Goal: Task Accomplishment & Management: Manage account settings

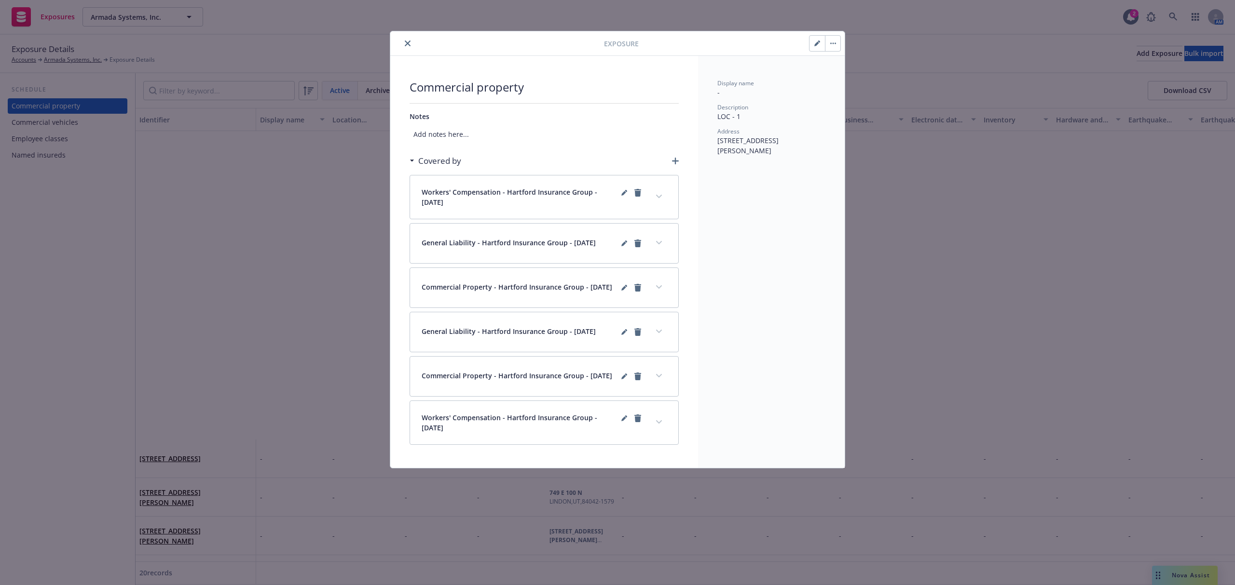
scroll to position [350, 0]
click at [405, 41] on icon "close" at bounding box center [408, 44] width 6 height 6
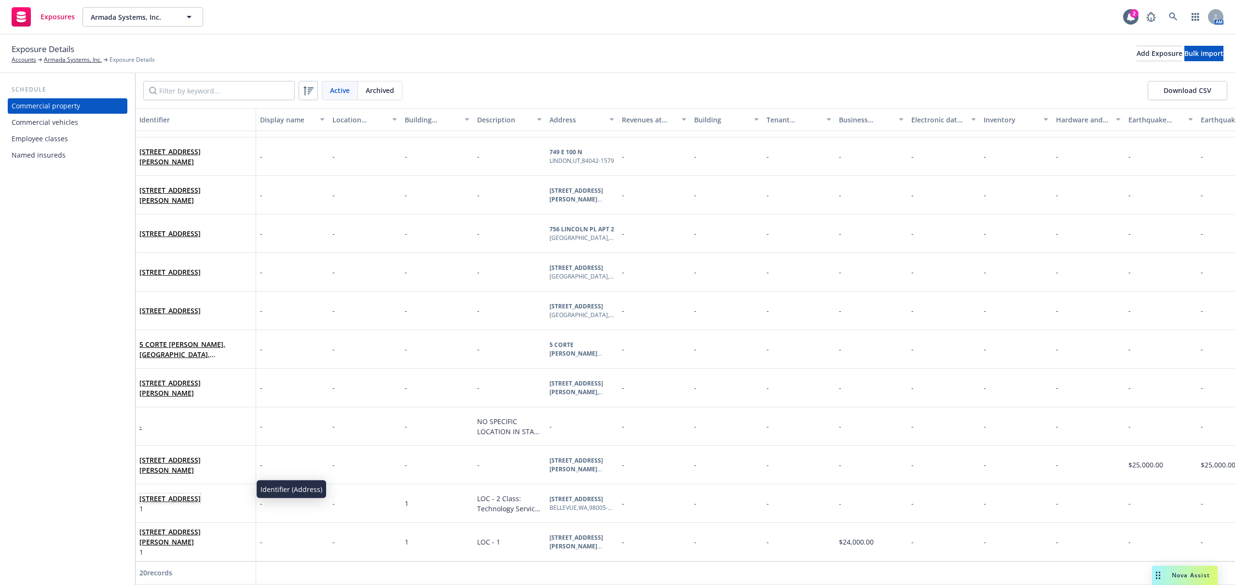
click at [201, 494] on link "[STREET_ADDRESS]" at bounding box center [169, 498] width 61 height 9
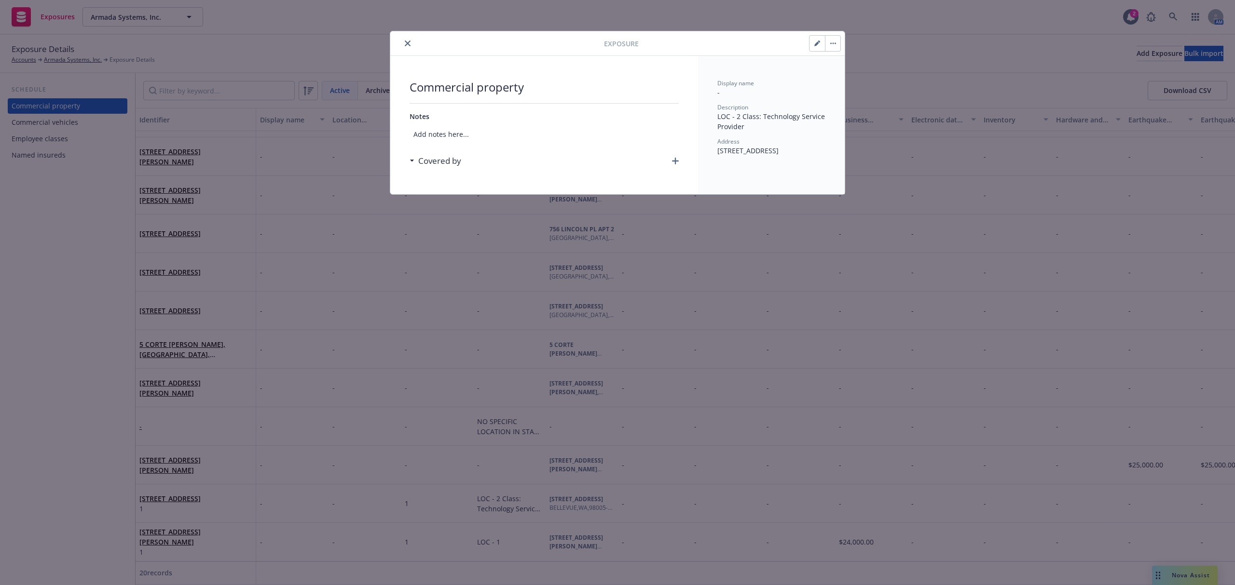
click at [832, 45] on button "button" at bounding box center [832, 43] width 15 height 15
click at [844, 60] on div "Archive" at bounding box center [852, 70] width 56 height 28
click at [834, 43] on icon "button" at bounding box center [833, 43] width 6 height 2
click at [851, 65] on link "Archive" at bounding box center [852, 70] width 55 height 19
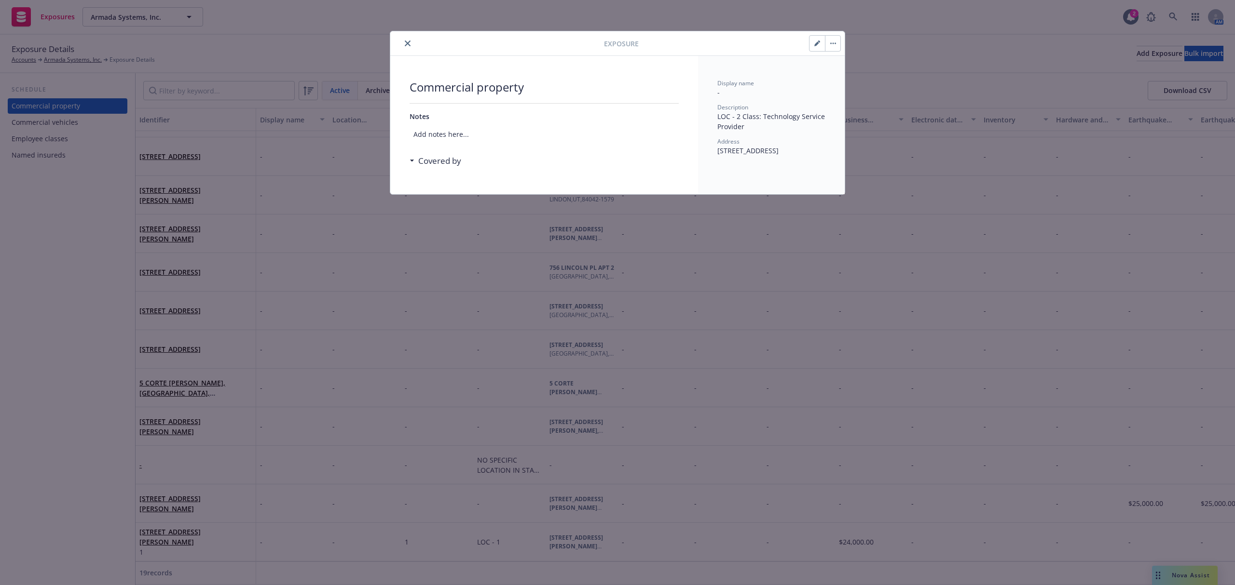
click at [407, 43] on icon "close" at bounding box center [408, 44] width 6 height 6
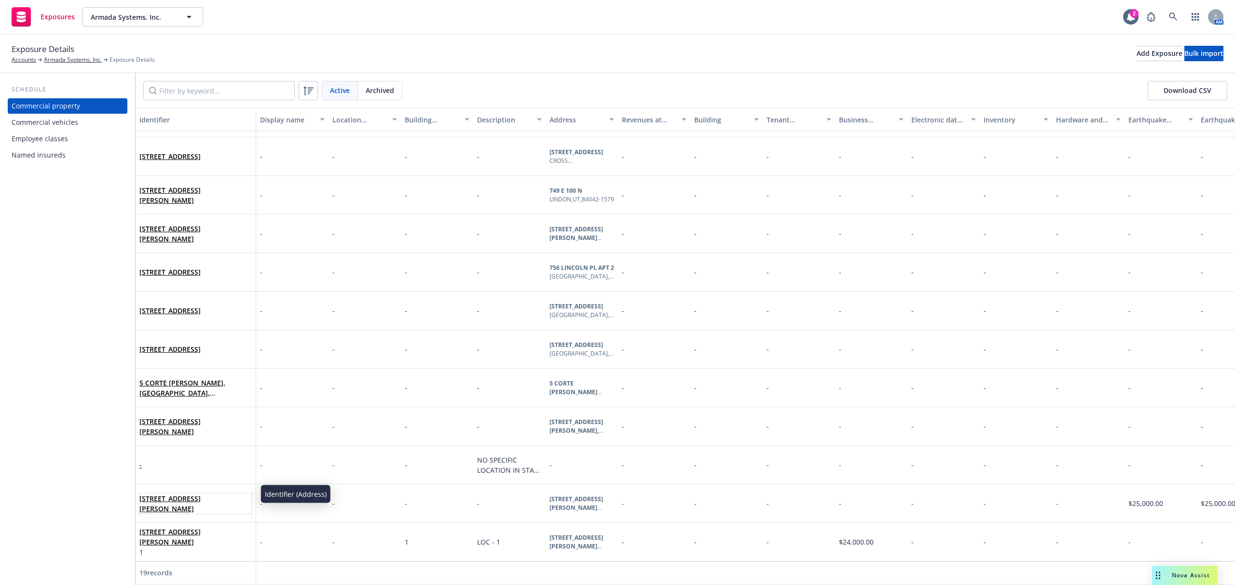
click at [157, 494] on link "[STREET_ADDRESS][PERSON_NAME]" at bounding box center [169, 503] width 61 height 19
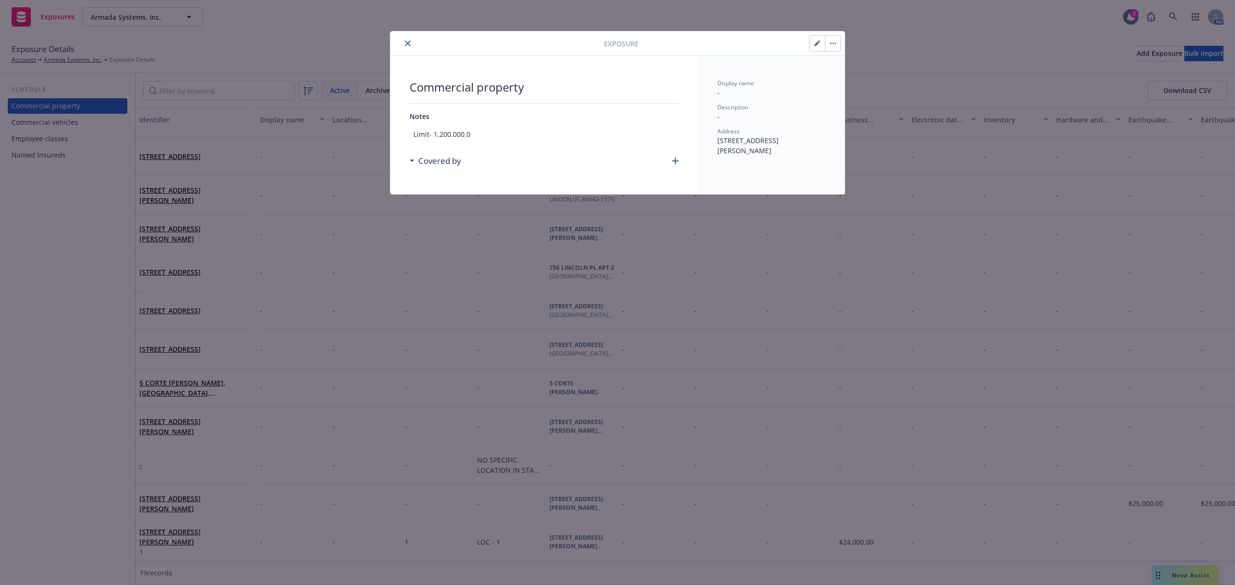
click at [836, 40] on button "button" at bounding box center [832, 43] width 15 height 15
click at [840, 73] on link "Archive" at bounding box center [852, 70] width 55 height 19
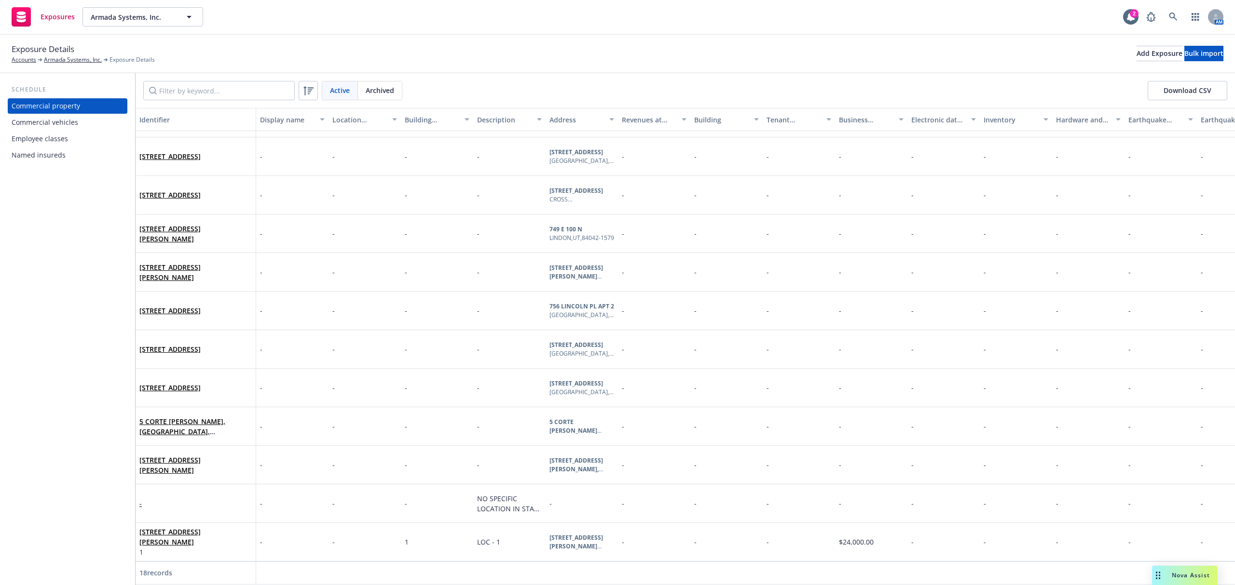
click at [204, 490] on div "-" at bounding box center [195, 503] width 112 height 27
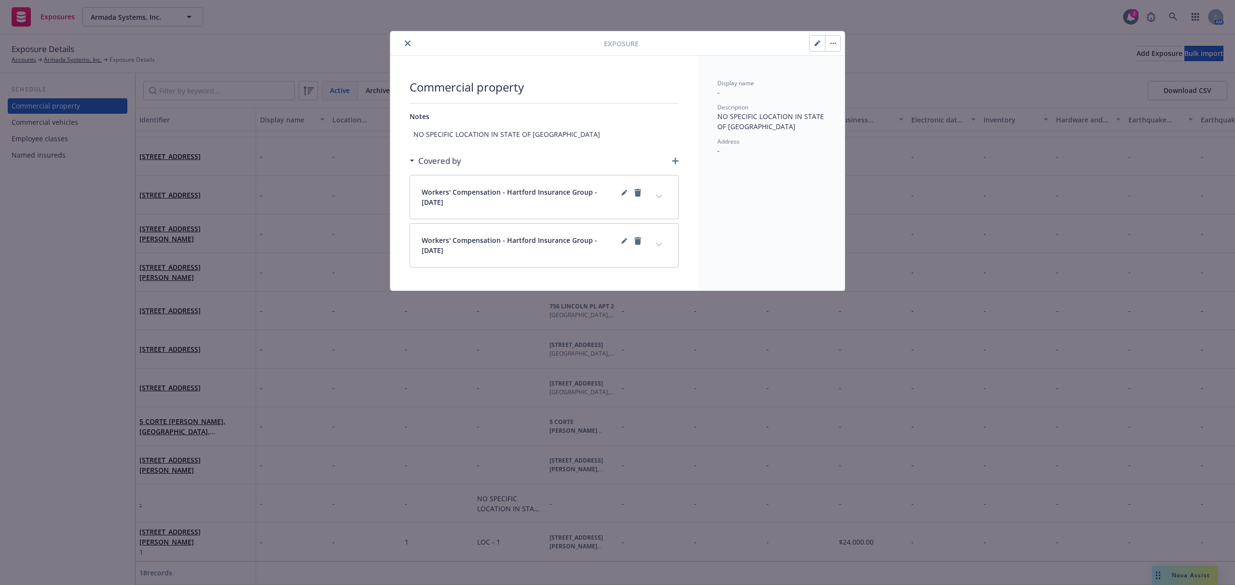
click at [833, 39] on button "button" at bounding box center [832, 43] width 15 height 15
click at [854, 70] on link "Archive" at bounding box center [852, 70] width 55 height 19
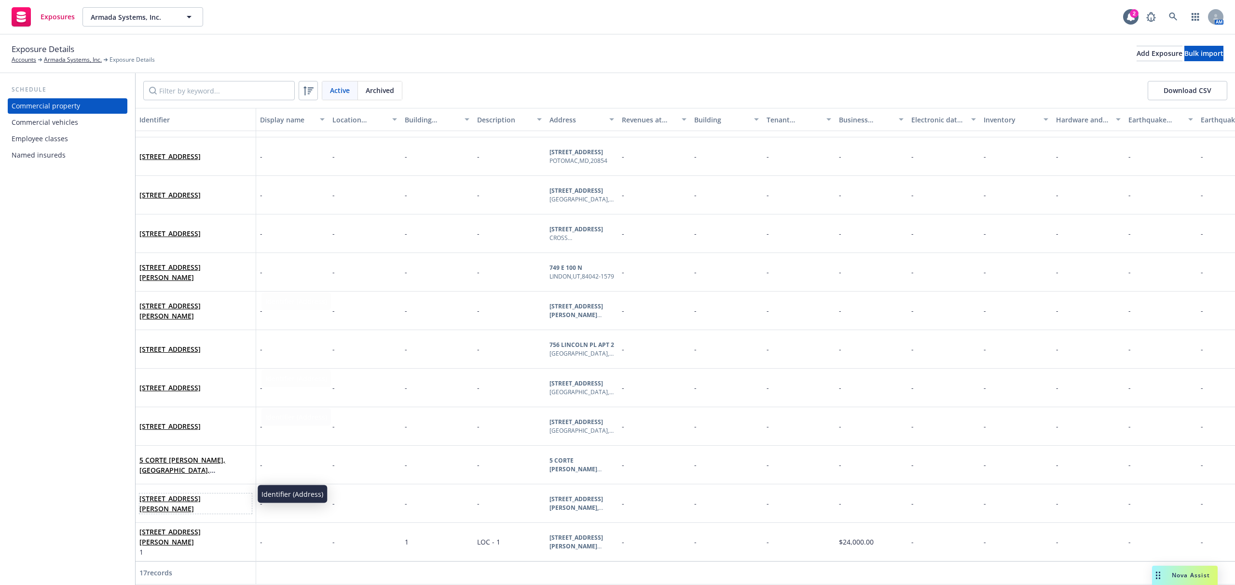
click at [179, 494] on span "[STREET_ADDRESS][PERSON_NAME]" at bounding box center [195, 504] width 112 height 20
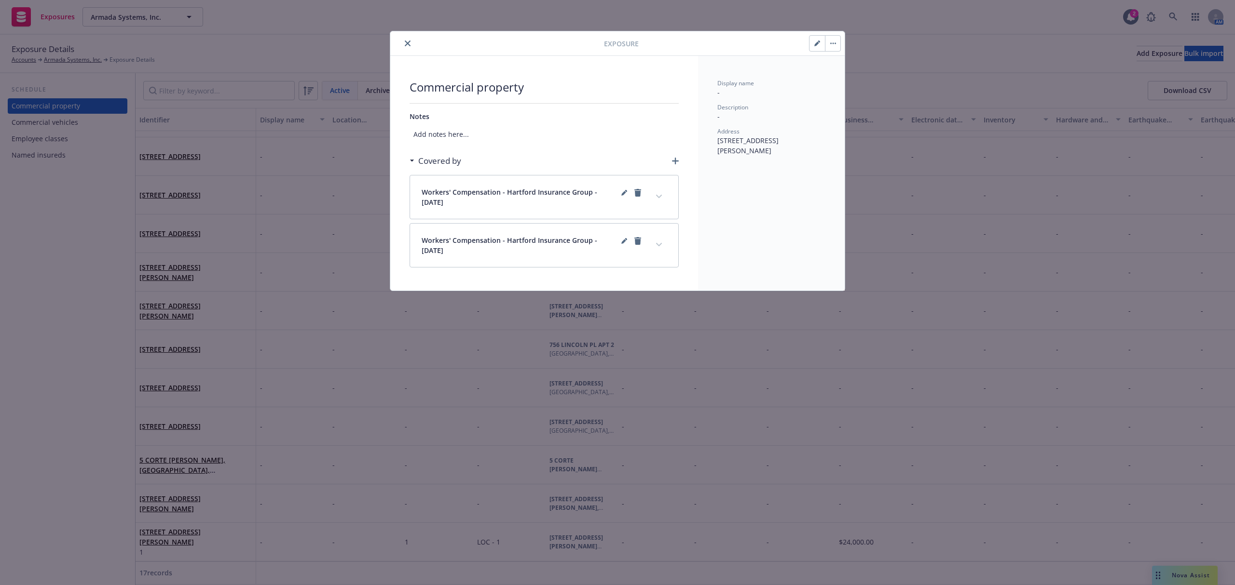
click at [838, 43] on button "button" at bounding box center [832, 43] width 15 height 15
click at [853, 68] on link "Archive" at bounding box center [852, 70] width 55 height 19
click at [211, 485] on div "5 CORTE [PERSON_NAME], [GEOGRAPHIC_DATA], [GEOGRAPHIC_DATA], 94904-1110, [GEOGR…" at bounding box center [196, 504] width 121 height 39
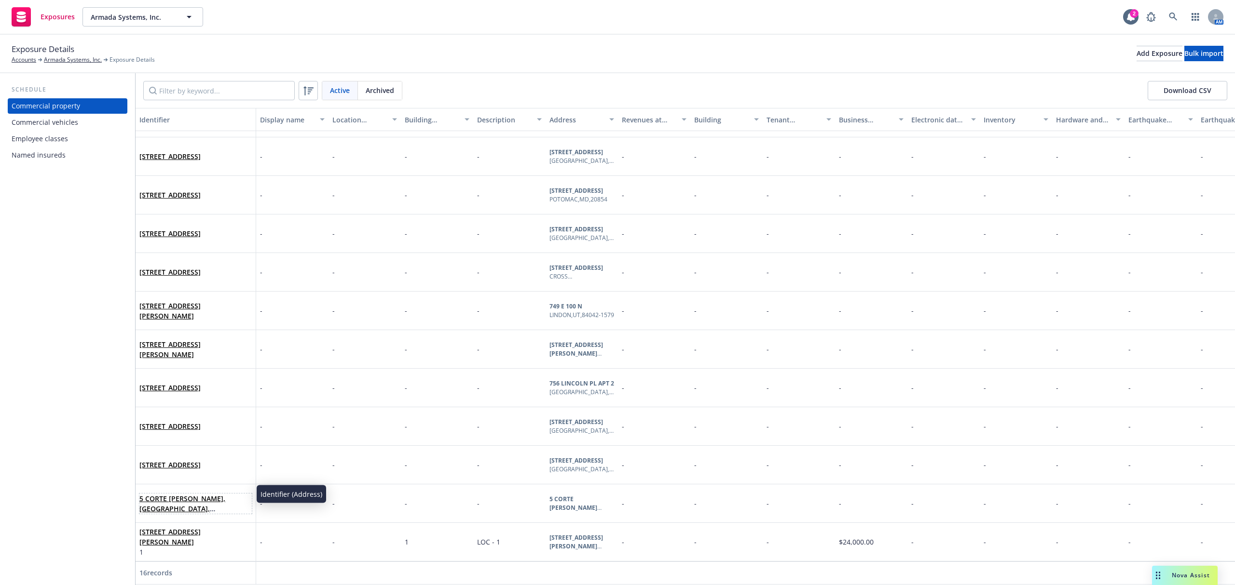
click at [180, 494] on link "5 CORTE [PERSON_NAME], [GEOGRAPHIC_DATA], [GEOGRAPHIC_DATA], 94904-1110, [GEOGR…" at bounding box center [194, 514] width 111 height 40
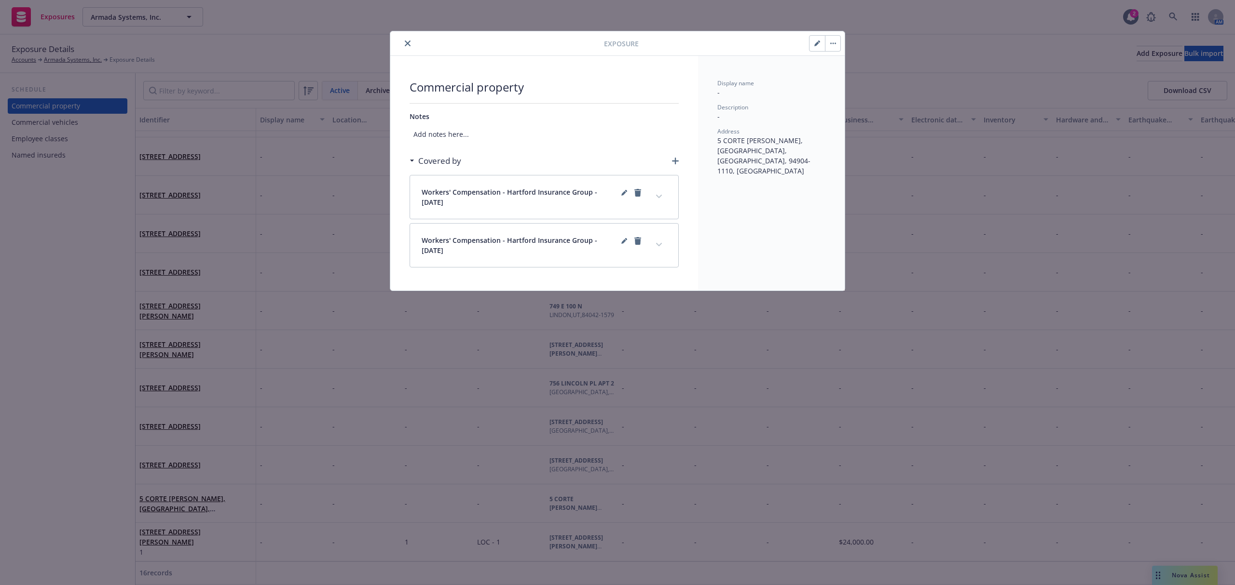
click at [836, 50] on button "button" at bounding box center [832, 43] width 15 height 15
click at [834, 47] on button "Archive" at bounding box center [832, 43] width 15 height 15
click at [835, 47] on button "Archive" at bounding box center [832, 43] width 15 height 15
click at [847, 74] on link "Archive" at bounding box center [852, 70] width 55 height 19
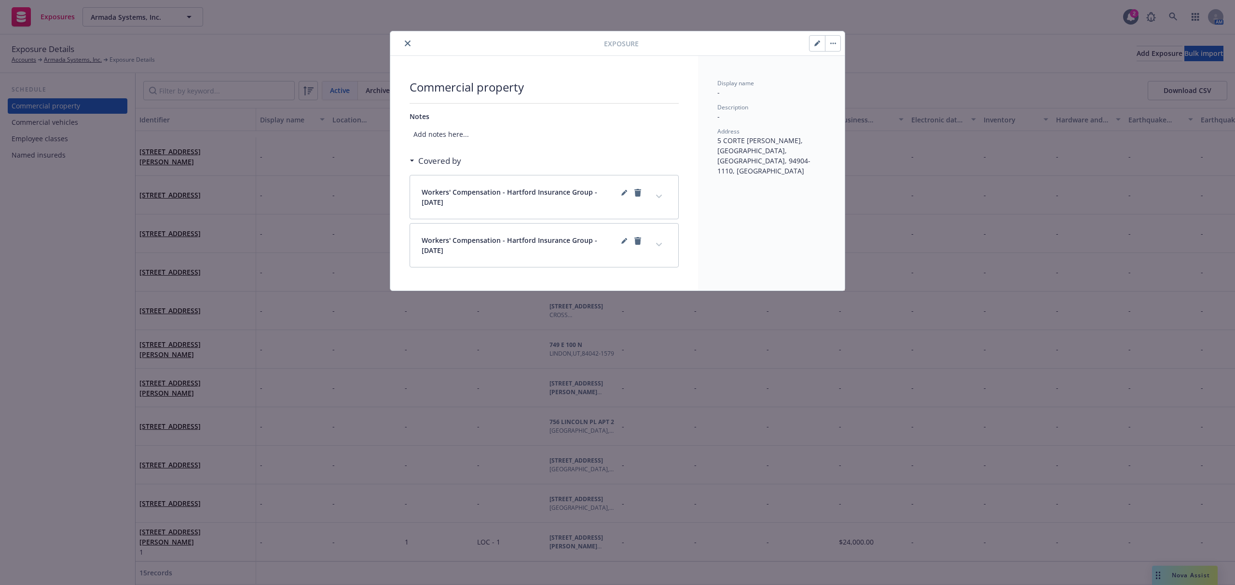
click at [231, 460] on div "Exposure Commercial property Notes Add notes here... Covered by Workers' Compen…" at bounding box center [617, 292] width 1235 height 585
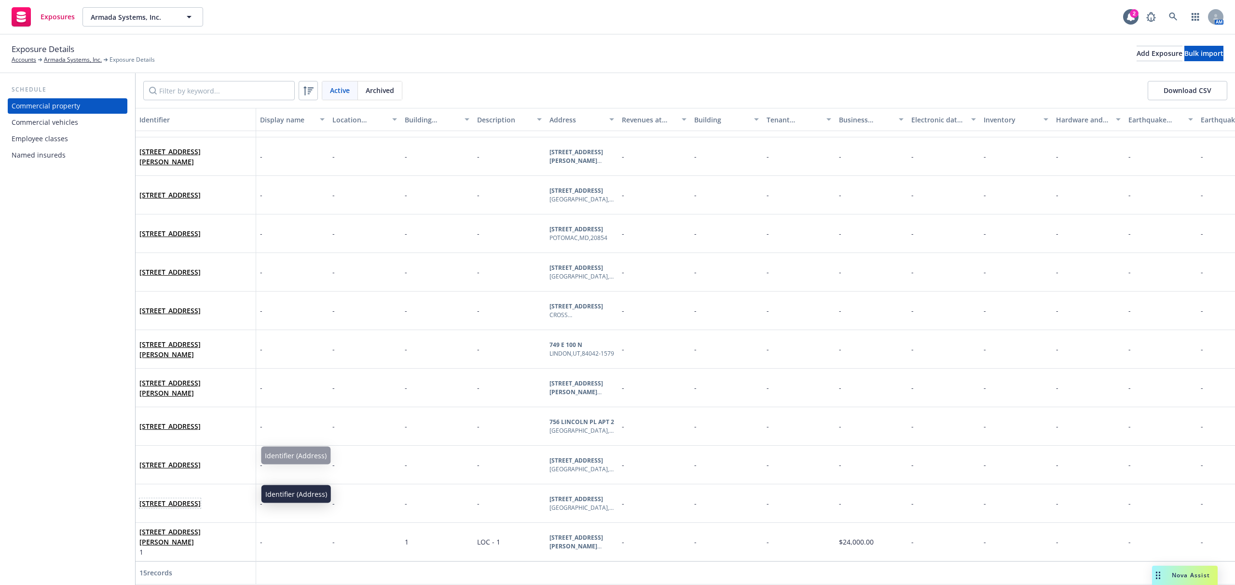
click at [191, 502] on link "[STREET_ADDRESS]" at bounding box center [169, 503] width 61 height 9
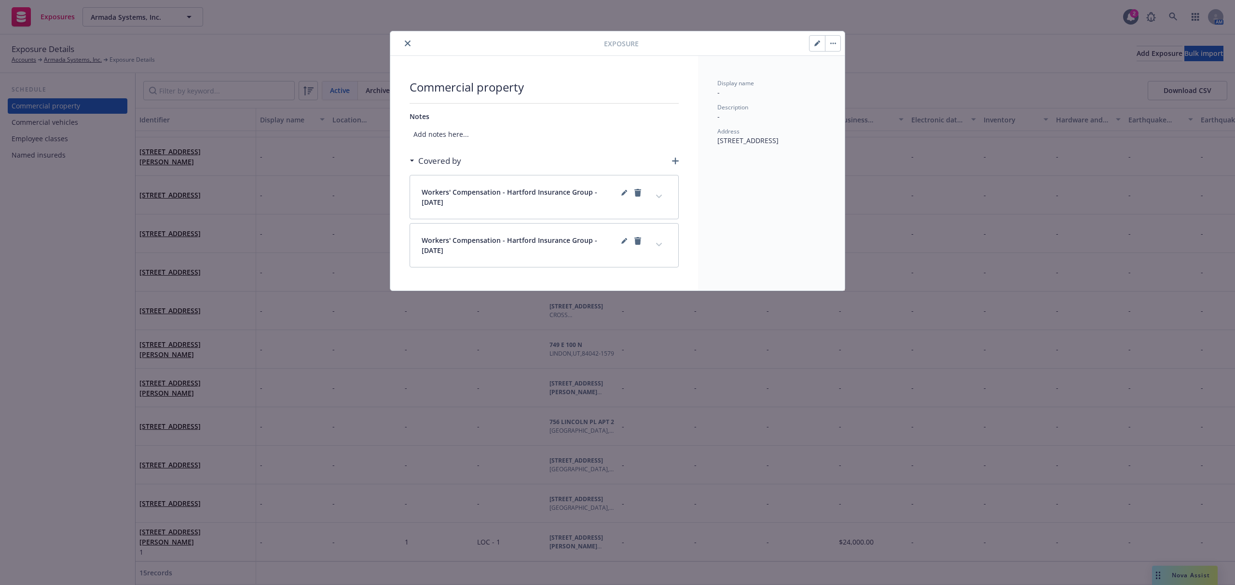
click at [836, 45] on button "button" at bounding box center [832, 43] width 15 height 15
click at [848, 70] on link "Archive" at bounding box center [852, 70] width 55 height 19
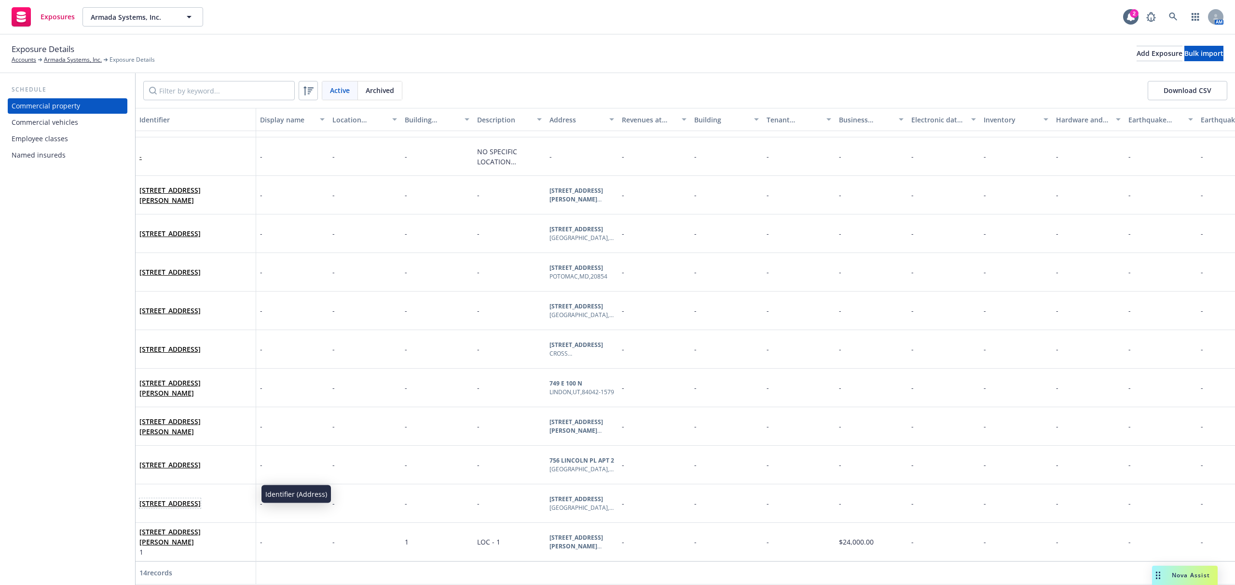
click at [174, 499] on link "[STREET_ADDRESS]" at bounding box center [169, 503] width 61 height 9
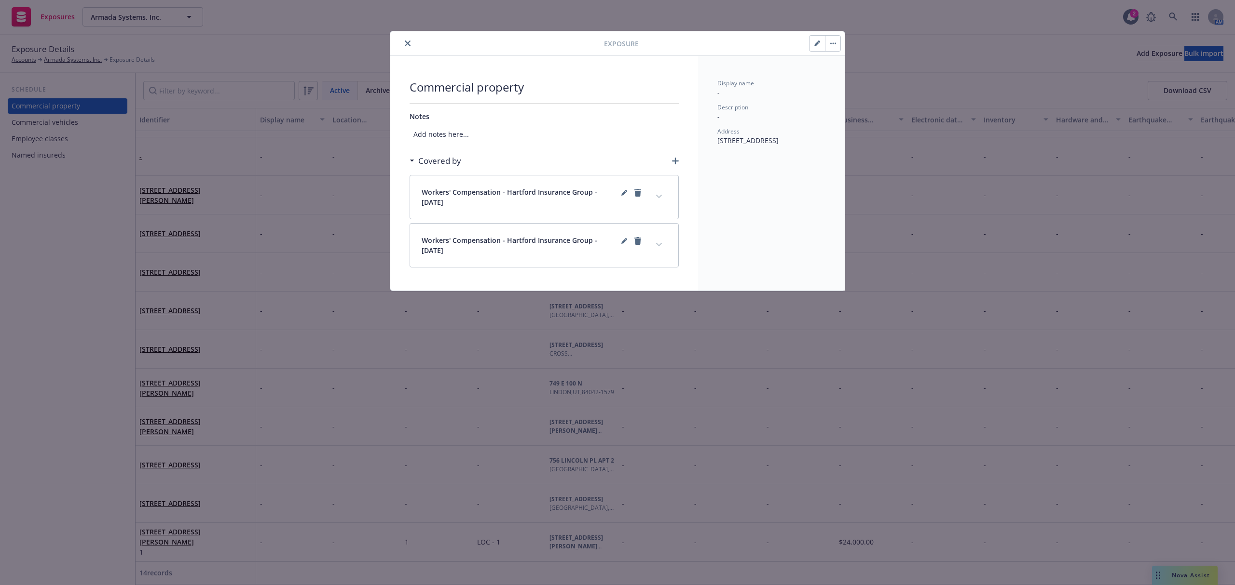
click at [838, 39] on button "button" at bounding box center [832, 43] width 15 height 15
click at [842, 74] on link "Archive" at bounding box center [852, 70] width 55 height 19
click at [410, 46] on icon "close" at bounding box center [408, 44] width 6 height 6
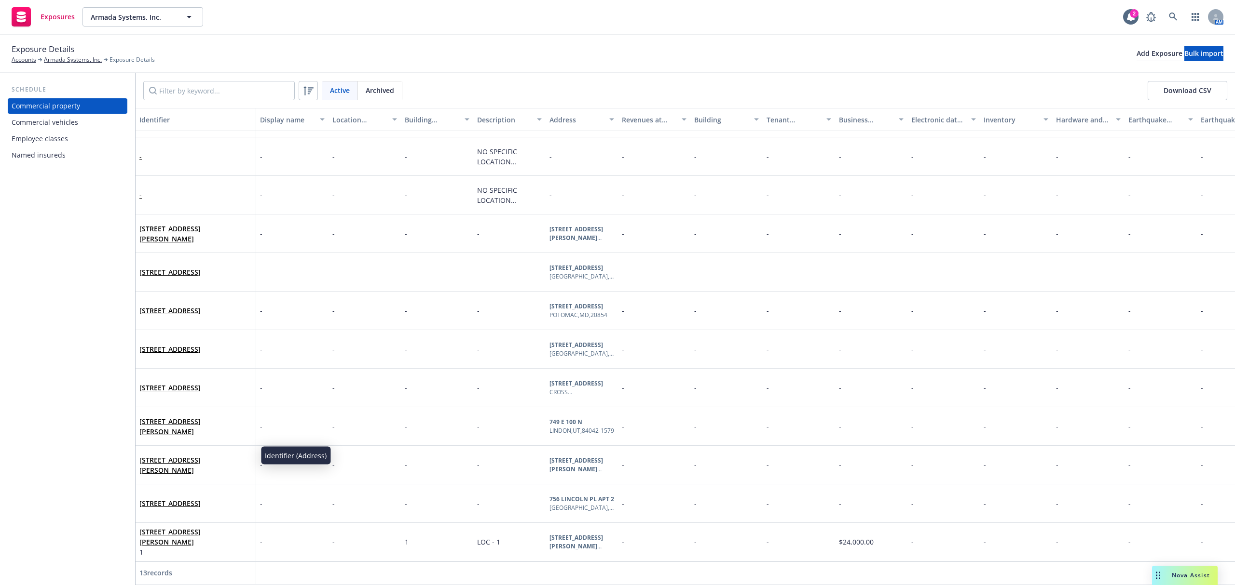
click at [179, 490] on div "[STREET_ADDRESS]" at bounding box center [195, 503] width 112 height 27
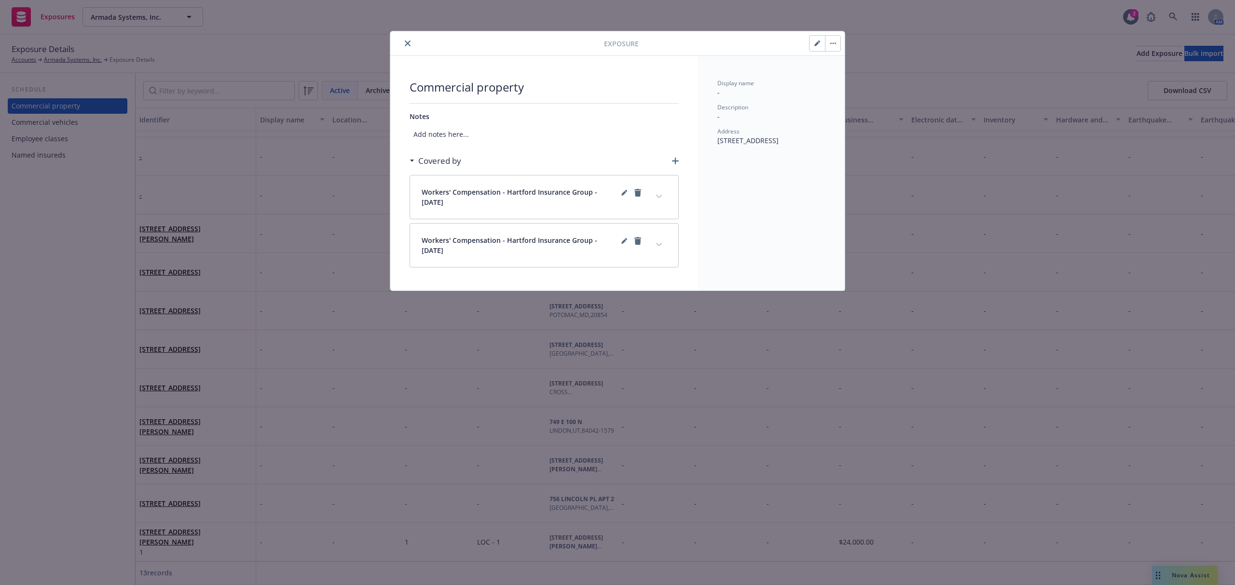
click at [836, 41] on button "button" at bounding box center [832, 43] width 15 height 15
click at [856, 74] on link "Archive" at bounding box center [852, 70] width 55 height 19
click at [406, 45] on icon "close" at bounding box center [408, 44] width 6 height 6
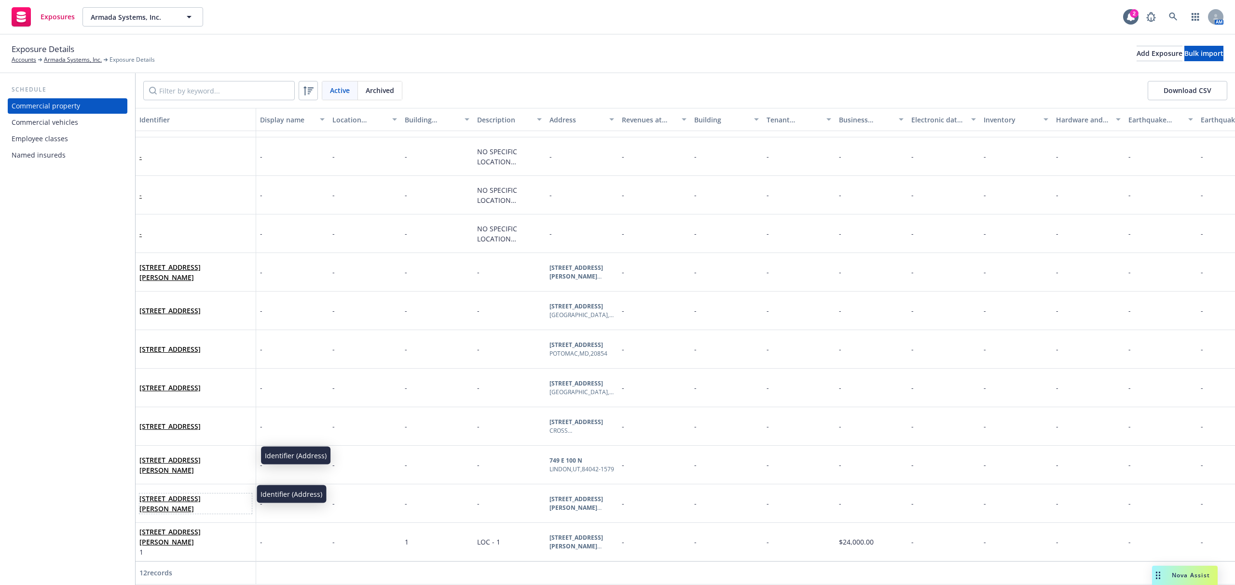
click at [183, 494] on link "[STREET_ADDRESS][PERSON_NAME]" at bounding box center [169, 503] width 61 height 19
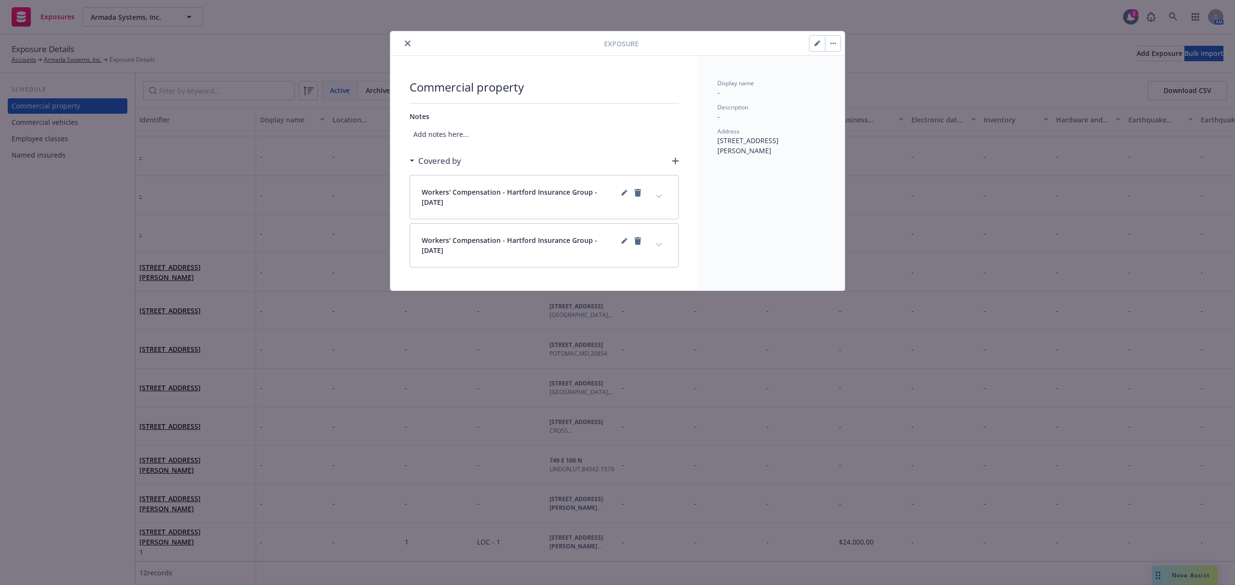
click at [835, 47] on button "button" at bounding box center [832, 43] width 15 height 15
click at [850, 75] on link "Archive" at bounding box center [852, 70] width 55 height 19
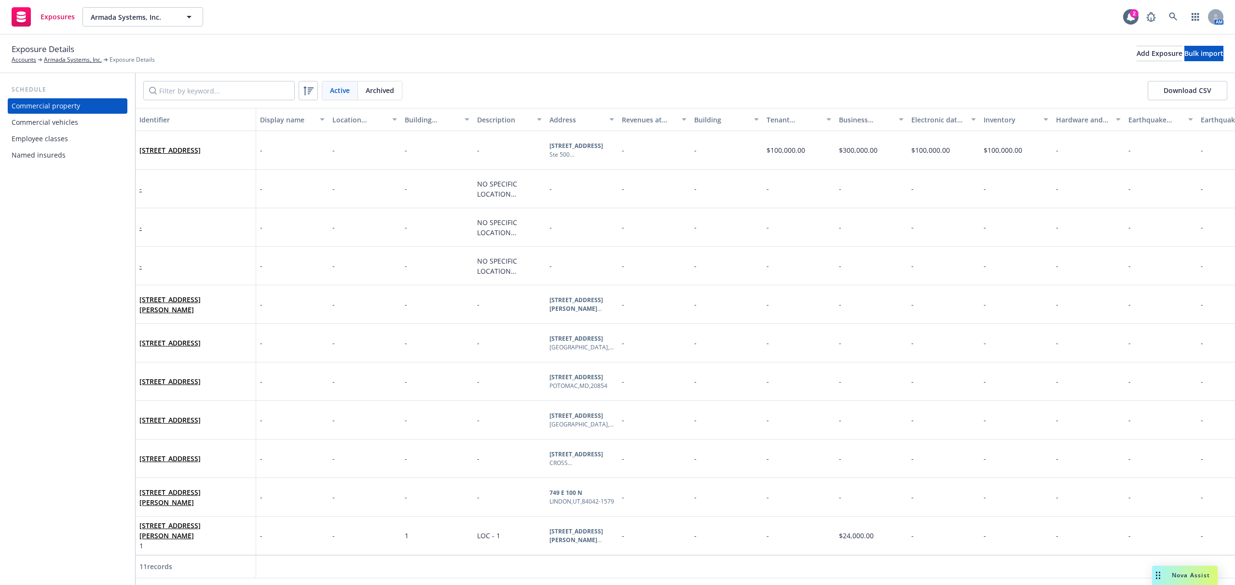
click at [193, 484] on div "[STREET_ADDRESS][PERSON_NAME]" at bounding box center [195, 497] width 112 height 27
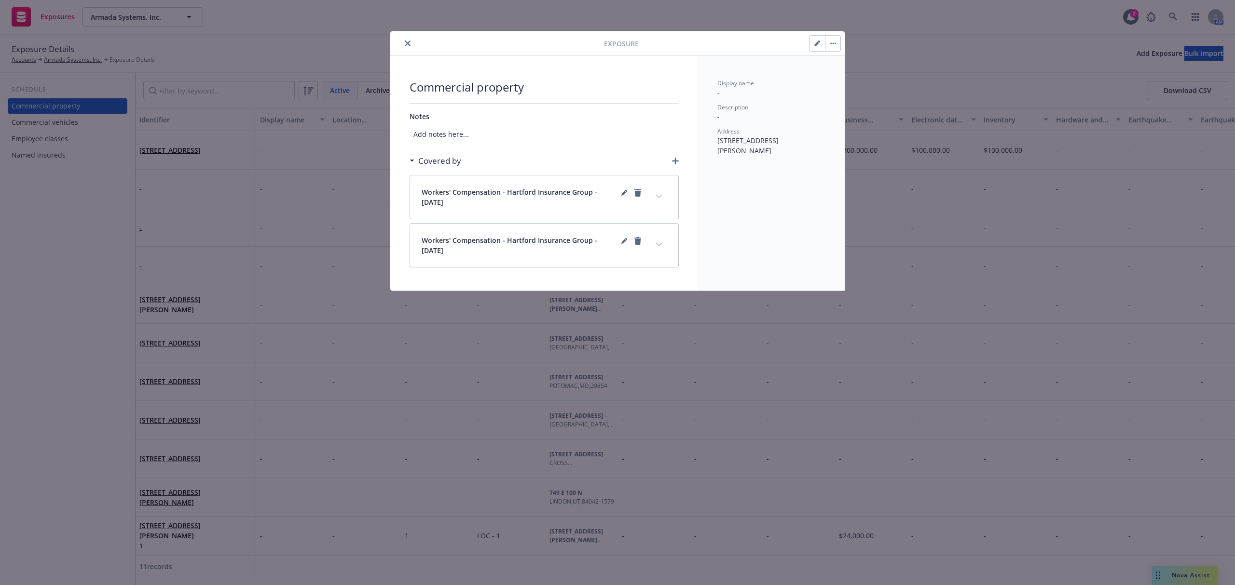
click at [838, 43] on button "button" at bounding box center [832, 43] width 15 height 15
click at [842, 68] on link "Archive" at bounding box center [852, 70] width 55 height 19
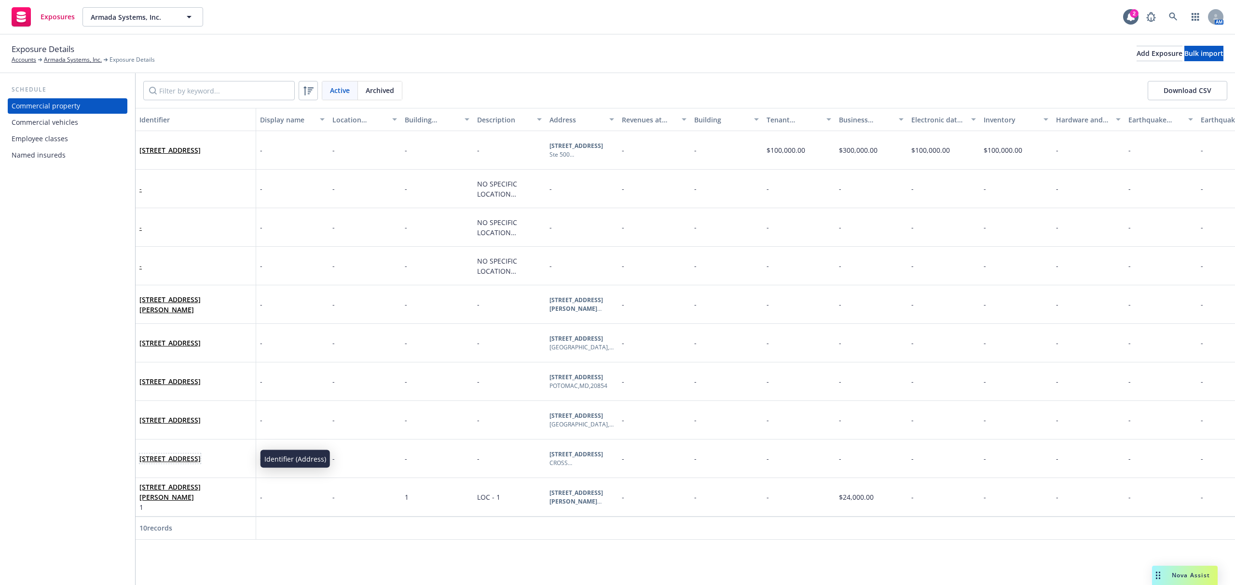
click at [175, 460] on link "[STREET_ADDRESS]" at bounding box center [169, 458] width 61 height 9
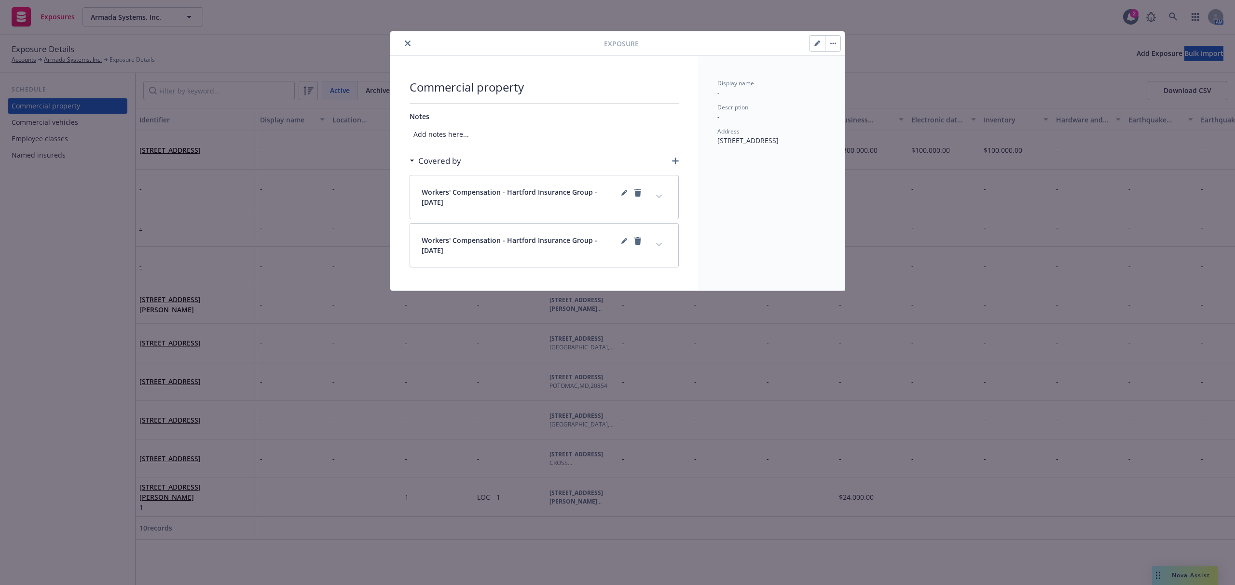
click at [831, 41] on button "button" at bounding box center [832, 43] width 15 height 15
click at [842, 68] on link "Archive" at bounding box center [852, 70] width 55 height 19
click at [217, 427] on div "Exposure Commercial property Notes Add notes here... Covered by Workers' Compen…" at bounding box center [617, 292] width 1235 height 585
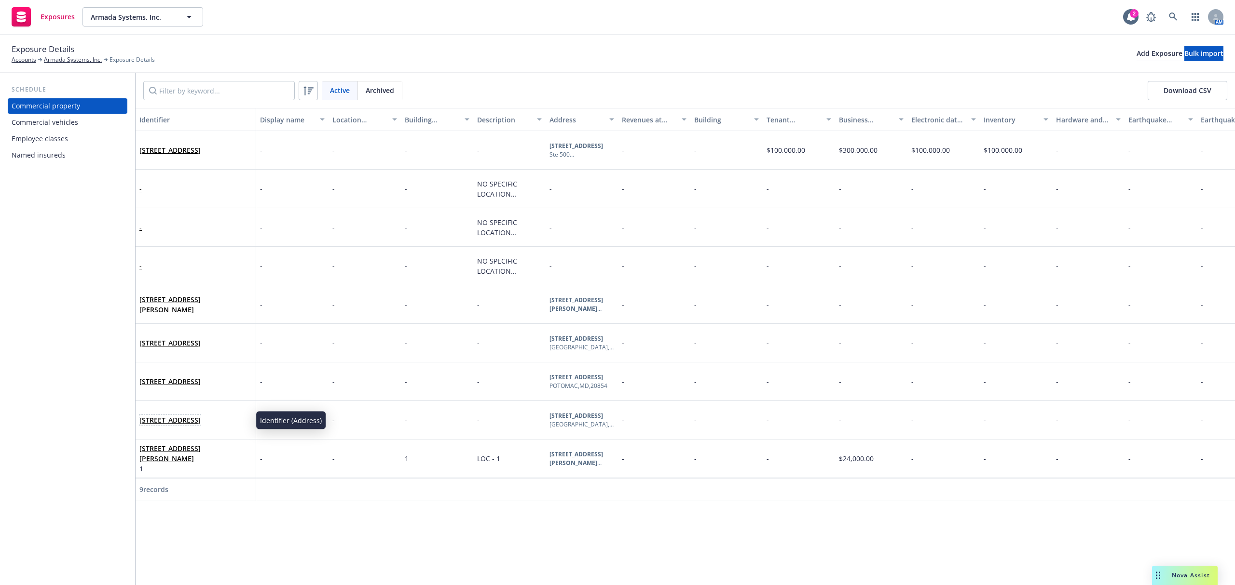
click at [183, 417] on link "[STREET_ADDRESS]" at bounding box center [169, 420] width 61 height 9
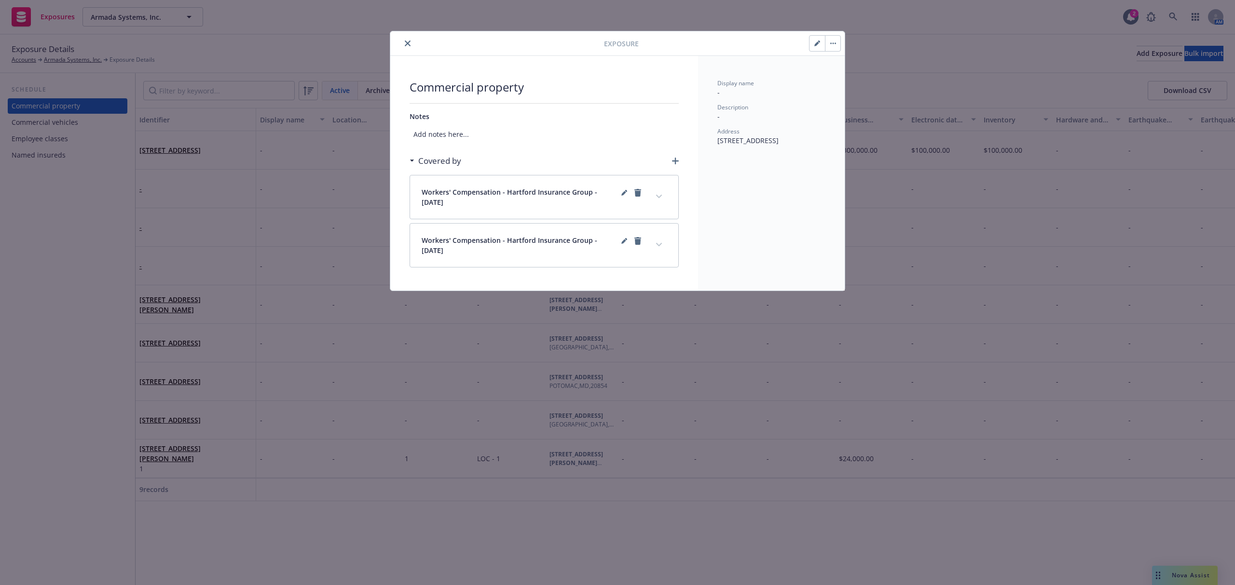
click at [836, 41] on button "button" at bounding box center [832, 43] width 15 height 15
click at [843, 66] on link "Archive" at bounding box center [852, 70] width 55 height 19
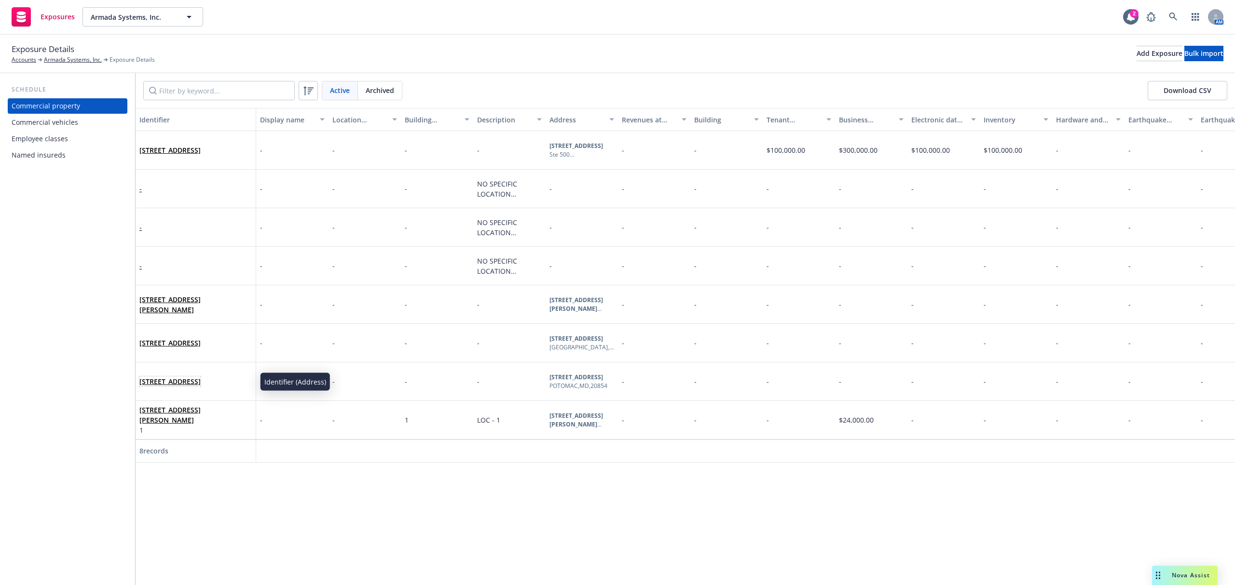
click at [158, 383] on link "[STREET_ADDRESS]" at bounding box center [169, 381] width 61 height 9
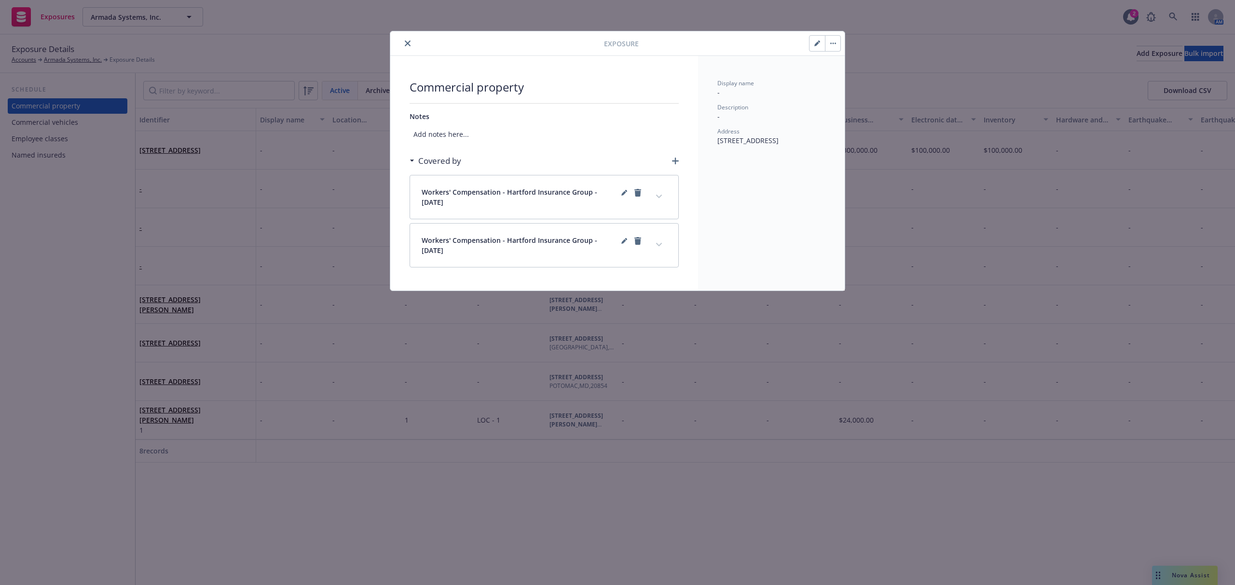
click at [830, 41] on button "button" at bounding box center [832, 43] width 15 height 15
click at [845, 72] on link "Archive" at bounding box center [852, 70] width 55 height 19
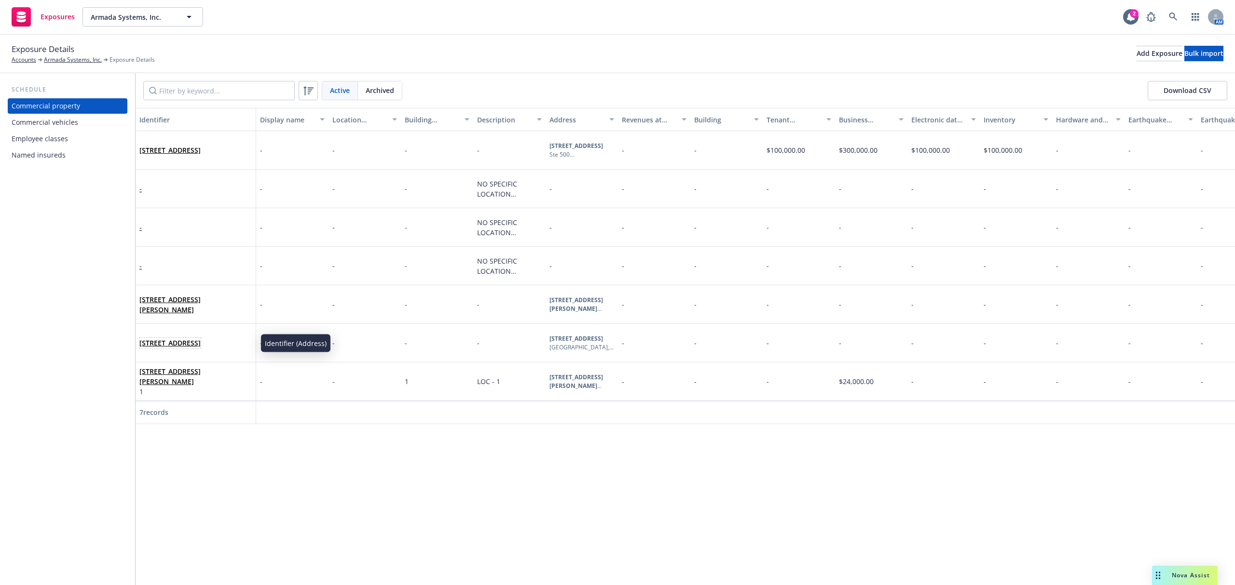
click at [171, 344] on link "[STREET_ADDRESS]" at bounding box center [169, 343] width 61 height 9
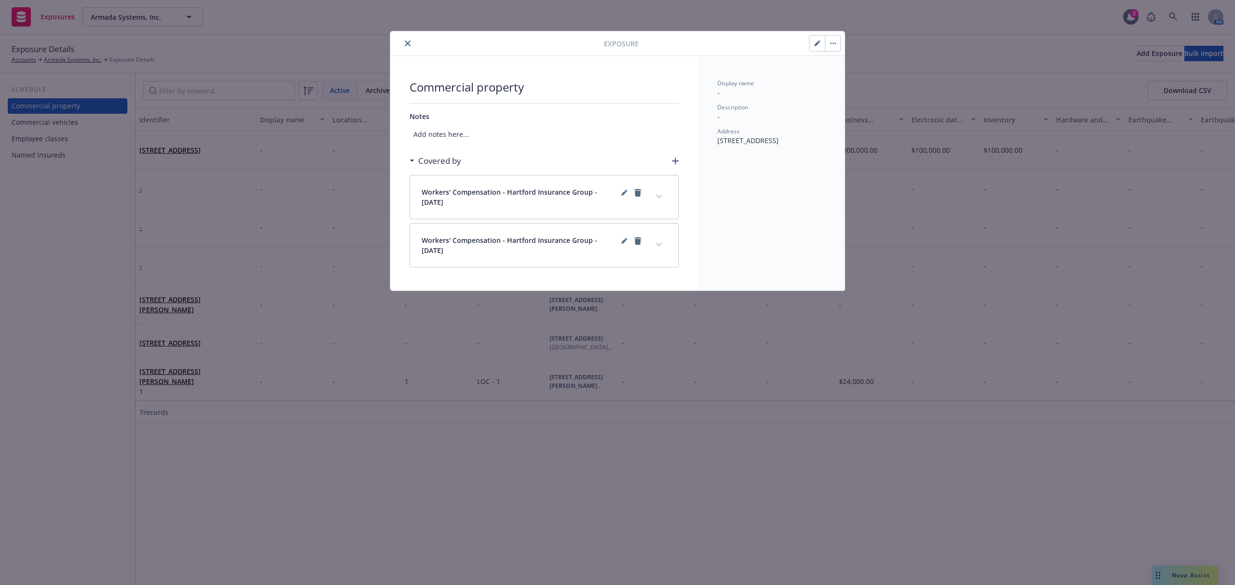
click at [838, 43] on button "button" at bounding box center [832, 43] width 15 height 15
click at [854, 69] on link "Archive" at bounding box center [852, 70] width 55 height 19
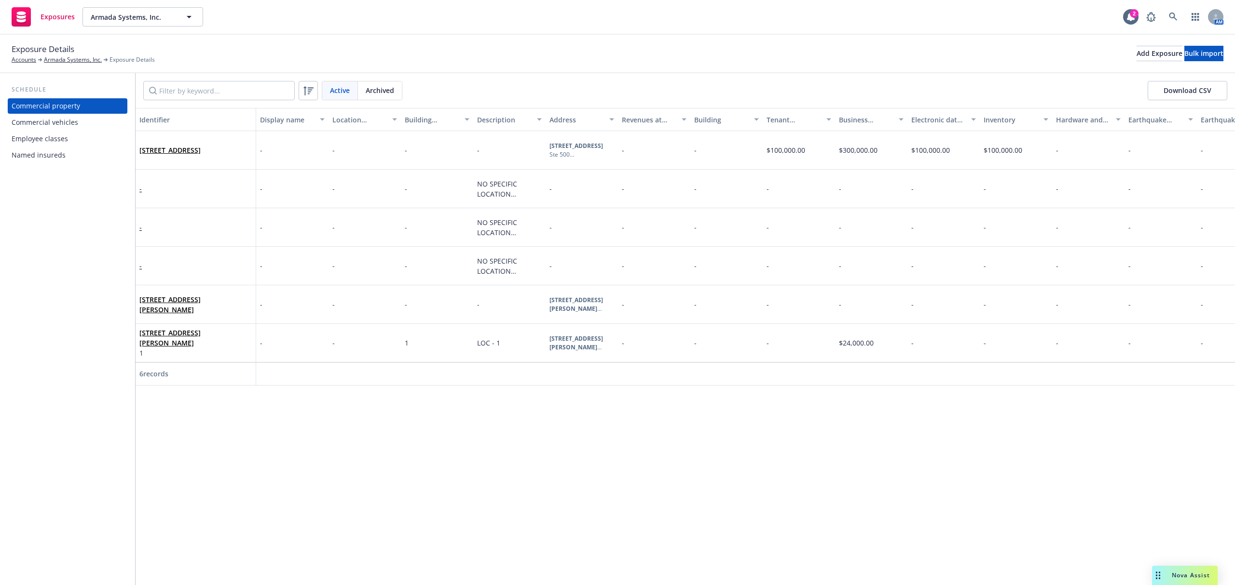
click at [207, 265] on div "-" at bounding box center [195, 266] width 112 height 27
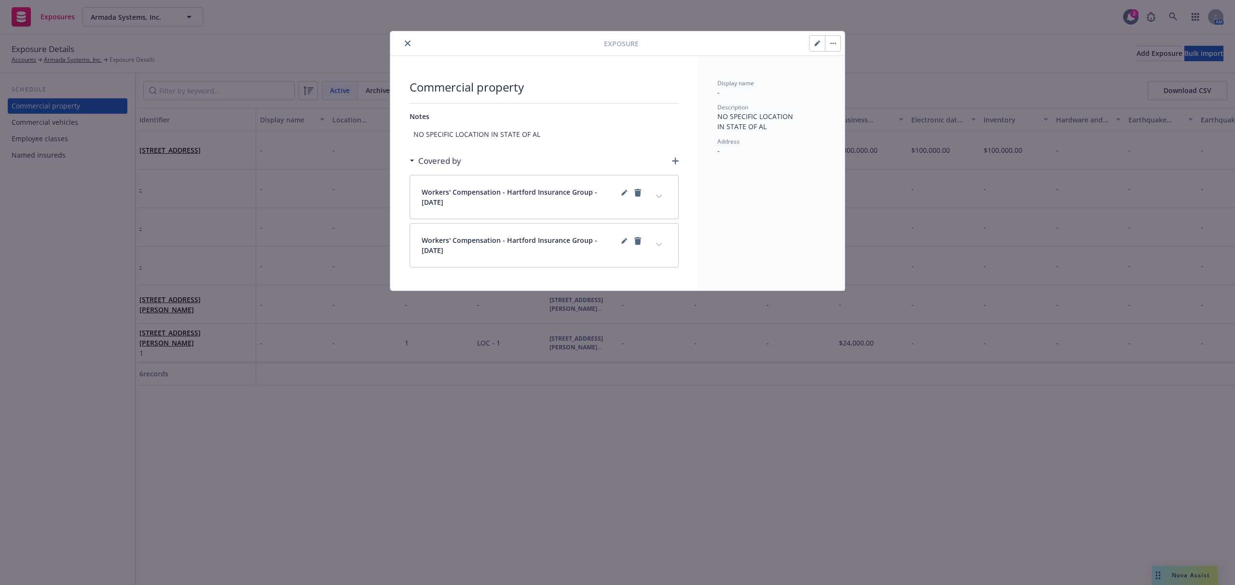
click at [838, 45] on button "button" at bounding box center [832, 43] width 15 height 15
click at [857, 68] on link "Archive" at bounding box center [852, 70] width 55 height 19
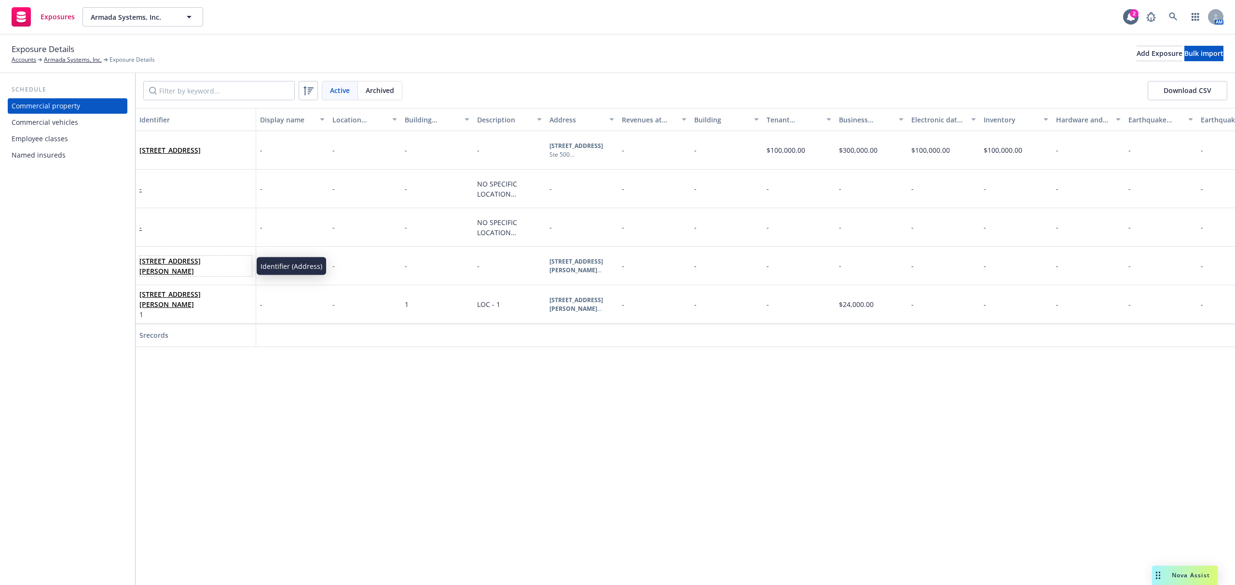
click at [178, 259] on link "[STREET_ADDRESS][PERSON_NAME]" at bounding box center [169, 266] width 61 height 19
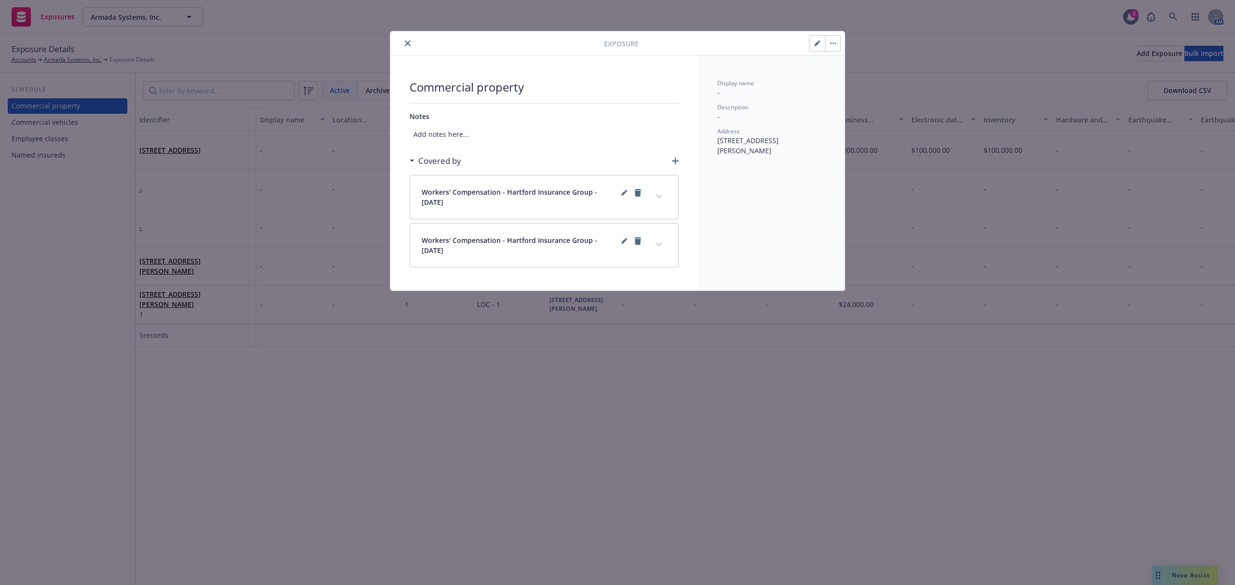
click at [838, 47] on button "button" at bounding box center [832, 43] width 15 height 15
click at [857, 70] on link "Archive" at bounding box center [852, 70] width 55 height 19
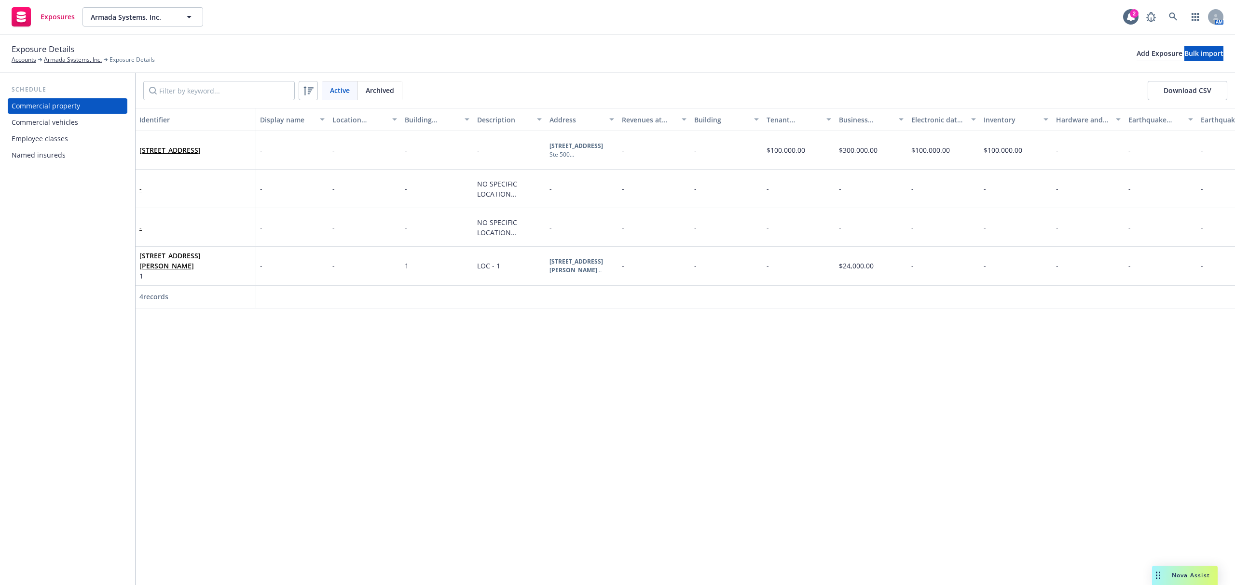
click at [201, 218] on div "-" at bounding box center [195, 227] width 112 height 27
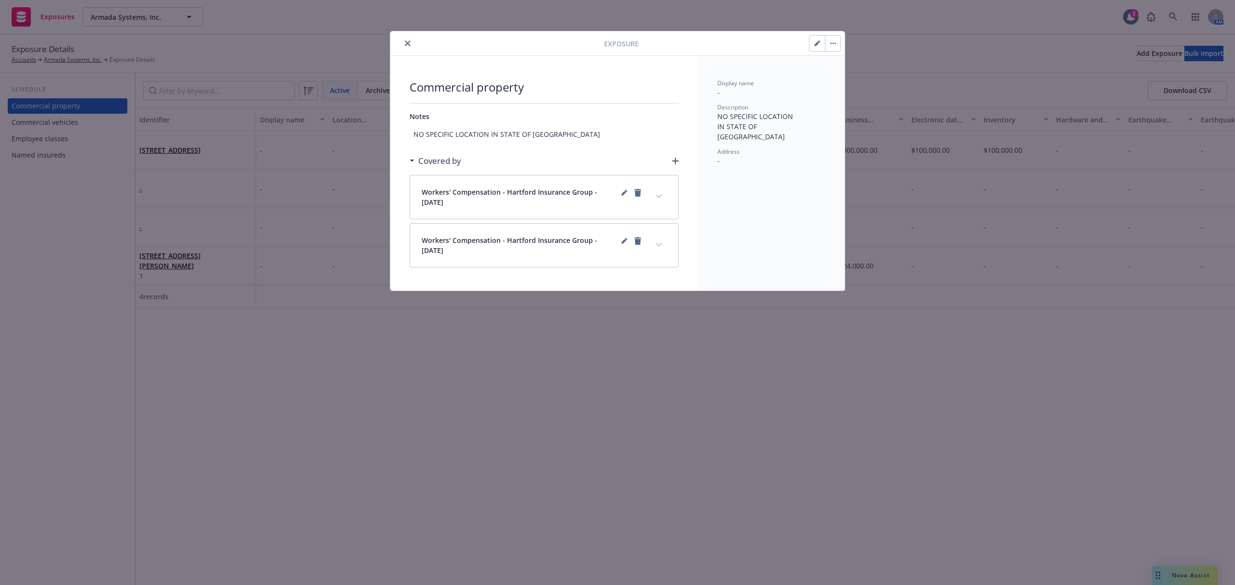
click at [835, 46] on button "button" at bounding box center [832, 43] width 15 height 15
click at [859, 72] on link "Archive" at bounding box center [852, 70] width 55 height 19
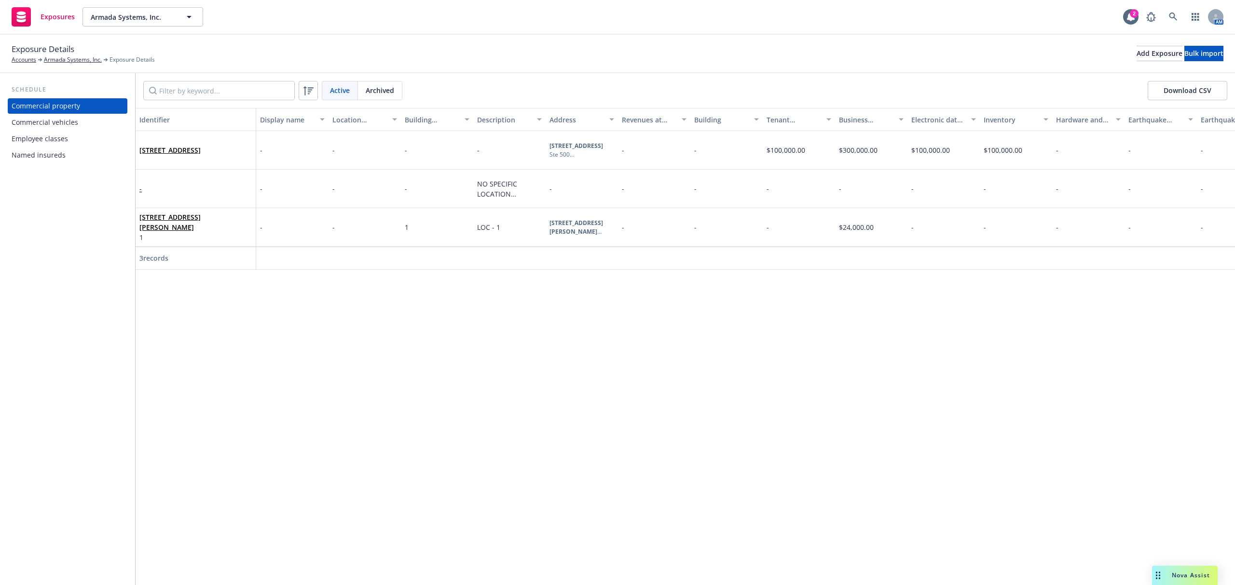
click at [186, 187] on div "-" at bounding box center [195, 189] width 112 height 27
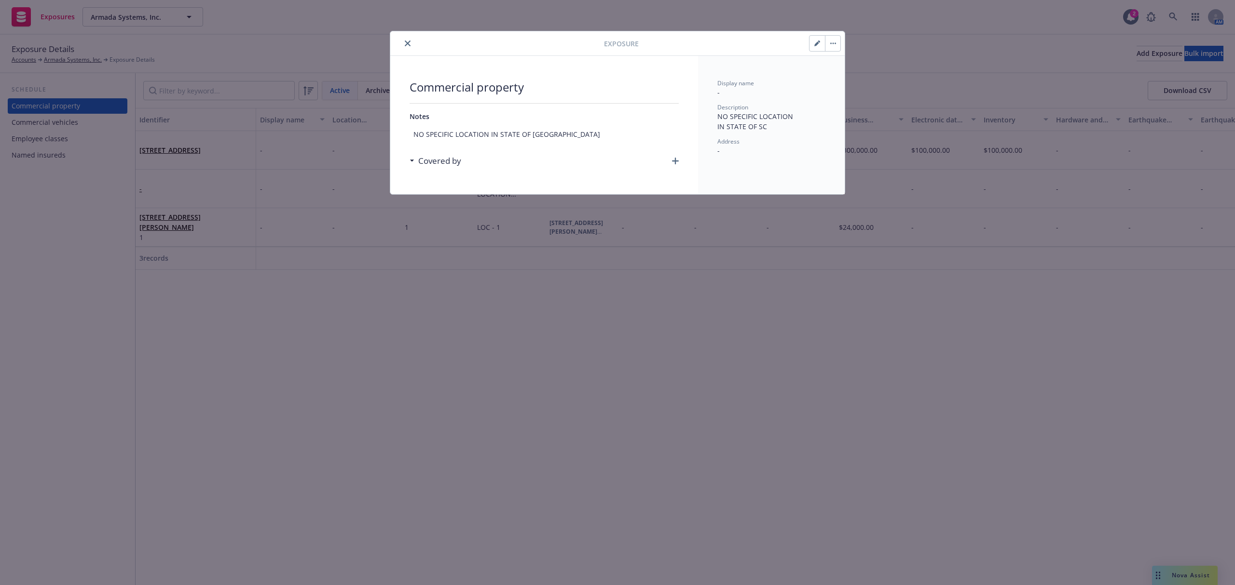
click at [840, 47] on button "button" at bounding box center [832, 43] width 15 height 15
click at [845, 65] on link "Archive" at bounding box center [852, 69] width 55 height 19
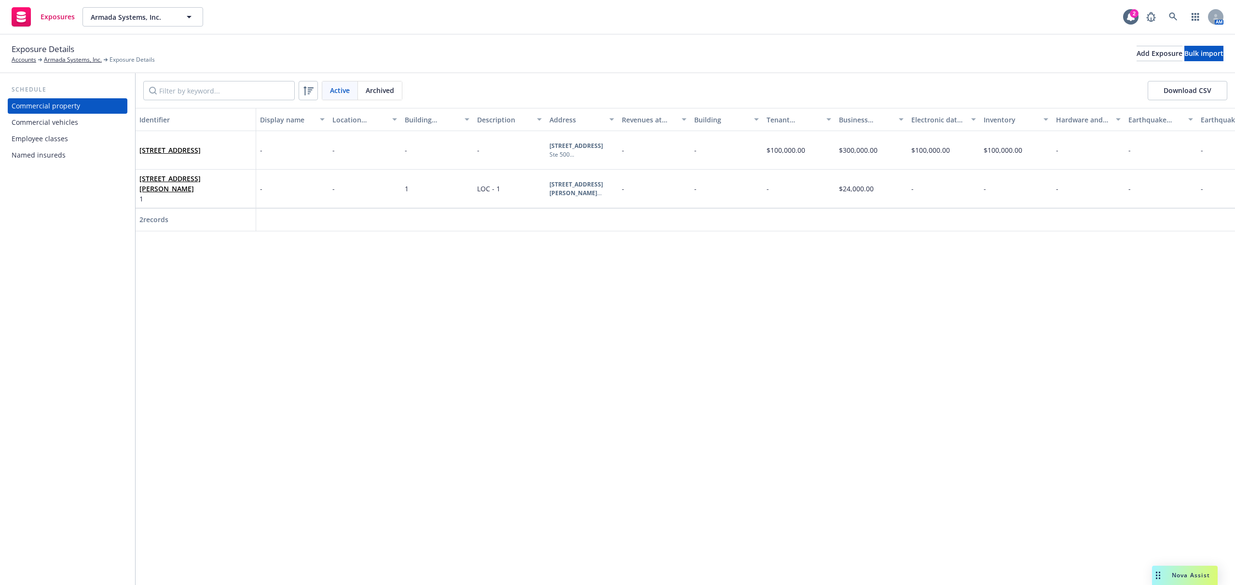
click at [408, 43] on div "Exposure Details Accounts Armada Systems, Inc. Exposure Details Add Exposure Bu…" at bounding box center [617, 53] width 1211 height 21
click at [498, 151] on div "-" at bounding box center [509, 150] width 72 height 39
click at [514, 154] on div "-" at bounding box center [509, 150] width 72 height 39
click at [493, 153] on div "-" at bounding box center [509, 150] width 72 height 39
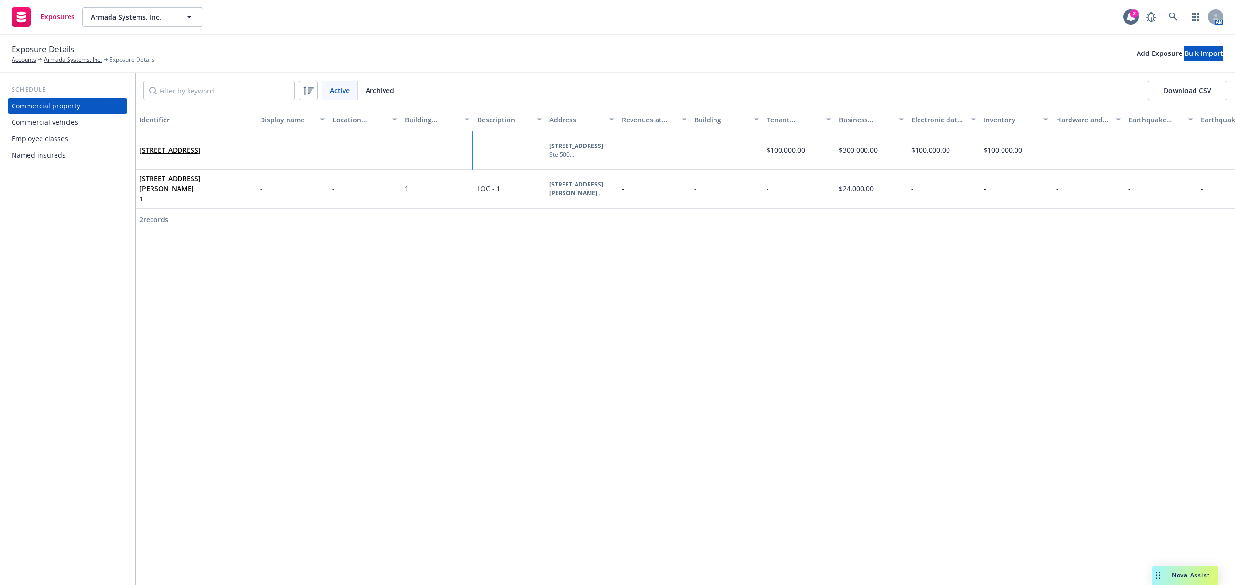
click at [570, 190] on div at bounding box center [617, 192] width 121 height 9
click at [589, 167] on textarea at bounding box center [617, 171] width 121 height 27
type textarea "x"
type textarea "L"
type textarea "x"
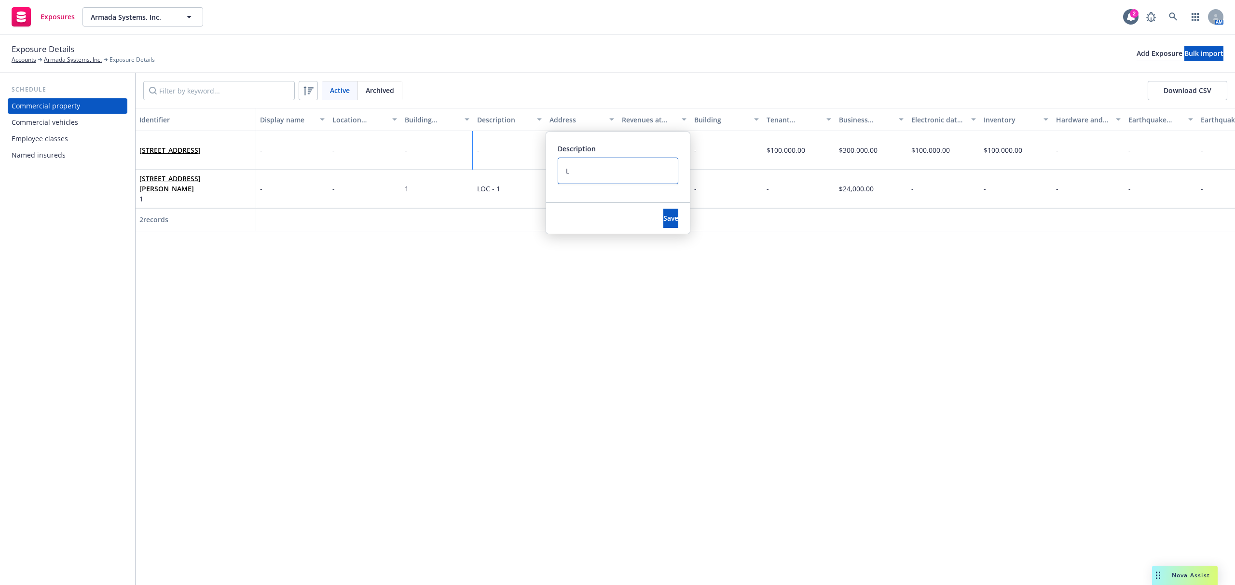
type textarea "LO"
type textarea "x"
type textarea "LOC"
type textarea "x"
type textarea "LOC"
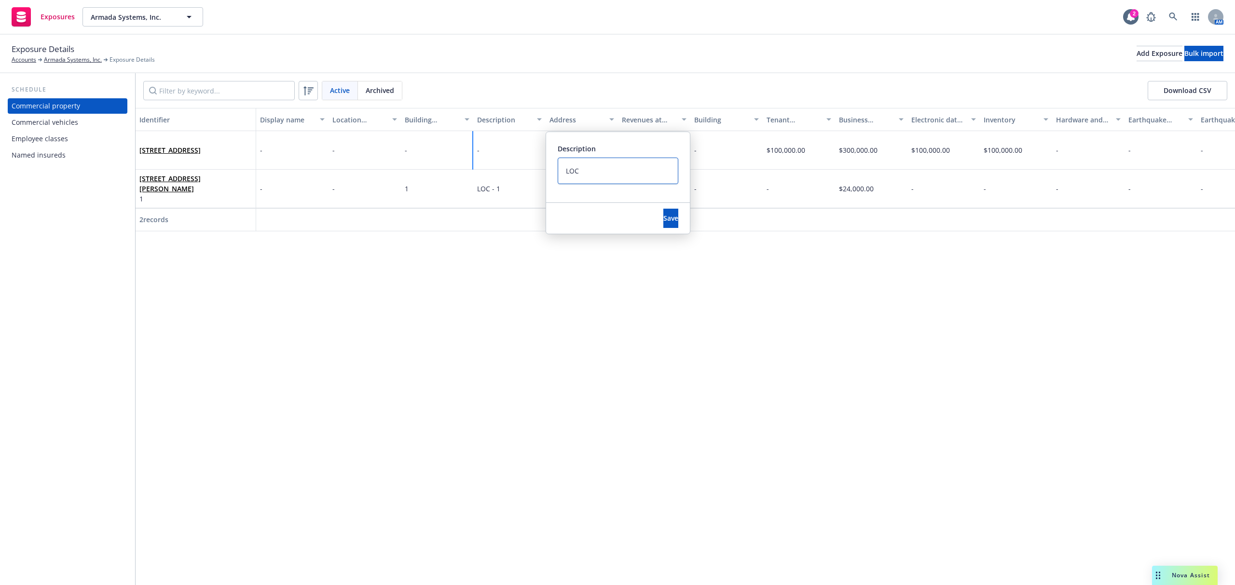
type textarea "x"
type textarea "LOC -"
type textarea "x"
type textarea "LOC -"
type textarea "x"
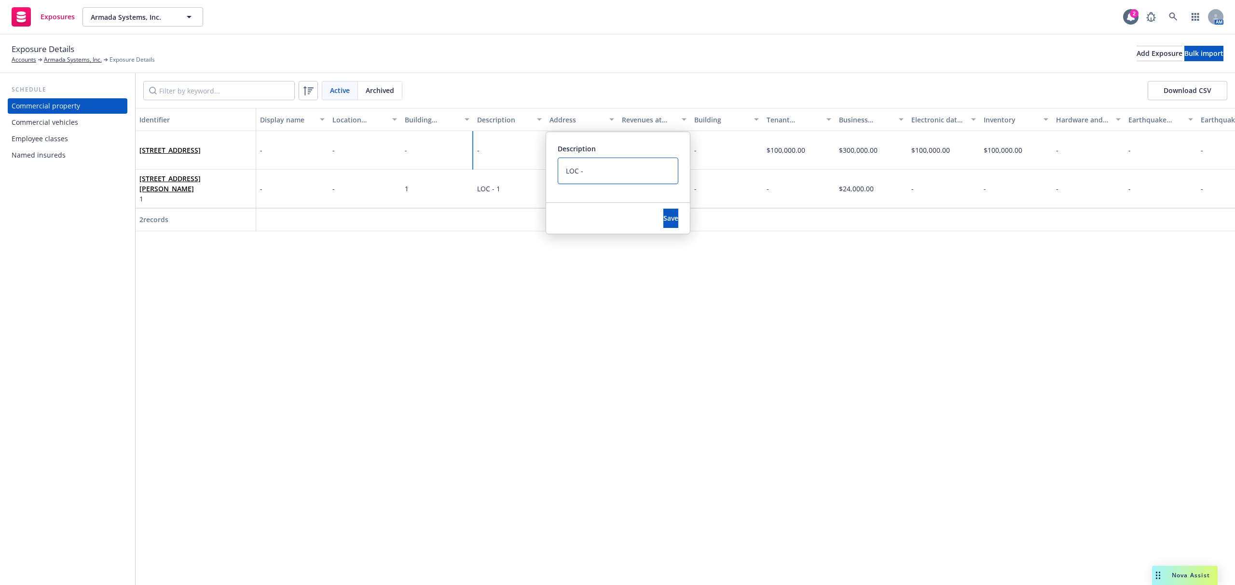
type textarea "LOC - 2"
type textarea "x"
type textarea "LOC - 2"
type textarea "x"
type textarea "LOC - 2"
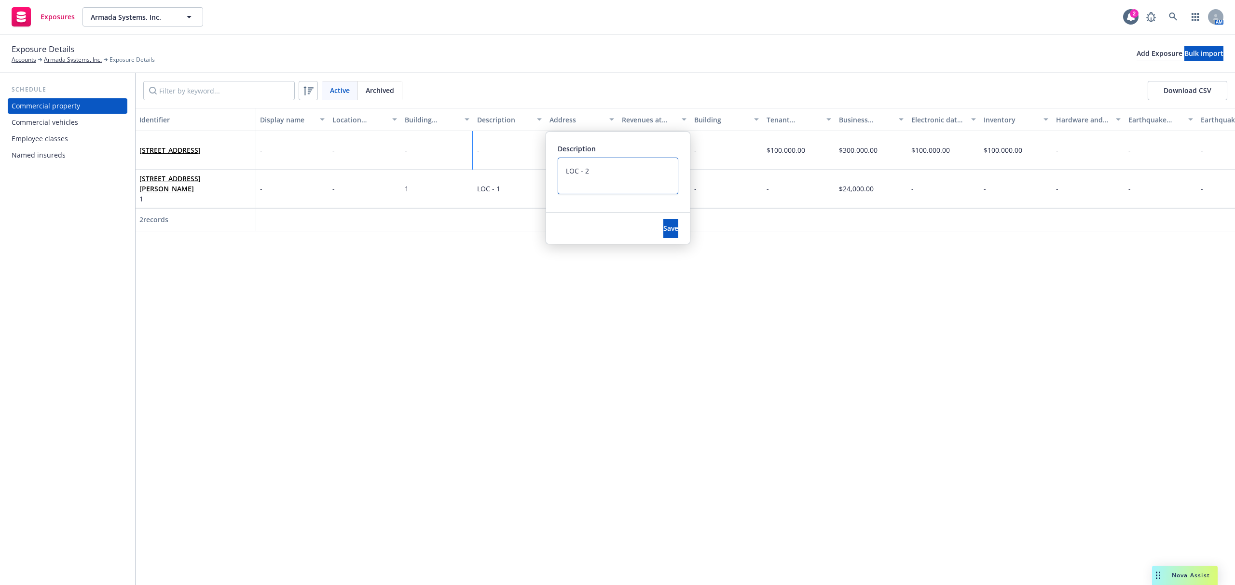
type textarea "x"
type textarea "LOC - 2"
click at [667, 222] on button "Save" at bounding box center [670, 218] width 15 height 19
type textarea "x"
click at [431, 159] on div "-" at bounding box center [437, 150] width 72 height 39
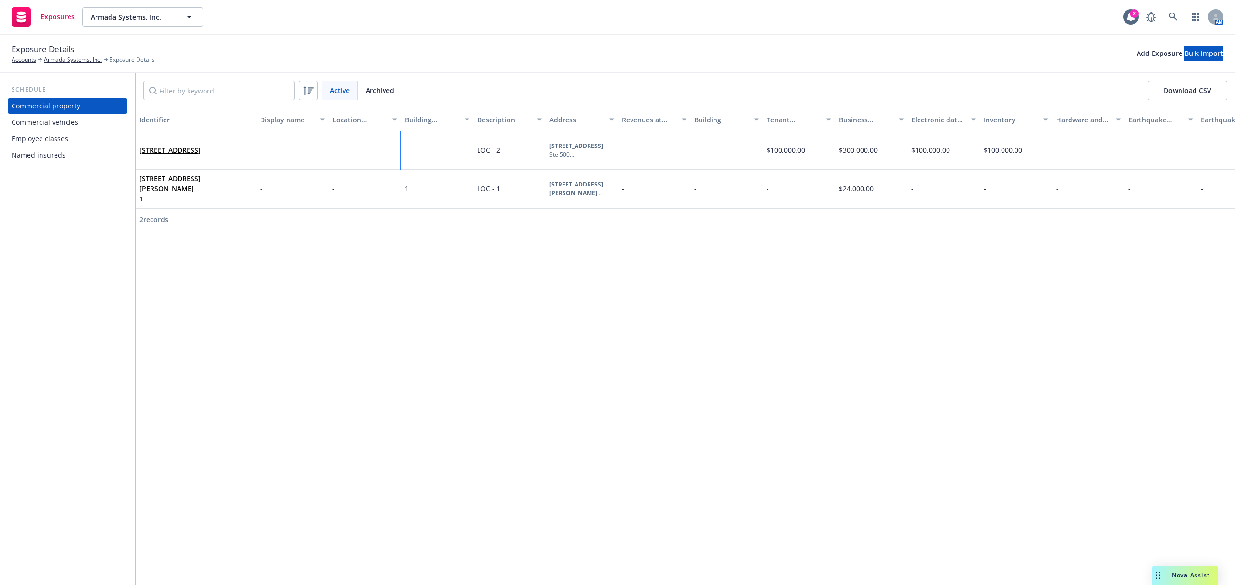
click at [431, 159] on div "-" at bounding box center [437, 150] width 72 height 39
click at [514, 171] on input "number" at bounding box center [545, 167] width 121 height 19
type input "1"
click at [591, 214] on button "Save" at bounding box center [598, 211] width 15 height 19
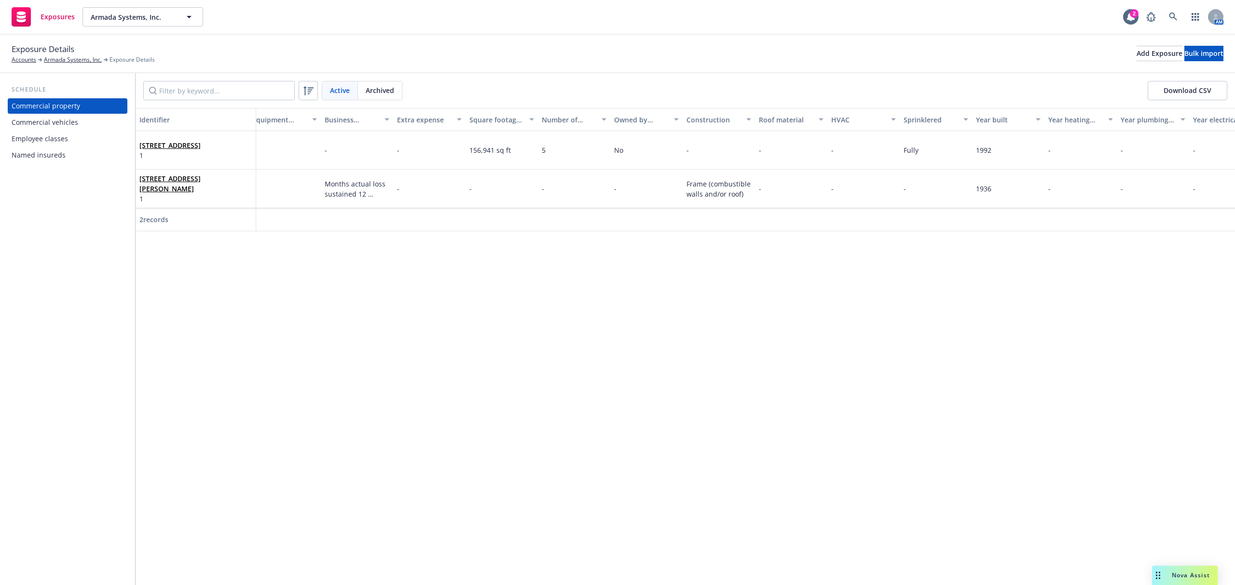
scroll to position [0, 1235]
click at [727, 154] on div "-" at bounding box center [721, 150] width 72 height 39
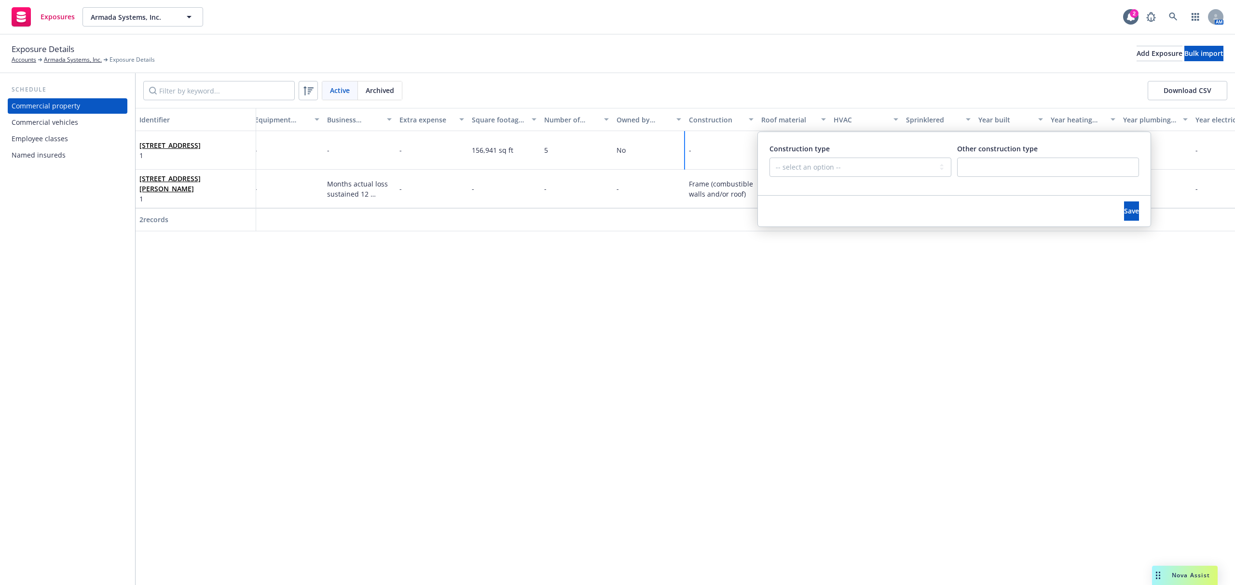
click at [900, 155] on div "Construction type -- select an option -- Fire Resistive (Masonry reinforced by …" at bounding box center [860, 167] width 182 height 46
click at [892, 166] on select "-- select an option -- Fire Resistive (Masonry reinforced by structural Steel l…" at bounding box center [860, 167] width 182 height 19
select select "OTHER"
click at [769, 158] on select "-- select an option -- Fire Resistive (Masonry reinforced by structural Steel l…" at bounding box center [860, 167] width 182 height 19
click at [982, 170] on input "text" at bounding box center [1048, 167] width 182 height 19
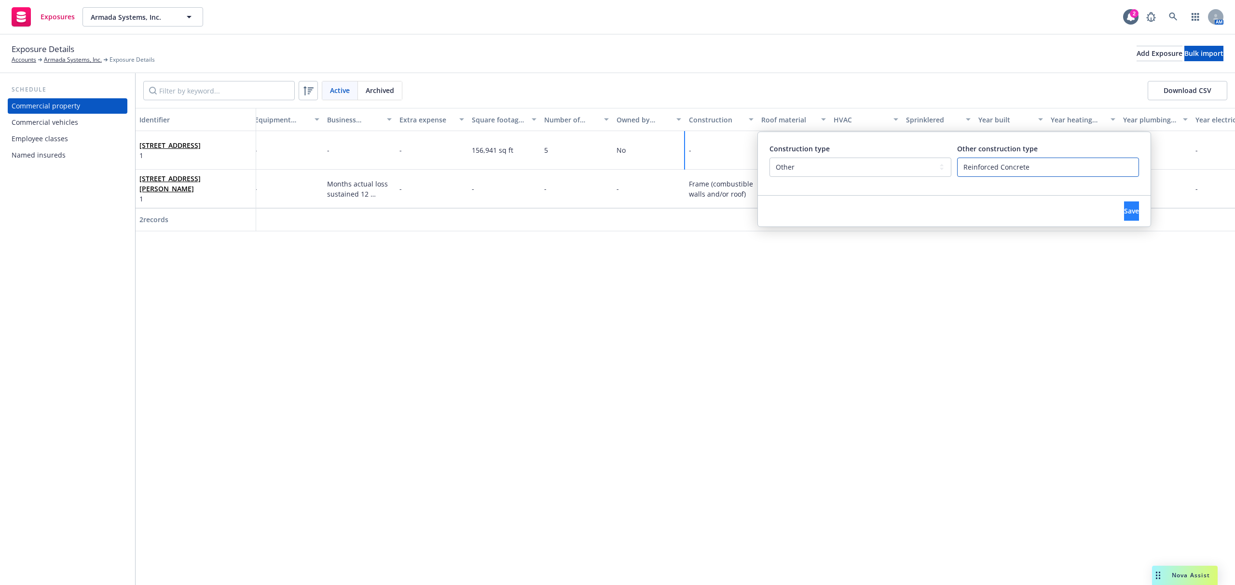
type input "Reinforced Concrete"
click at [1124, 214] on button "Save" at bounding box center [1131, 211] width 15 height 19
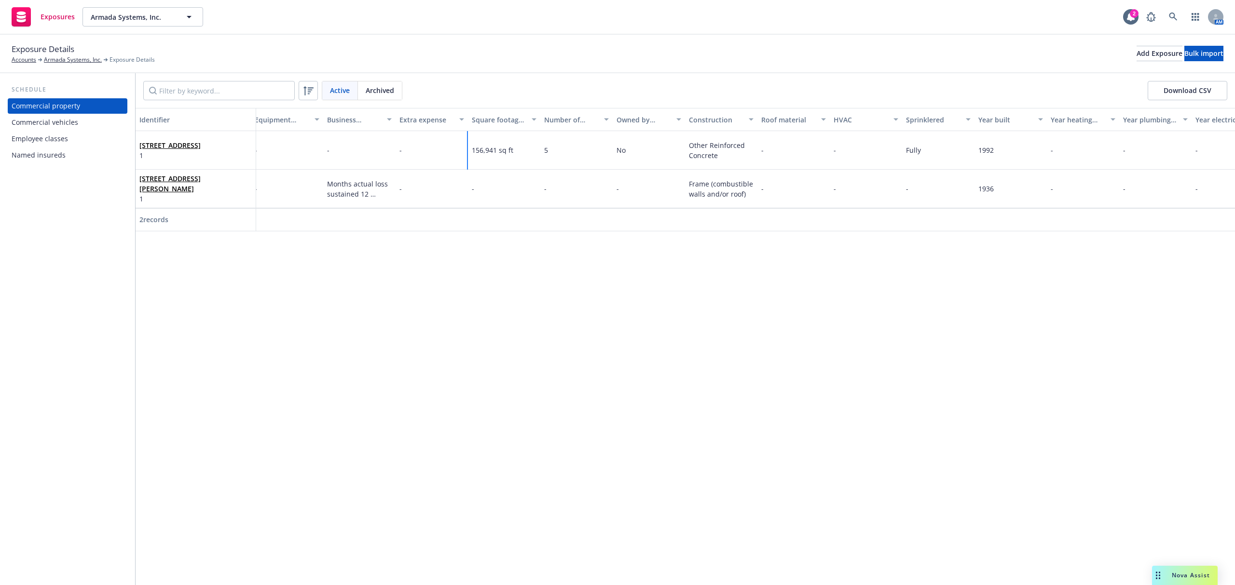
click at [496, 150] on span "156,941 sq ft" at bounding box center [492, 150] width 41 height 9
drag, startPoint x: 609, startPoint y: 166, endPoint x: 509, endPoint y: 163, distance: 99.4
click at [509, 163] on div "156,941 sq ft Square footage occupied 156941 sq ft Save" at bounding box center [504, 150] width 72 height 39
type input "0"
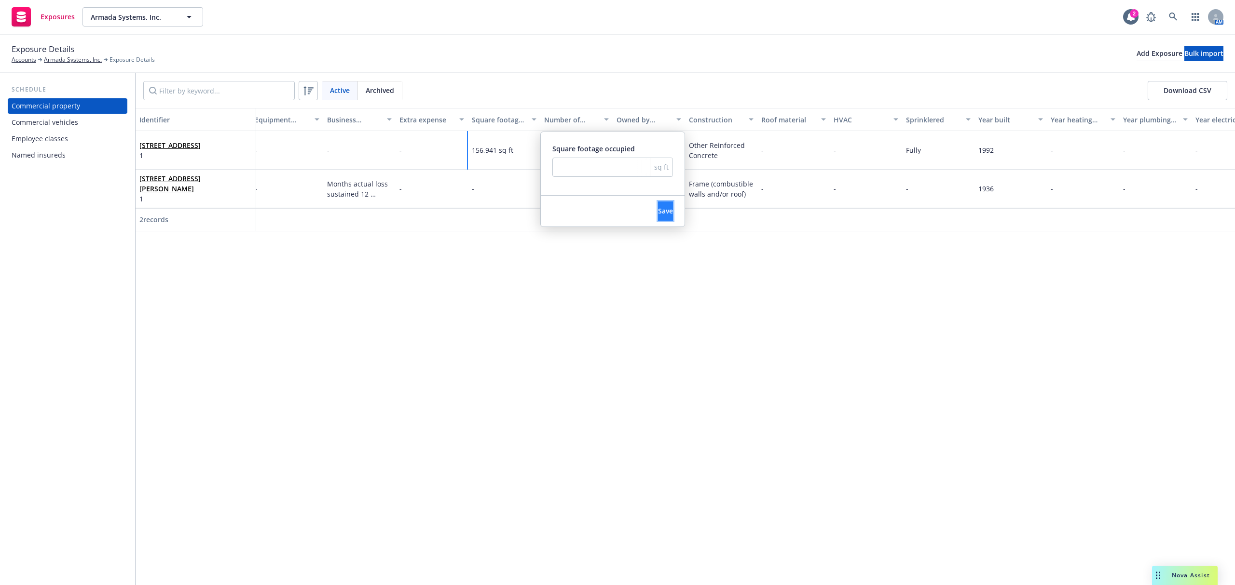
click at [658, 207] on span "Save" at bounding box center [665, 210] width 15 height 9
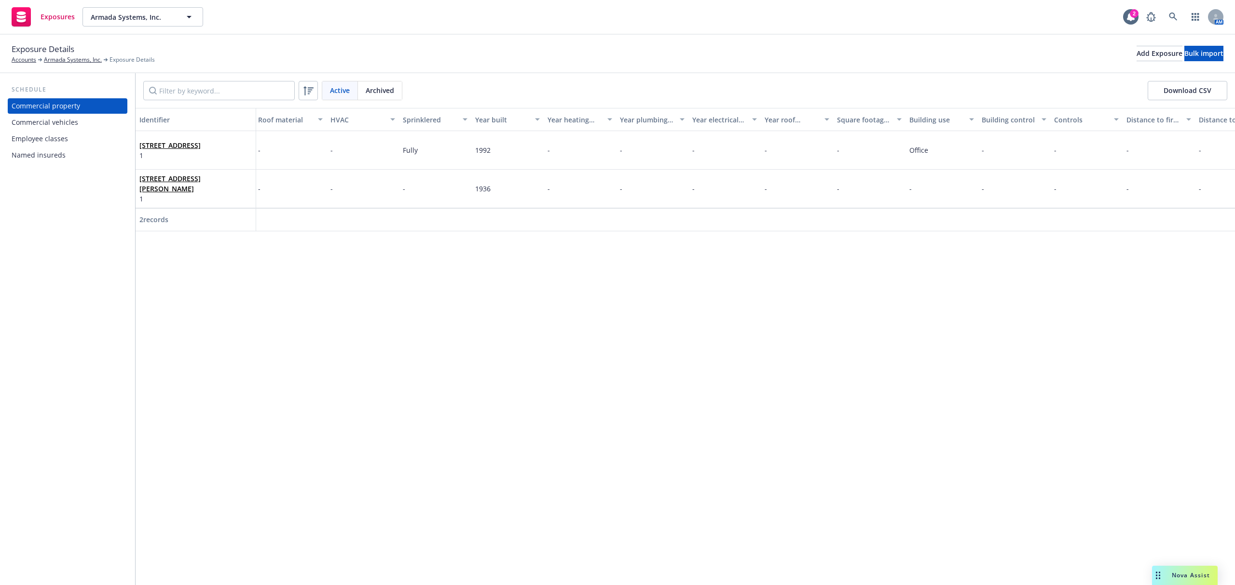
scroll to position [0, 1739]
click at [853, 145] on div "-" at bounding box center [868, 150] width 72 height 39
click at [953, 165] on input "number" at bounding box center [977, 167] width 121 height 19
paste input "156941"
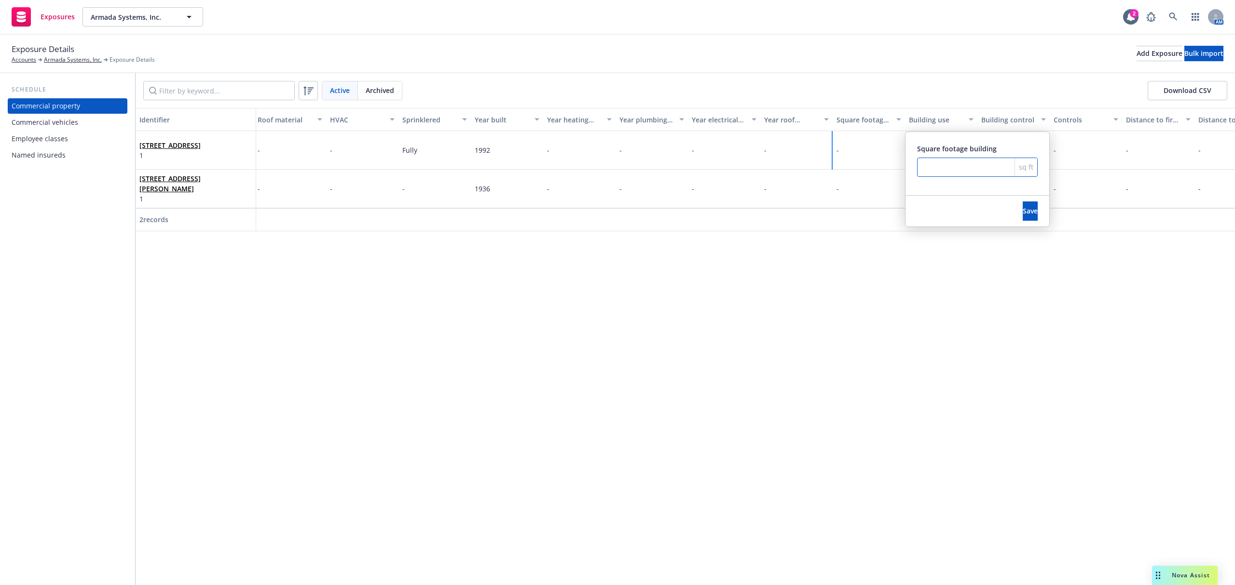
click at [953, 165] on input "number" at bounding box center [977, 167] width 121 height 19
type input "156941"
click at [1020, 222] on div "Save" at bounding box center [1030, 211] width 38 height 31
click at [1022, 214] on span "Save" at bounding box center [1029, 210] width 15 height 9
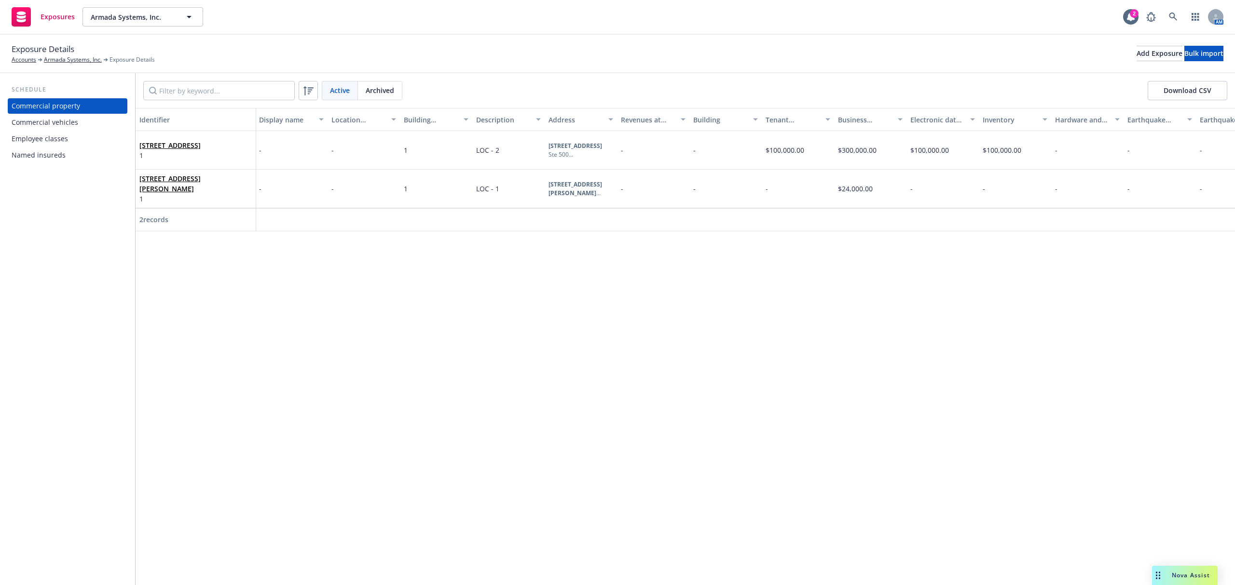
scroll to position [0, 0]
click at [854, 194] on div "$24,000.00" at bounding box center [871, 189] width 72 height 39
click at [853, 191] on span "$24,000.00" at bounding box center [856, 188] width 35 height 9
click at [1014, 207] on input "24,000.00" at bounding box center [987, 206] width 103 height 18
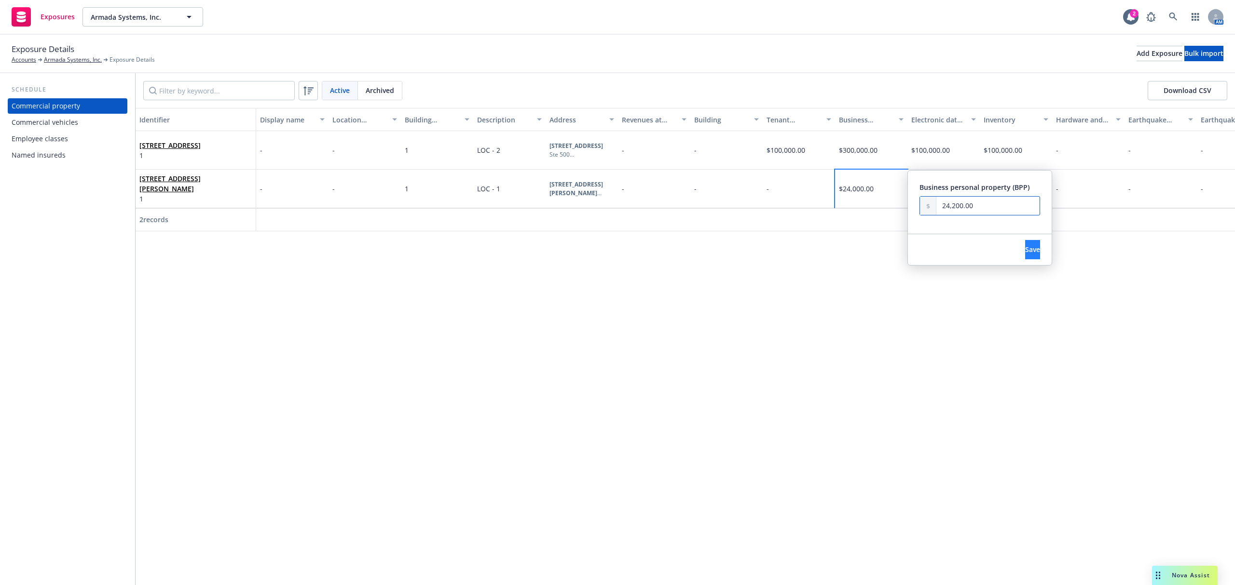
type input "24,200.00"
click at [1025, 246] on button "Save" at bounding box center [1032, 249] width 15 height 19
click at [860, 156] on div "$300,000.00" at bounding box center [871, 150] width 72 height 39
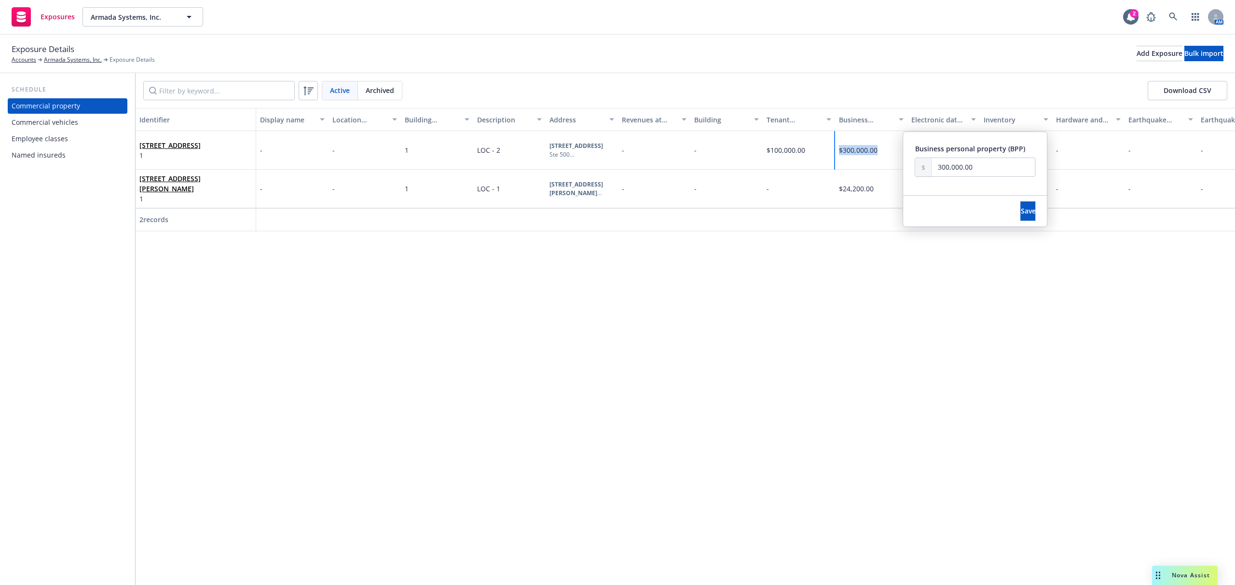
click at [860, 156] on div "$300,000.00 Business personal property (BPP) 300,000.00 Save" at bounding box center [871, 150] width 72 height 39
click at [946, 166] on input "300,000.00" at bounding box center [987, 167] width 103 height 18
type input "200,000.00"
click at [1040, 209] on div "Save" at bounding box center [1032, 211] width 38 height 31
click at [1037, 209] on button "Save" at bounding box center [1032, 211] width 15 height 19
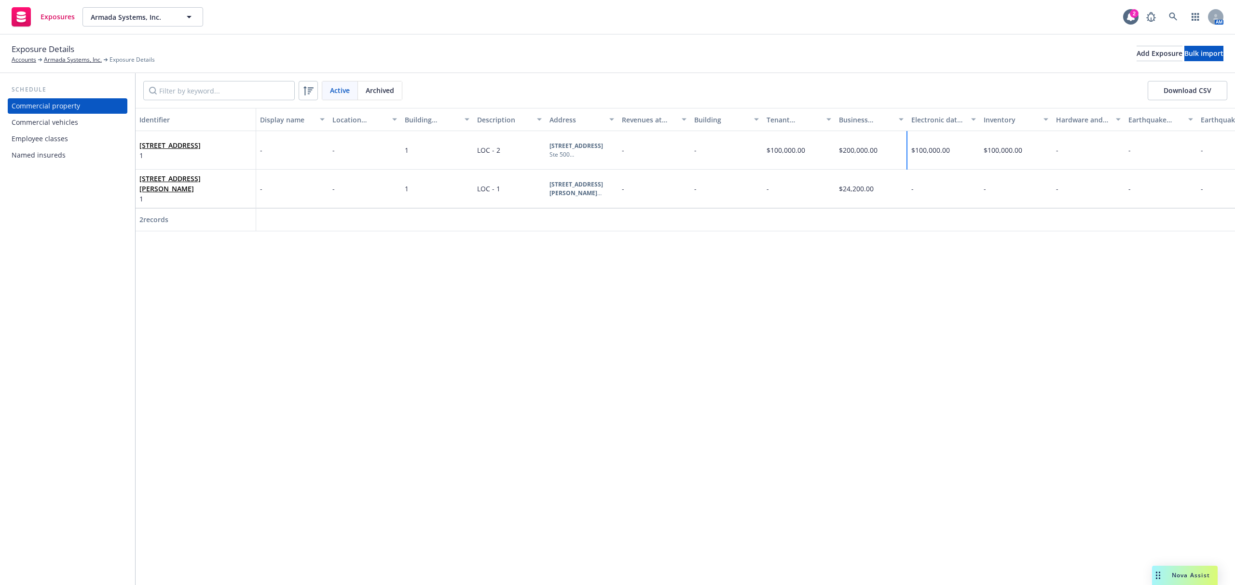
click at [948, 146] on span "$100,000.00" at bounding box center [930, 150] width 39 height 9
click at [950, 147] on div "$100,000.00" at bounding box center [943, 150] width 72 height 39
drag, startPoint x: 856, startPoint y: 107, endPoint x: 730, endPoint y: 109, distance: 126.4
click at [730, 109] on div "Identifier Display name Location number Building number Description Address Rev…" at bounding box center [685, 170] width 1099 height 124
click at [861, 118] on input "100,000.00" at bounding box center [841, 110] width 108 height 18
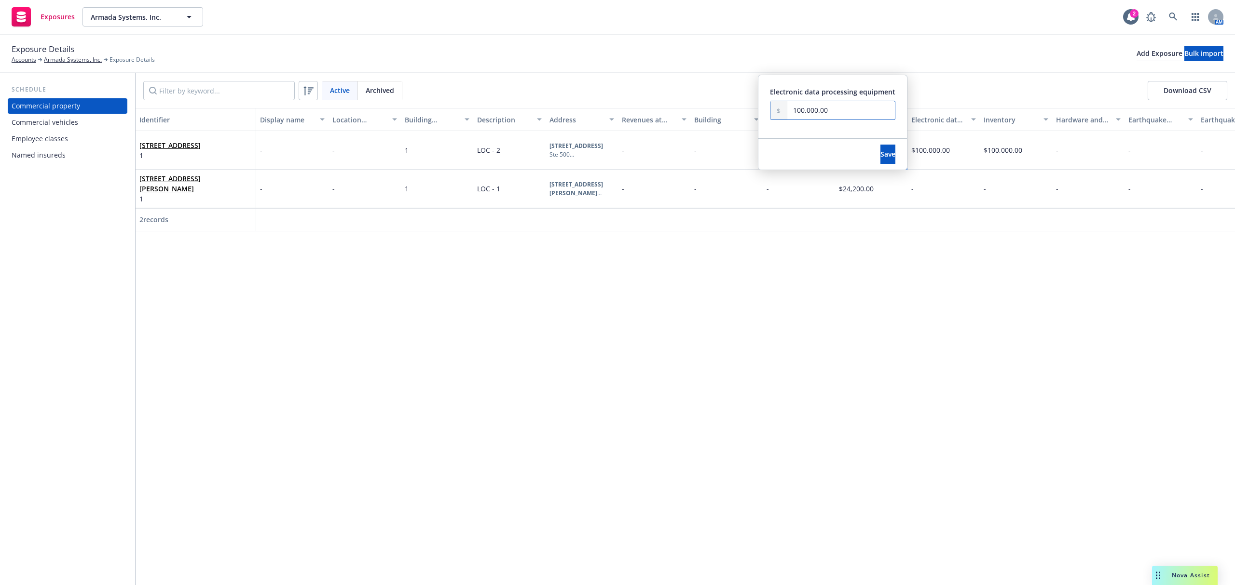
drag, startPoint x: 858, startPoint y: 113, endPoint x: 747, endPoint y: 113, distance: 111.4
click at [747, 113] on div "Identifier Display name Location number Building number Description Address Rev…" at bounding box center [685, 170] width 1099 height 124
click at [880, 158] on button "Save" at bounding box center [887, 154] width 15 height 19
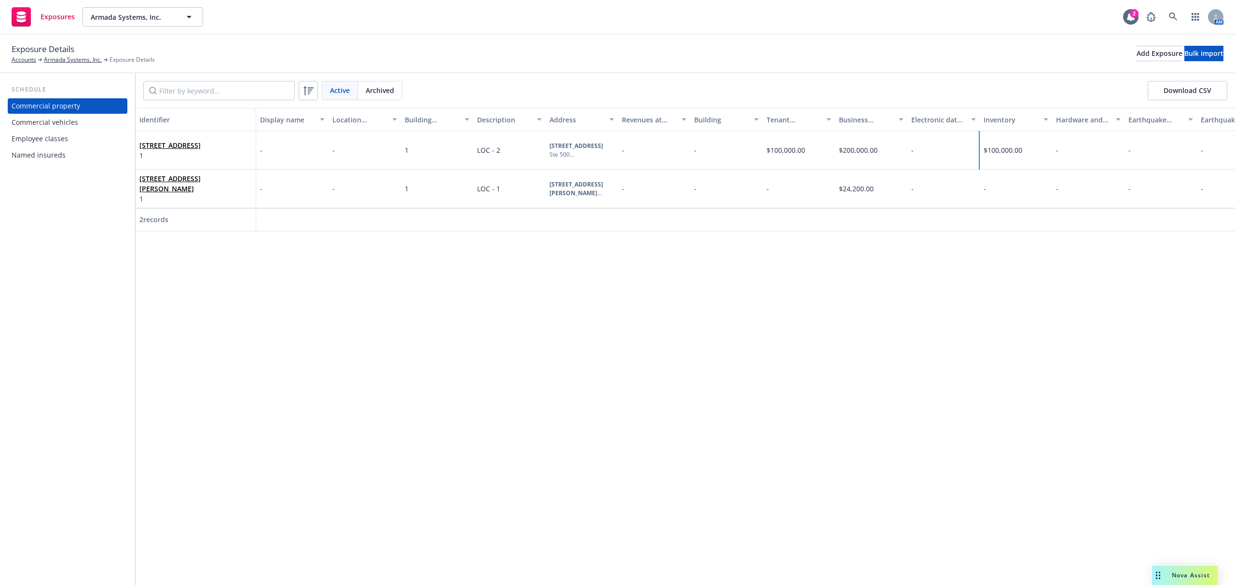
click at [1003, 150] on span "$100,000.00" at bounding box center [1002, 150] width 39 height 9
click at [1004, 148] on span "$100,000.00" at bounding box center [1002, 150] width 39 height 9
drag, startPoint x: 948, startPoint y: 102, endPoint x: 745, endPoint y: 106, distance: 203.5
click at [782, 107] on div "Active Archived Download CSV Identifier Display name Location number Building n…" at bounding box center [685, 329] width 1099 height 512
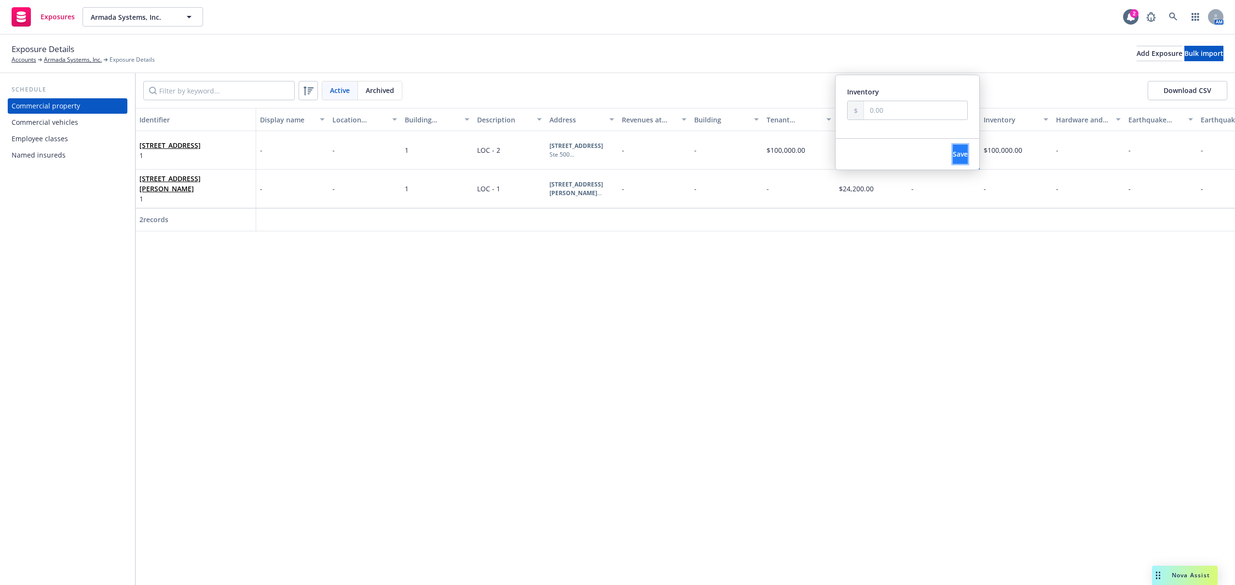
click at [955, 151] on button "Save" at bounding box center [959, 154] width 15 height 19
click at [87, 126] on div "Commercial vehicles" at bounding box center [68, 122] width 112 height 15
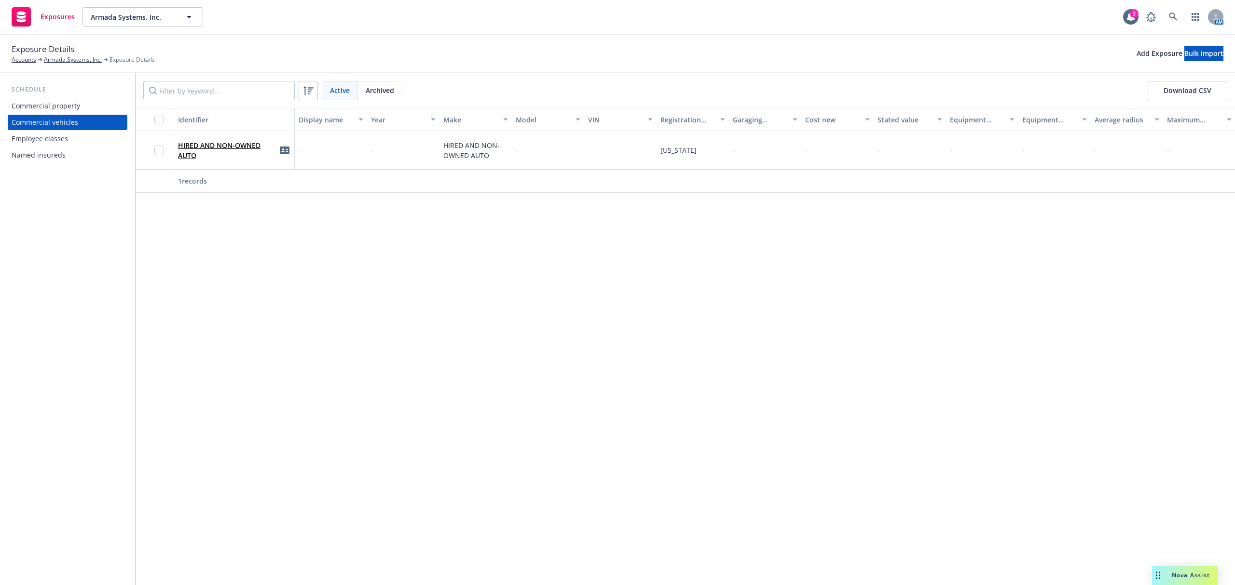
click at [69, 139] on div "Employee classes" at bounding box center [68, 138] width 112 height 15
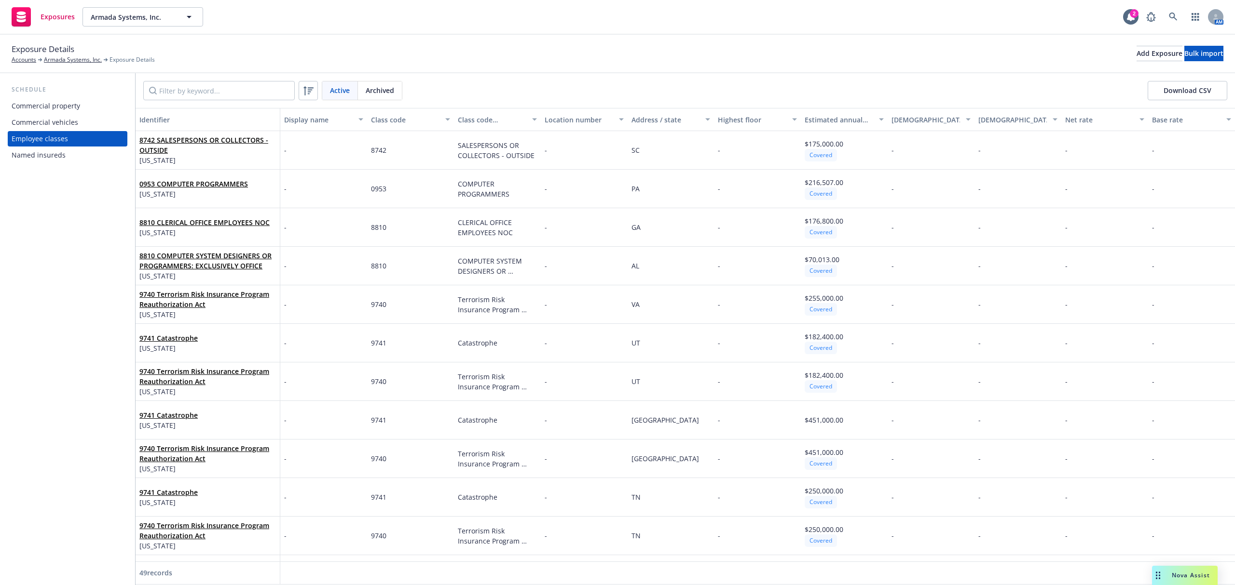
click at [54, 157] on div "Named insureds" at bounding box center [39, 155] width 54 height 15
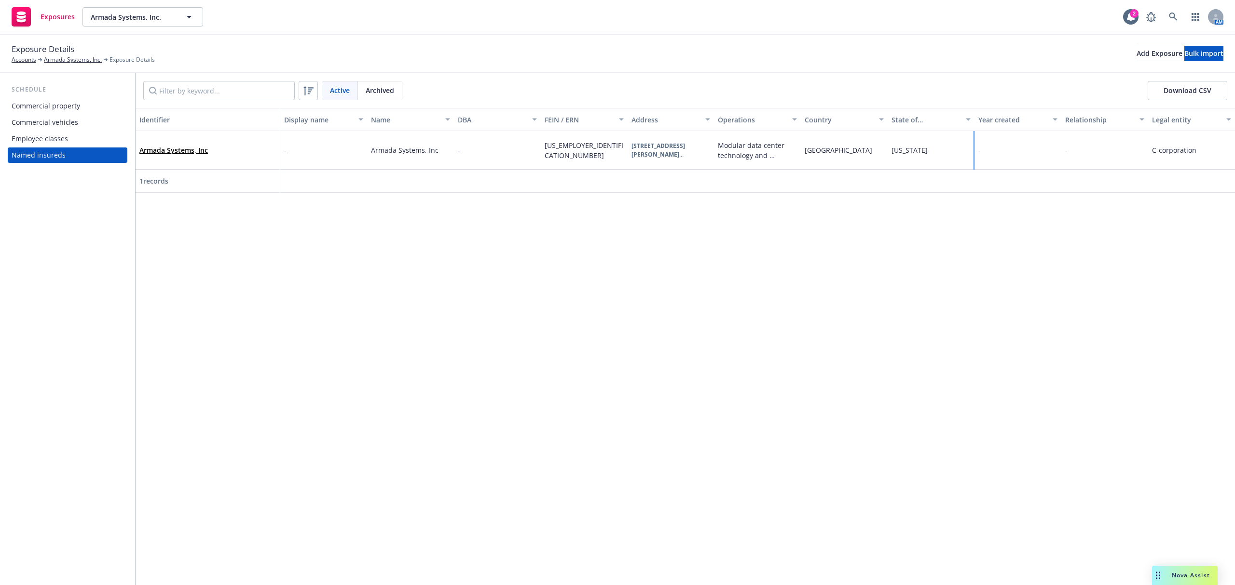
click at [975, 162] on div "-" at bounding box center [1017, 150] width 87 height 39
click at [926, 110] on input "number" at bounding box center [902, 110] width 121 height 19
type input "2022"
click at [946, 166] on div "Save" at bounding box center [955, 154] width 38 height 31
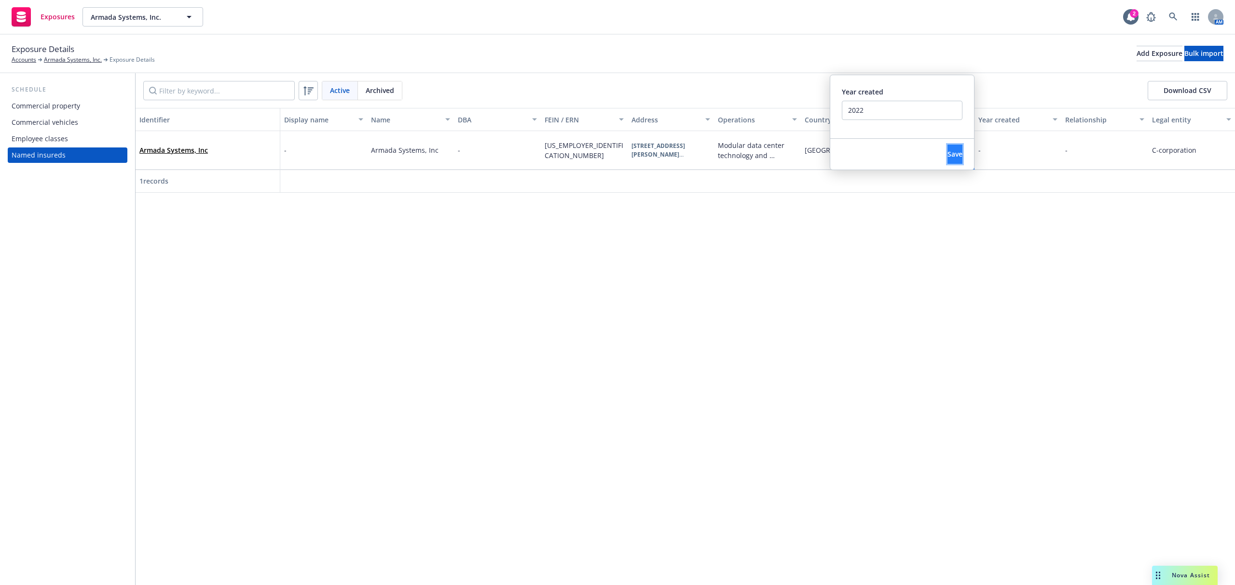
click at [947, 163] on button "Save" at bounding box center [954, 154] width 15 height 19
click at [1091, 153] on div "-" at bounding box center [1104, 150] width 87 height 39
click at [921, 99] on select "-- select an option -- Parent company Wholly-owned subsidiary Subsidiary not wh…" at bounding box center [922, 100] width 46 height 19
select select "PARENT_COMPANY"
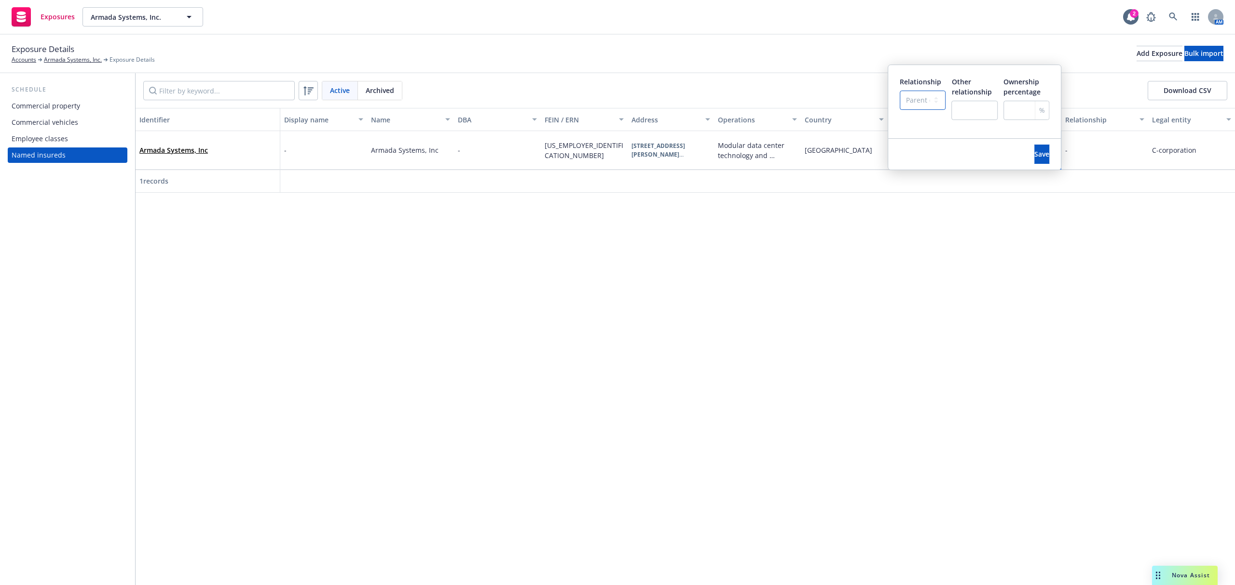
click at [899, 91] on select "-- select an option -- Parent company Wholly-owned subsidiary Subsidiary not wh…" at bounding box center [922, 100] width 46 height 19
click at [1034, 155] on span "Save" at bounding box center [1041, 154] width 15 height 9
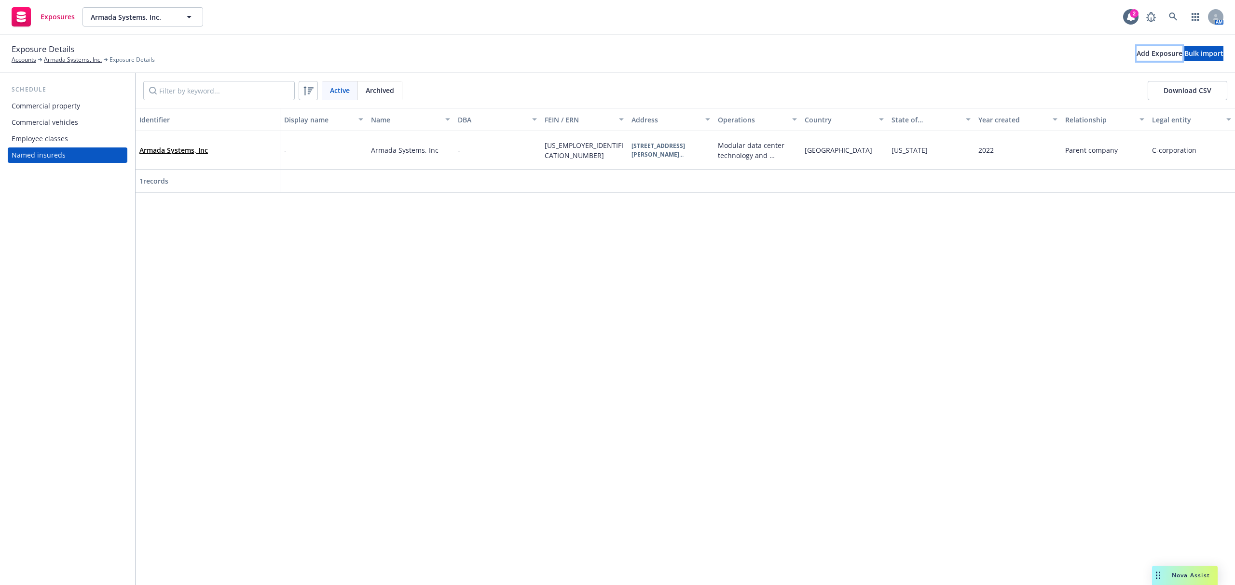
click at [1136, 54] on div "Add Exposure" at bounding box center [1159, 53] width 46 height 14
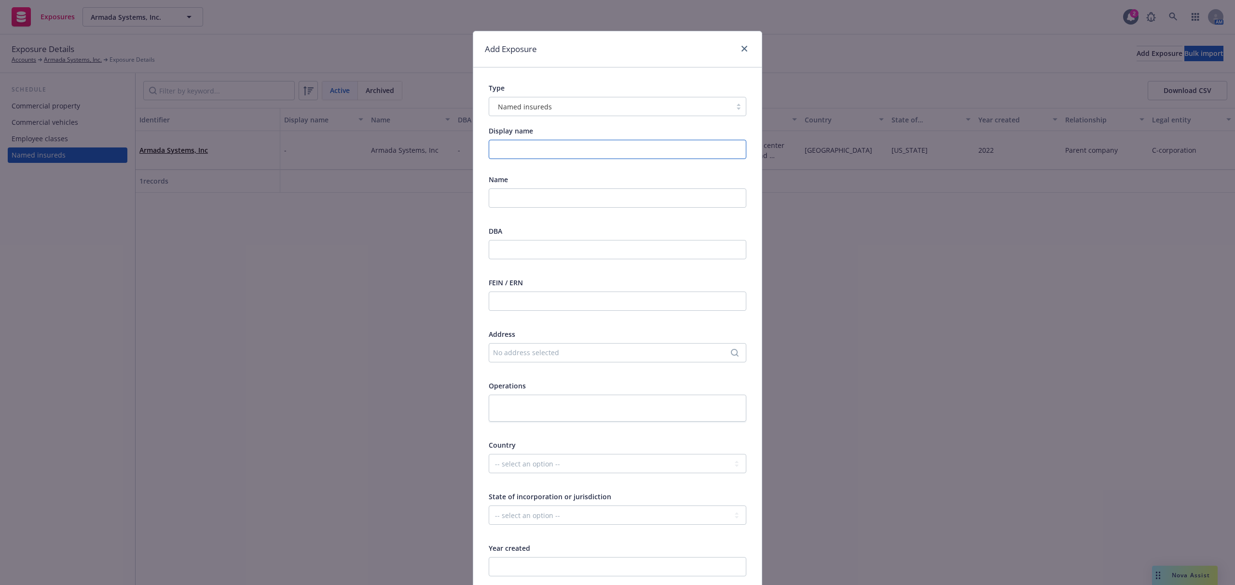
click at [520, 146] on input "Display name" at bounding box center [618, 149] width 258 height 19
click at [521, 190] on input "text" at bounding box center [618, 198] width 258 height 19
paste input "AEDGE AI Mexico"
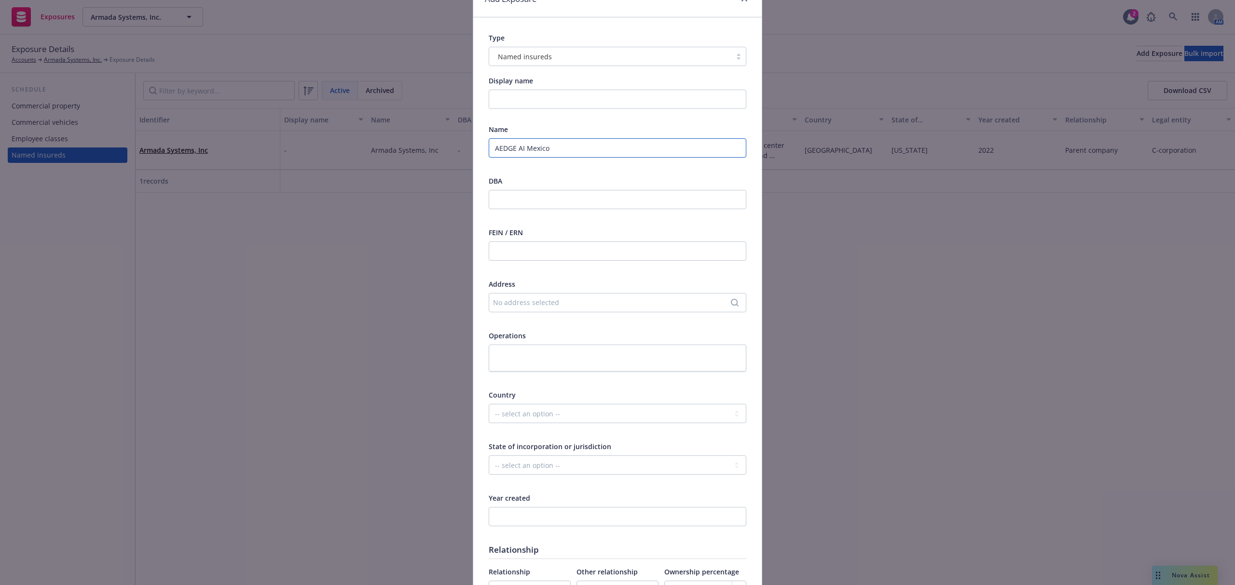
scroll to position [128, 0]
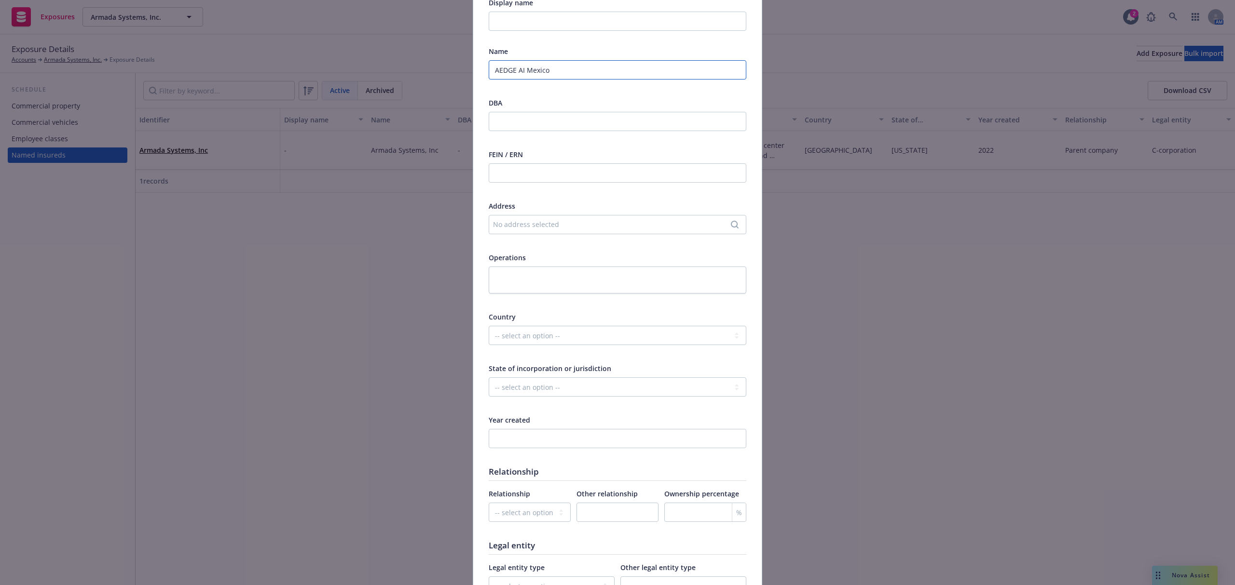
type input "AEDGE AI Mexico"
click at [523, 326] on select "-- select an option -- [GEOGRAPHIC_DATA] [GEOGRAPHIC_DATA] [GEOGRAPHIC_DATA] [G…" at bounding box center [618, 335] width 258 height 19
select select "MEX"
click at [489, 326] on select "-- select an option -- [GEOGRAPHIC_DATA] [GEOGRAPHIC_DATA] [GEOGRAPHIC_DATA] [G…" at bounding box center [618, 335] width 258 height 19
click at [520, 444] on input "number" at bounding box center [618, 438] width 258 height 19
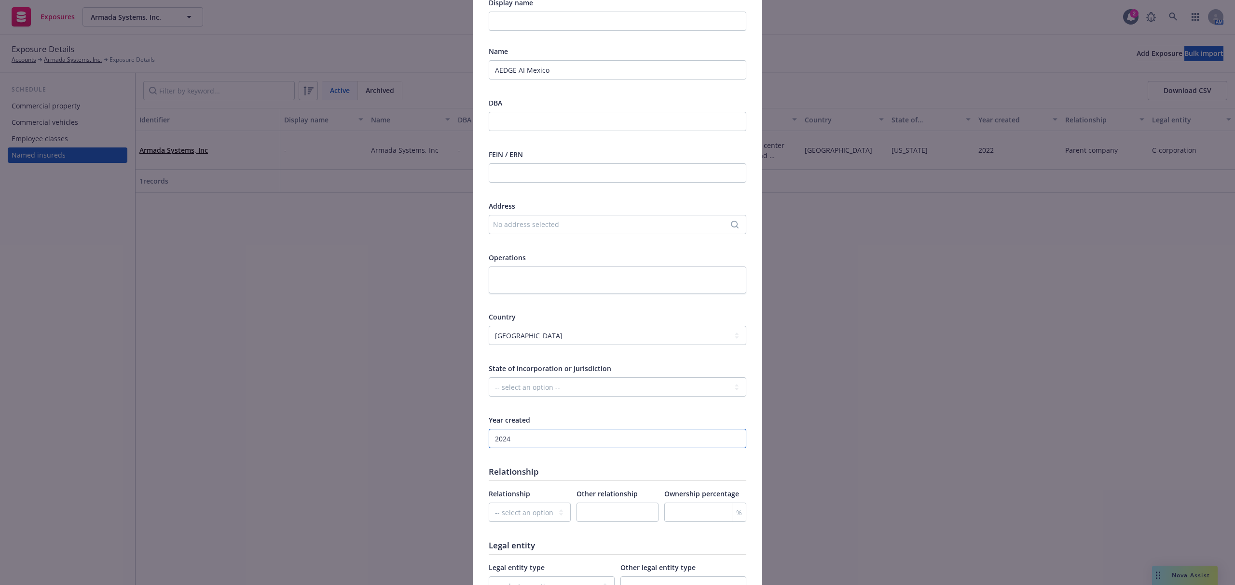
type input "2024"
click at [542, 462] on div "Name AEDGE AI Mexico DBA FEIN / ERN Address No address selected Operations Coun…" at bounding box center [618, 327] width 258 height 562
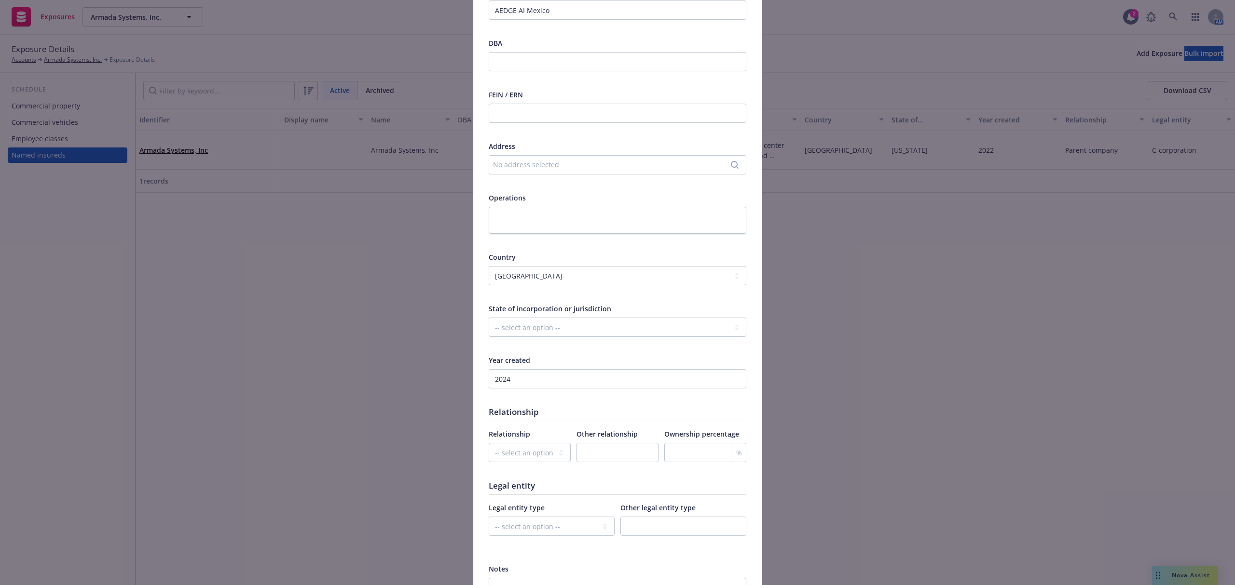
scroll to position [257, 0]
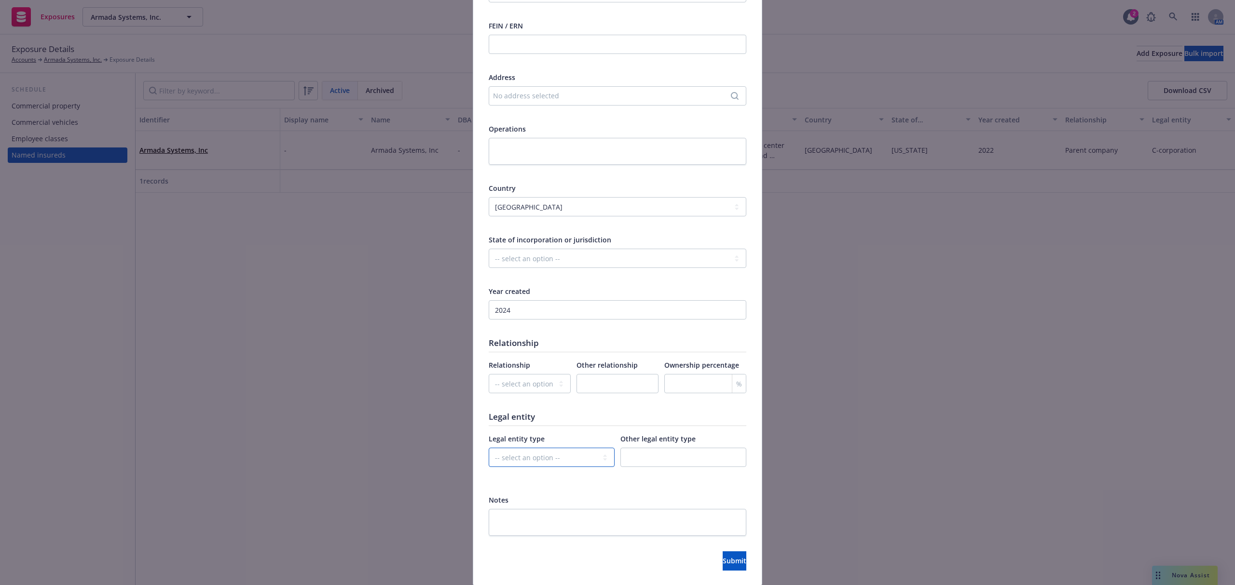
click at [553, 461] on select "-- select an option -- C-corporation S-corporation LLC Partnership Joint ventur…" at bounding box center [552, 457] width 126 height 19
select select "OTHER"
click at [489, 449] on select "-- select an option -- C-corporation S-corporation LLC Partnership Joint ventur…" at bounding box center [552, 457] width 126 height 19
click at [631, 448] on div "Other legal entity type This field is required" at bounding box center [683, 456] width 126 height 45
click at [641, 460] on input "text" at bounding box center [683, 457] width 126 height 19
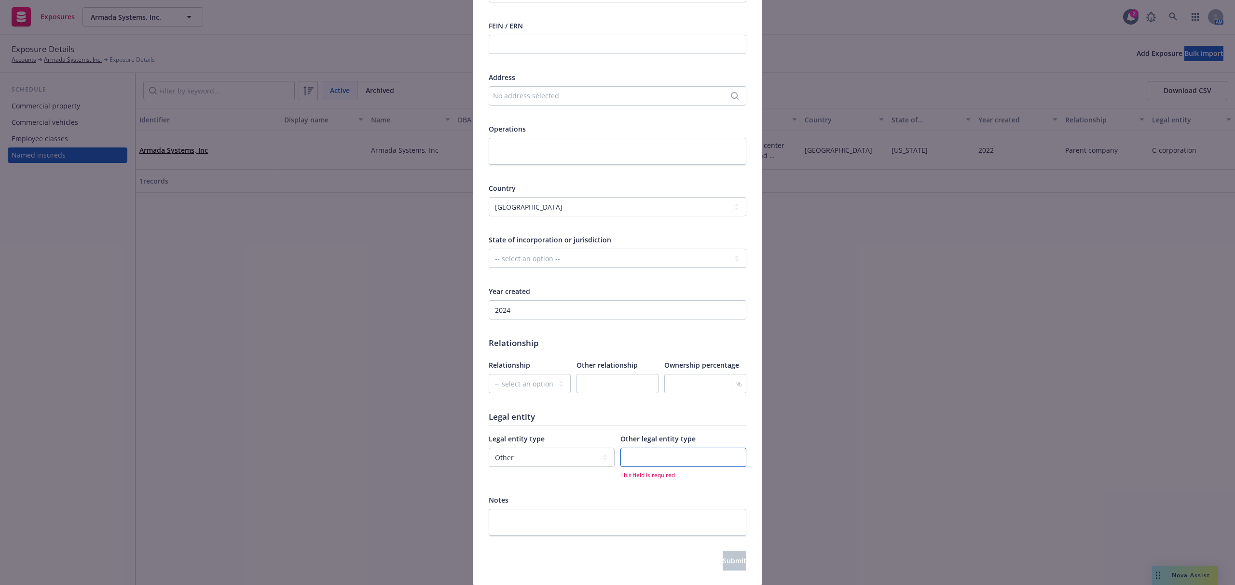
paste input "S.A. de C.V."
type input "S.A. de C.V."
drag, startPoint x: 513, startPoint y: 382, endPoint x: 516, endPoint y: 392, distance: 10.1
click at [513, 382] on select "-- select an option -- Parent company Wholly-owned subsidiary Subsidiary not wh…" at bounding box center [530, 383] width 82 height 19
select select "WHOLLY_OWNED_SUBSIDIARY"
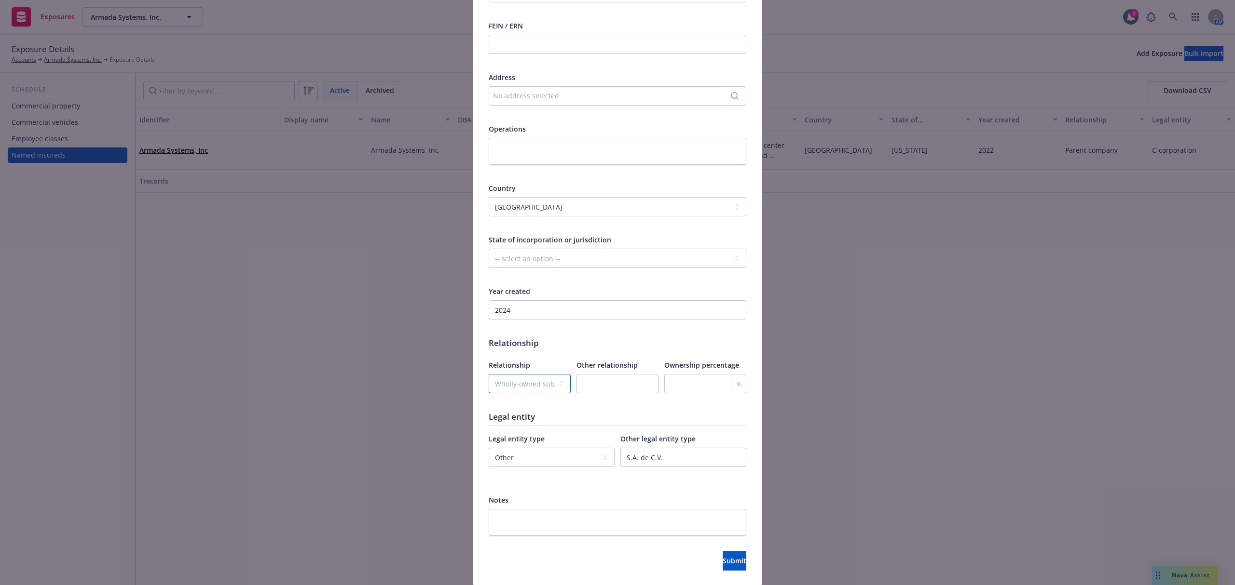
click at [489, 374] on select "-- select an option -- Parent company Wholly-owned subsidiary Subsidiary not wh…" at bounding box center [530, 383] width 82 height 19
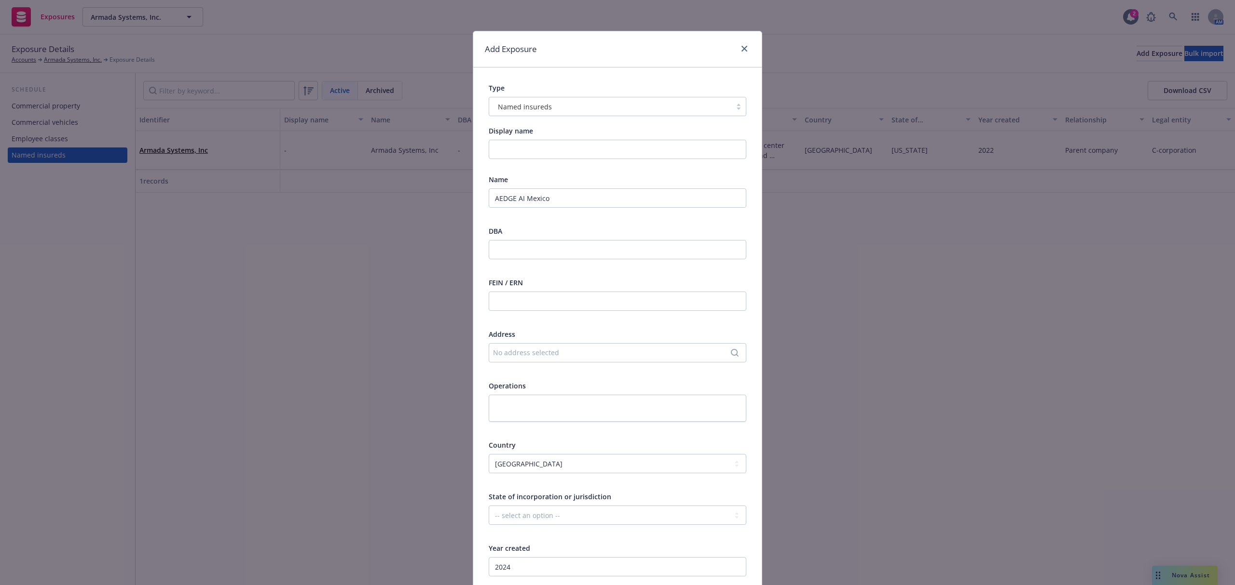
scroll to position [290, 0]
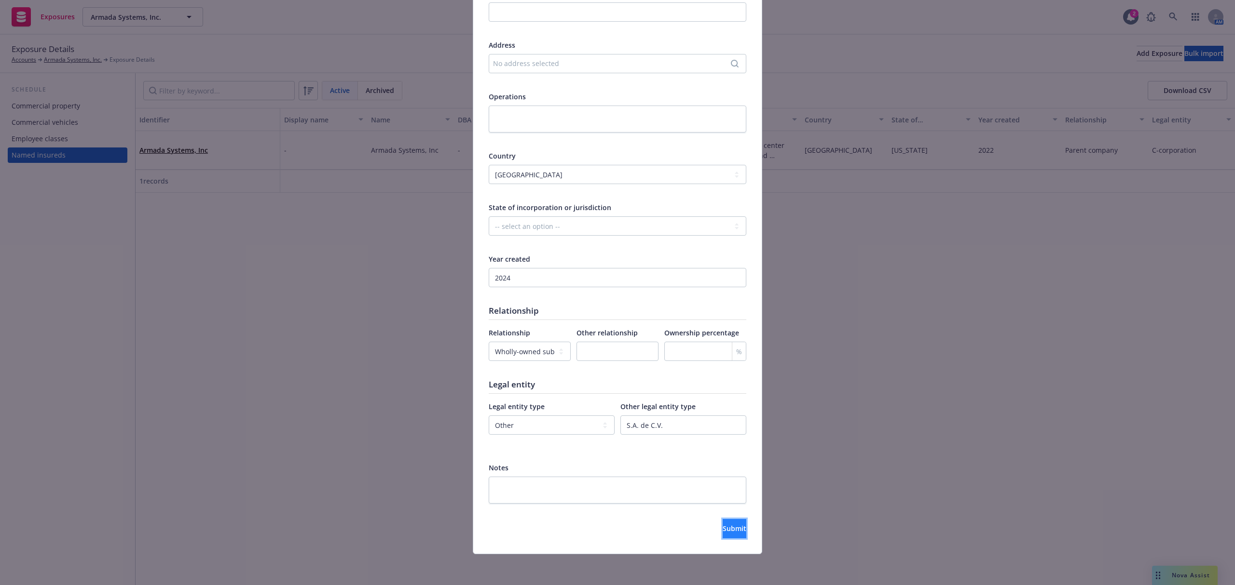
click at [722, 530] on span "Submit" at bounding box center [734, 528] width 24 height 9
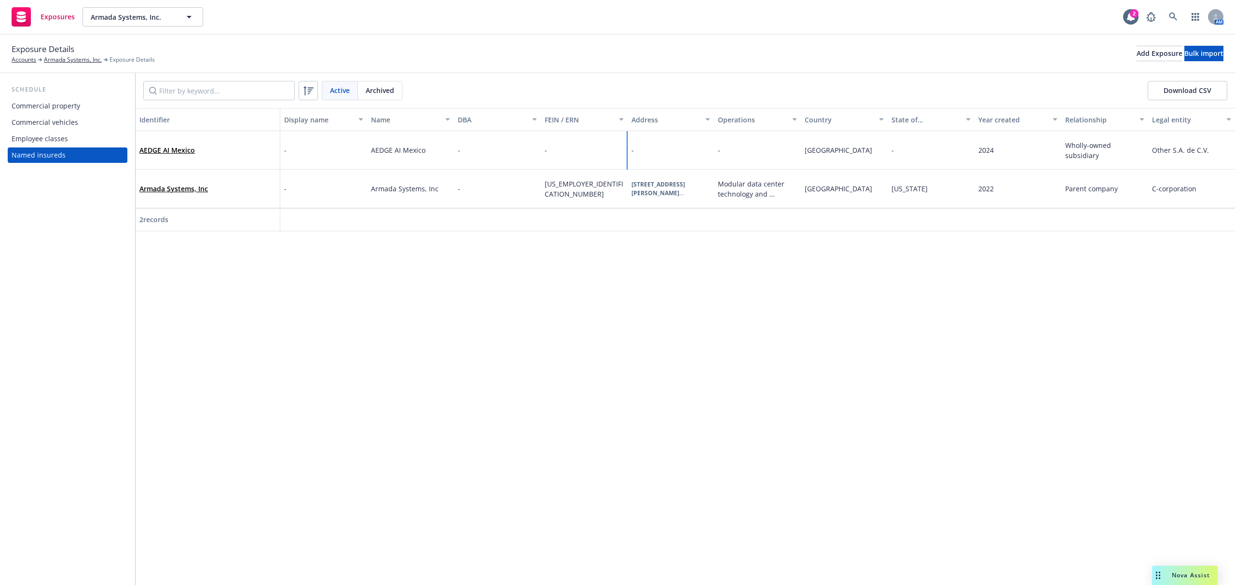
click at [652, 142] on div "-" at bounding box center [670, 150] width 87 height 39
click at [853, 141] on div "Address No address selected" at bounding box center [787, 163] width 144 height 63
click at [849, 141] on icon at bounding box center [848, 142] width 6 height 6
click at [190, 151] on link "AEDGE AI Mexico" at bounding box center [166, 150] width 55 height 9
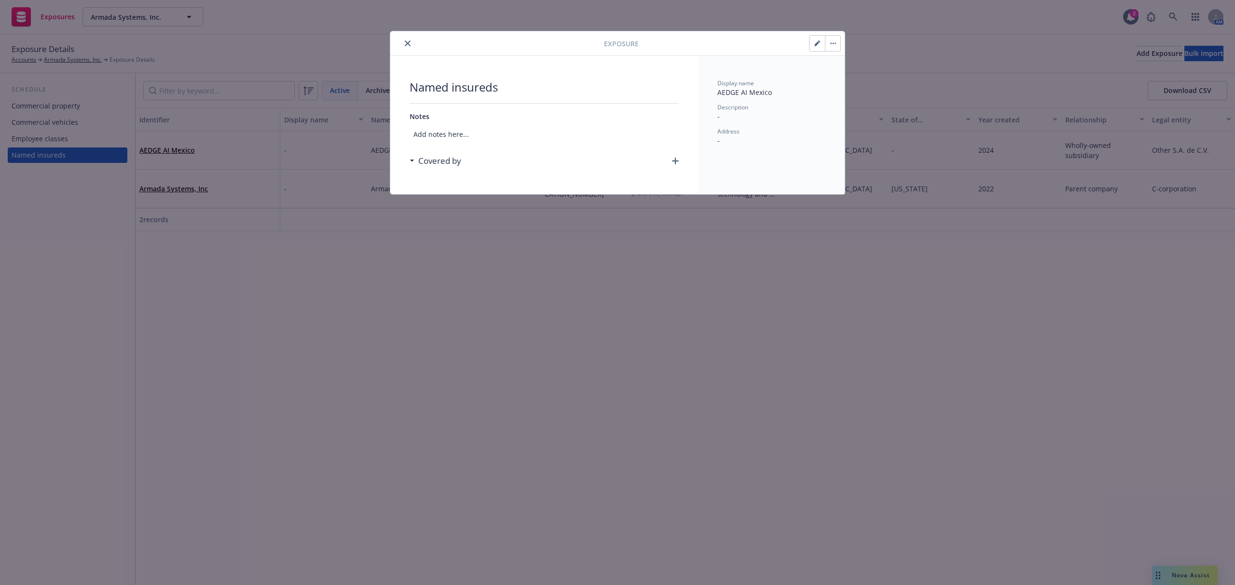
click at [816, 47] on button "button" at bounding box center [816, 43] width 15 height 15
select select "MEX"
select select "WHOLLY_OWNED_SUBSIDIARY"
select select "OTHER"
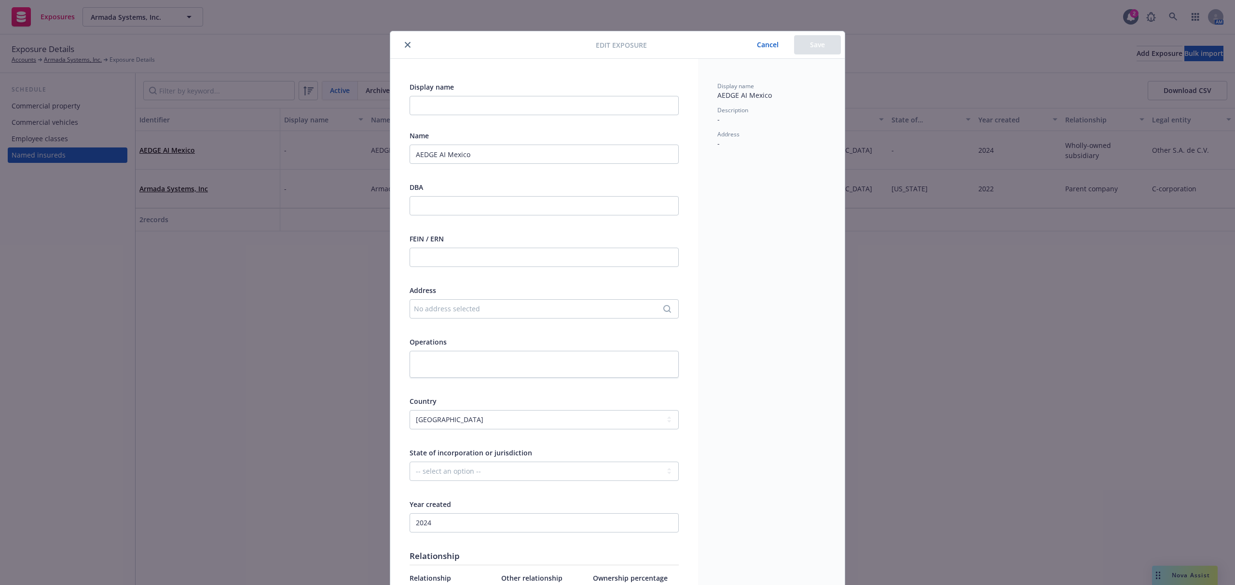
click at [479, 313] on div "No address selected" at bounding box center [543, 308] width 269 height 19
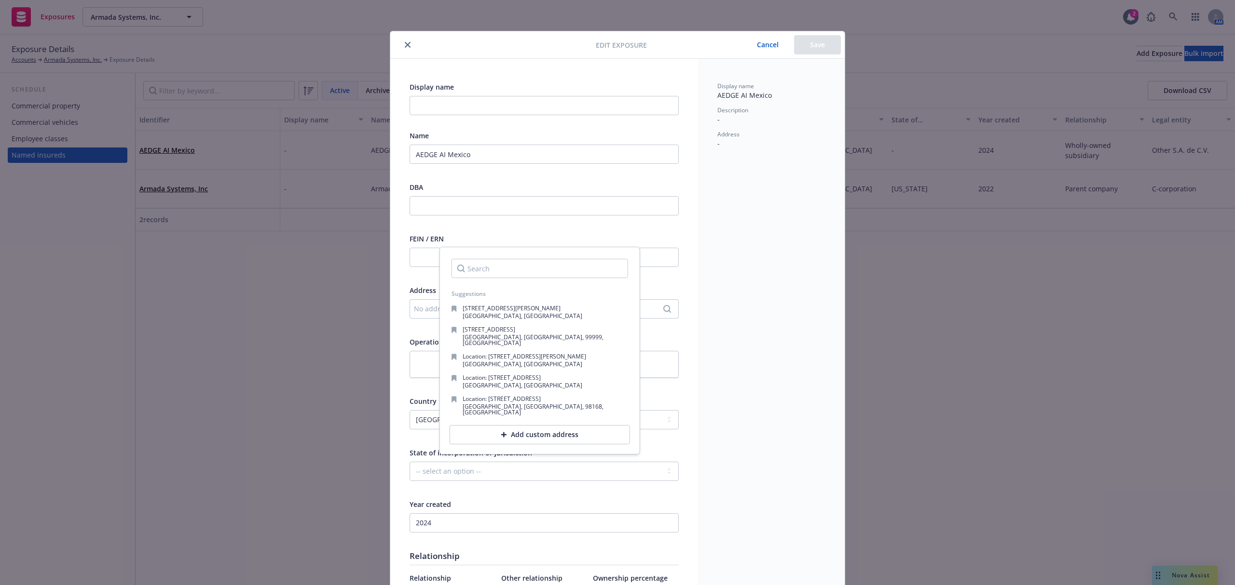
click at [812, 296] on div "Display name AEDGE AI Mexico Description - Address -" at bounding box center [771, 415] width 147 height 713
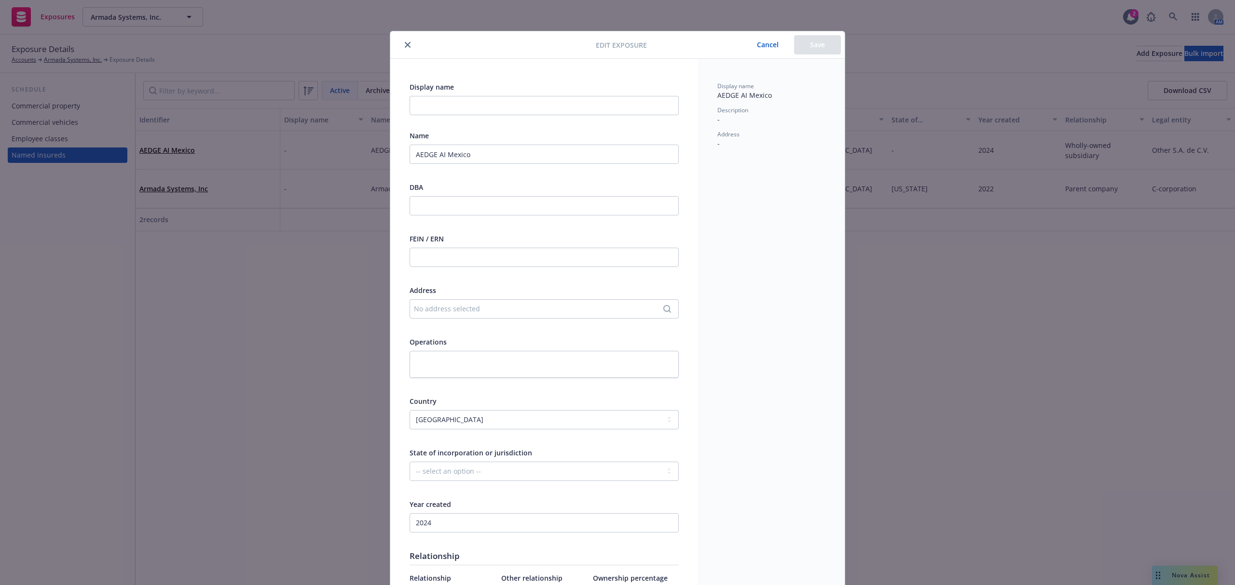
click at [410, 49] on div at bounding box center [495, 45] width 202 height 12
click at [405, 47] on icon "close" at bounding box center [408, 45] width 6 height 6
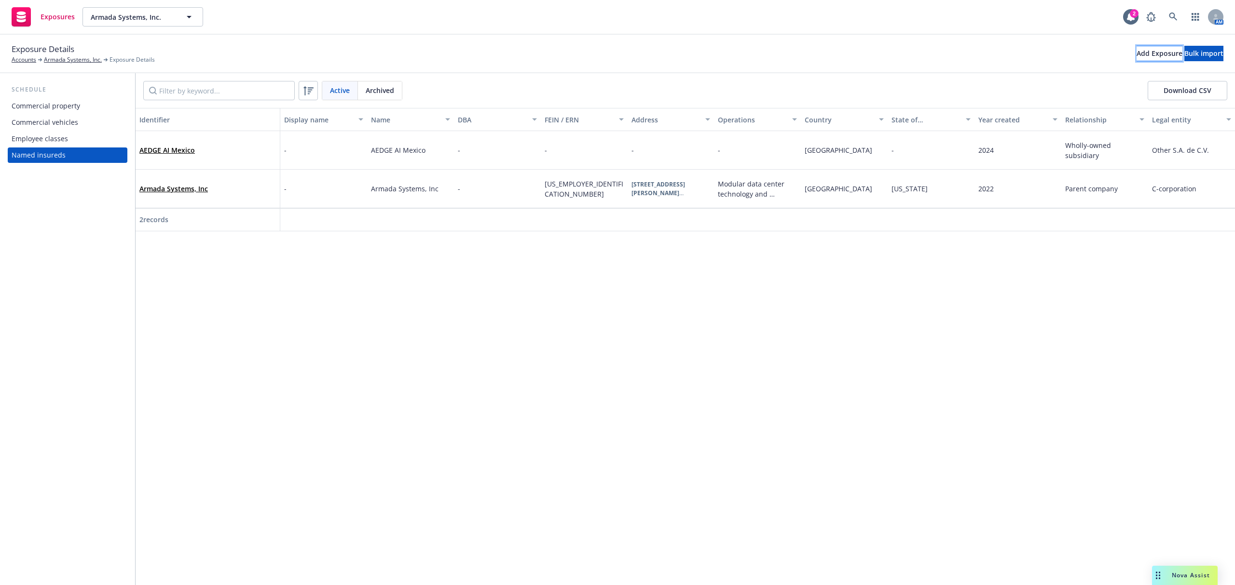
click at [1136, 51] on div "Add Exposure" at bounding box center [1159, 53] width 46 height 14
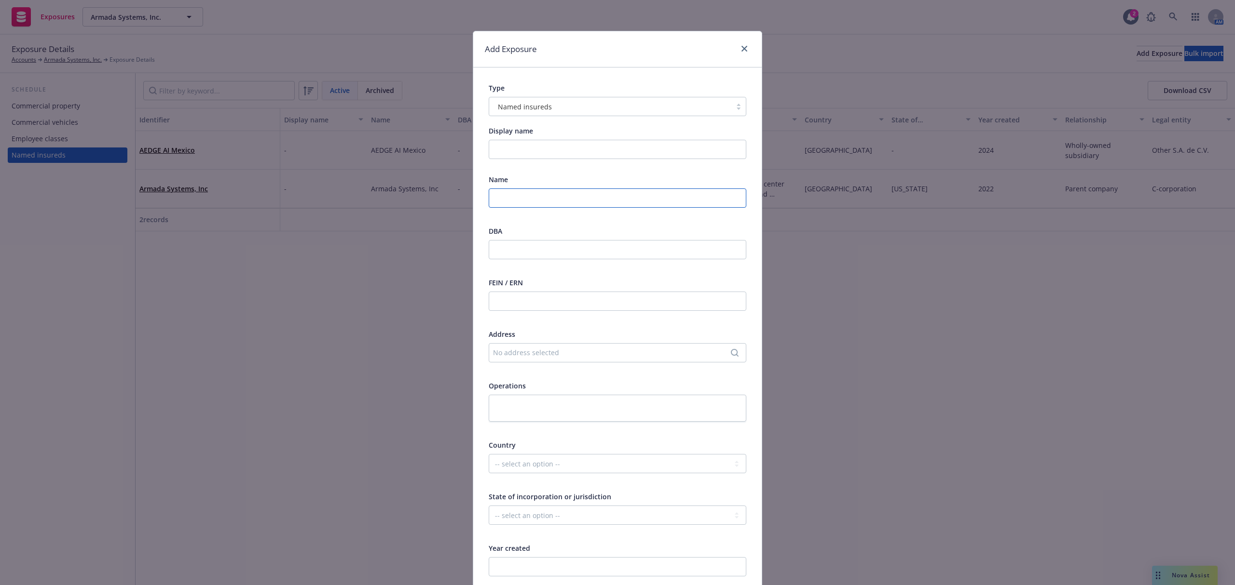
click at [509, 204] on input "text" at bounding box center [618, 198] width 258 height 19
paste input "Armada Systems Brazil LTDA"
type input "Armada Systems Brazil LTDA"
click at [530, 459] on select "-- select an option -- [GEOGRAPHIC_DATA] [GEOGRAPHIC_DATA] [GEOGRAPHIC_DATA] [G…" at bounding box center [618, 463] width 258 height 19
select select "BRA"
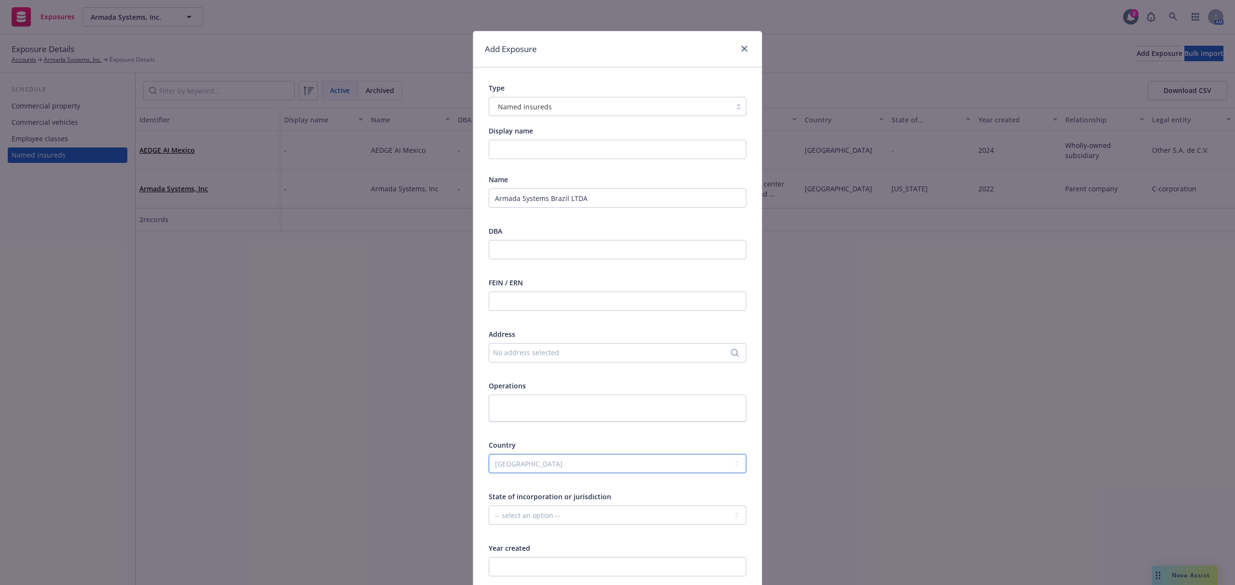
click at [489, 454] on select "-- select an option -- [GEOGRAPHIC_DATA] [GEOGRAPHIC_DATA] [GEOGRAPHIC_DATA] [G…" at bounding box center [618, 463] width 258 height 19
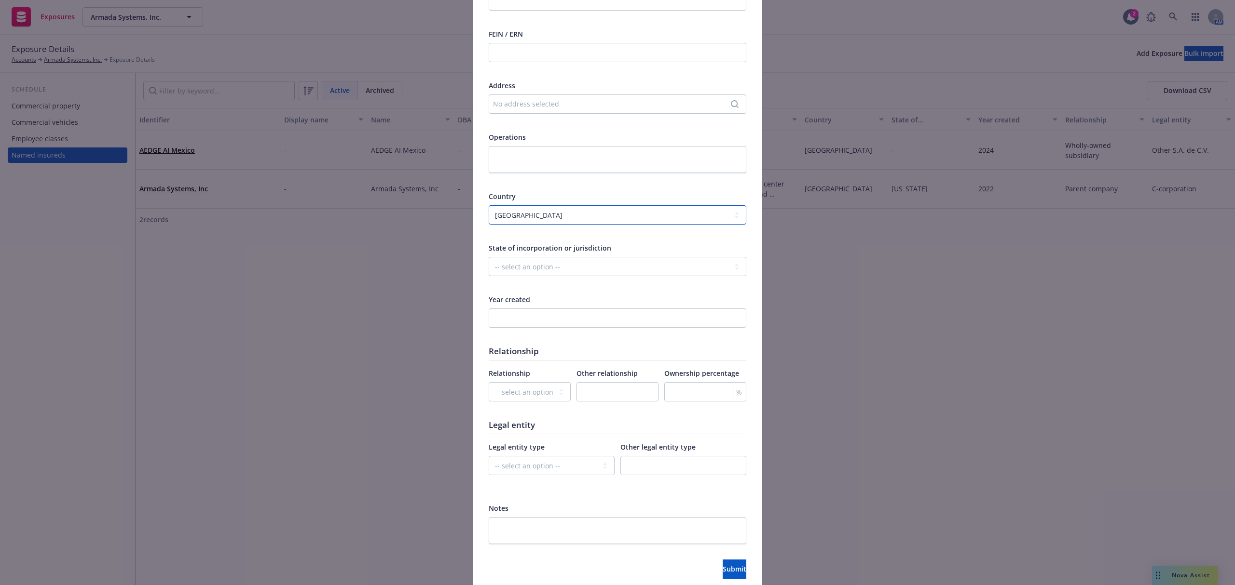
scroll to position [257, 0]
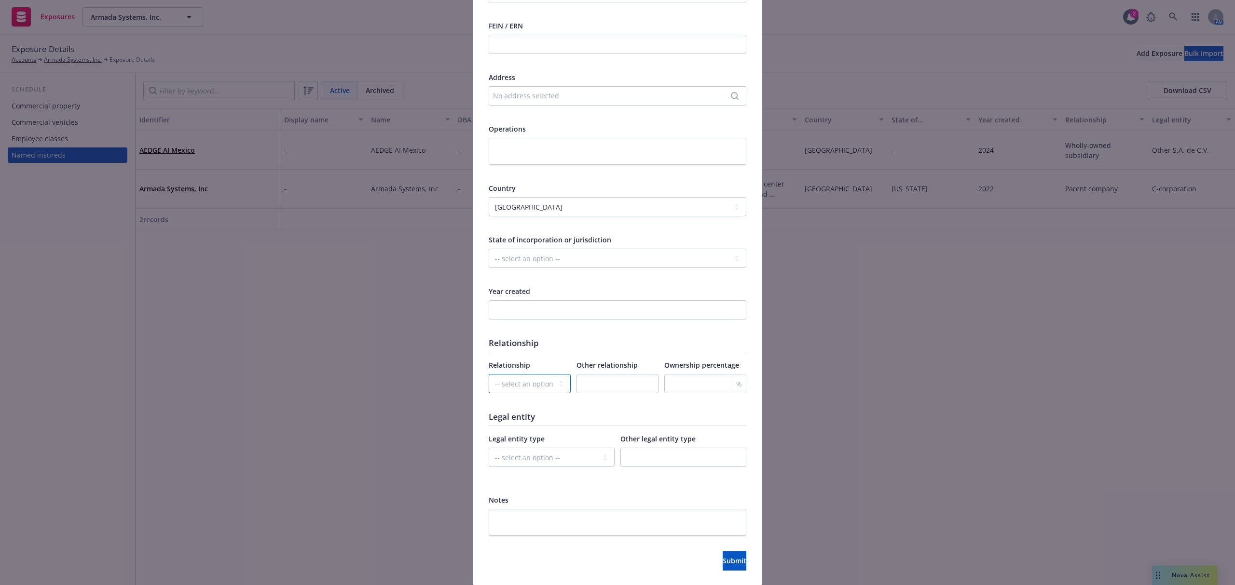
click at [541, 386] on select "-- select an option -- Parent company Wholly-owned subsidiary Subsidiary not wh…" at bounding box center [530, 383] width 82 height 19
select select "WHOLLY_OWNED_SUBSIDIARY"
click at [489, 374] on select "-- select an option -- Parent company Wholly-owned subsidiary Subsidiary not wh…" at bounding box center [530, 383] width 82 height 19
click at [556, 321] on div at bounding box center [618, 316] width 258 height 32
click at [555, 316] on input "number" at bounding box center [618, 309] width 258 height 19
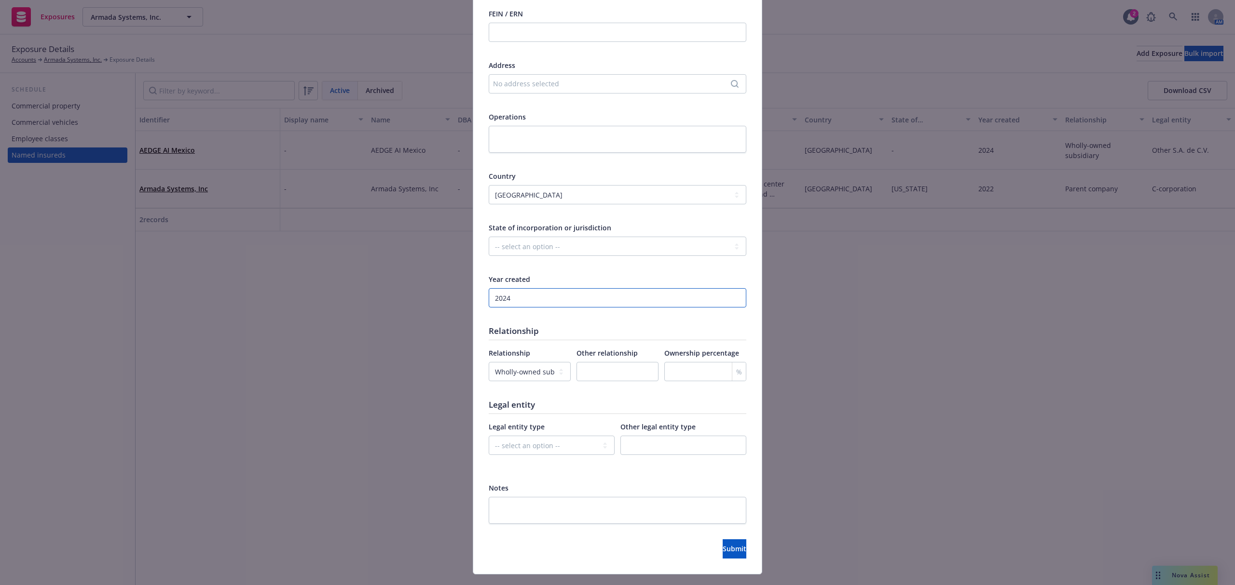
scroll to position [290, 0]
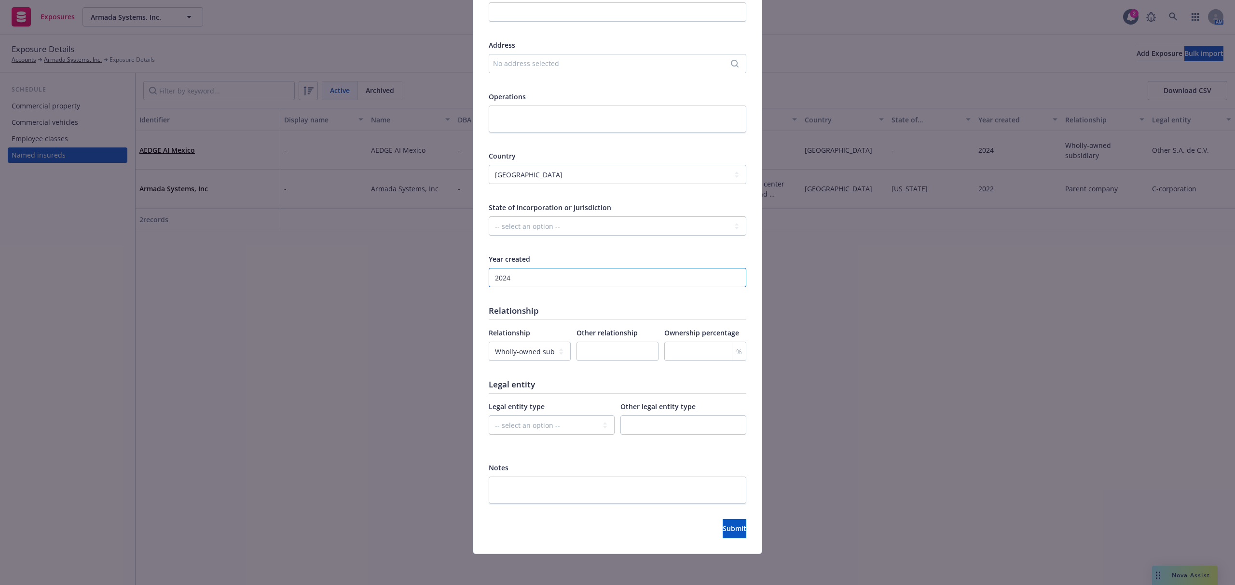
type input "2024"
click at [555, 424] on select "-- select an option -- C-corporation S-corporation LLC Partnership Joint ventur…" at bounding box center [552, 425] width 126 height 19
click at [529, 427] on select "-- select an option -- C-corporation S-corporation LLC Partnership Joint ventur…" at bounding box center [552, 425] width 126 height 19
select select "OTHER"
click at [489, 416] on select "-- select an option -- C-corporation S-corporation LLC Partnership Joint ventur…" at bounding box center [552, 425] width 126 height 19
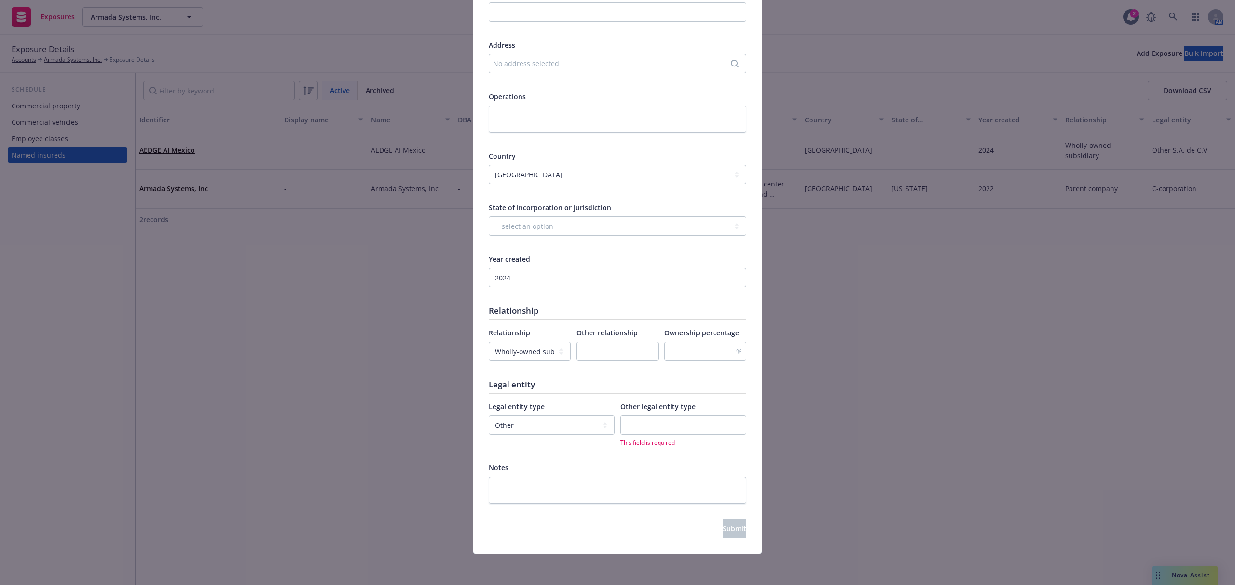
click at [699, 442] on span "This field is required" at bounding box center [683, 443] width 126 height 8
click at [686, 424] on input "text" at bounding box center [683, 425] width 126 height 19
paste input "LTDA"
type input "LTDA"
click at [734, 523] on button "Submit" at bounding box center [734, 528] width 24 height 19
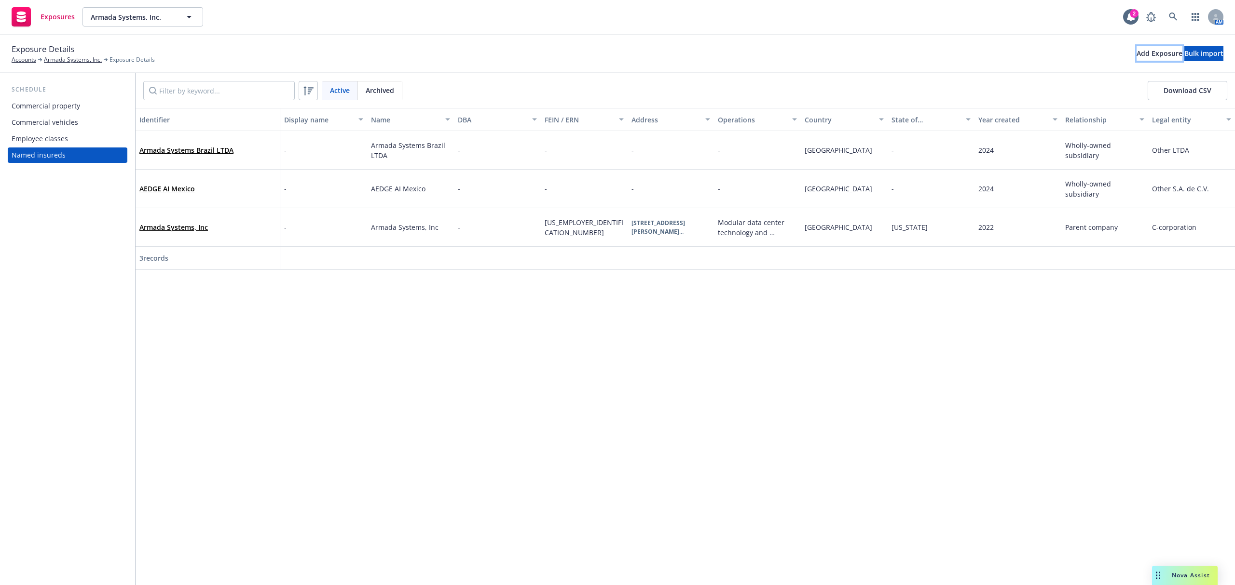
click at [1136, 54] on div "Add Exposure" at bounding box center [1159, 53] width 46 height 14
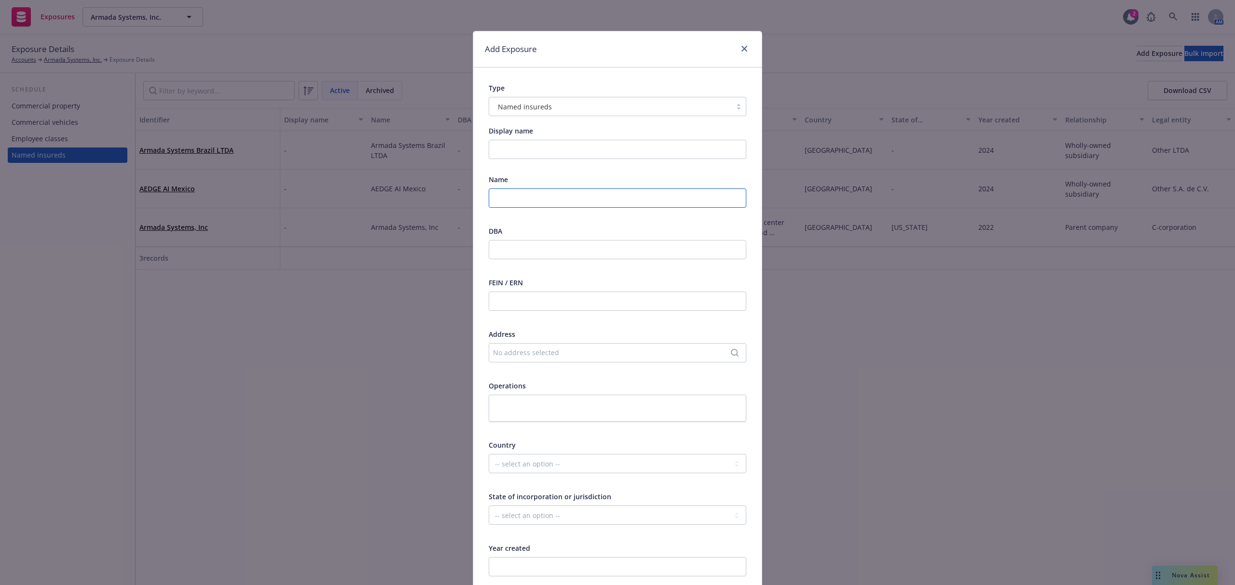
click at [533, 197] on input "text" at bounding box center [618, 198] width 258 height 19
paste input "Armada Systems Chile SPA"
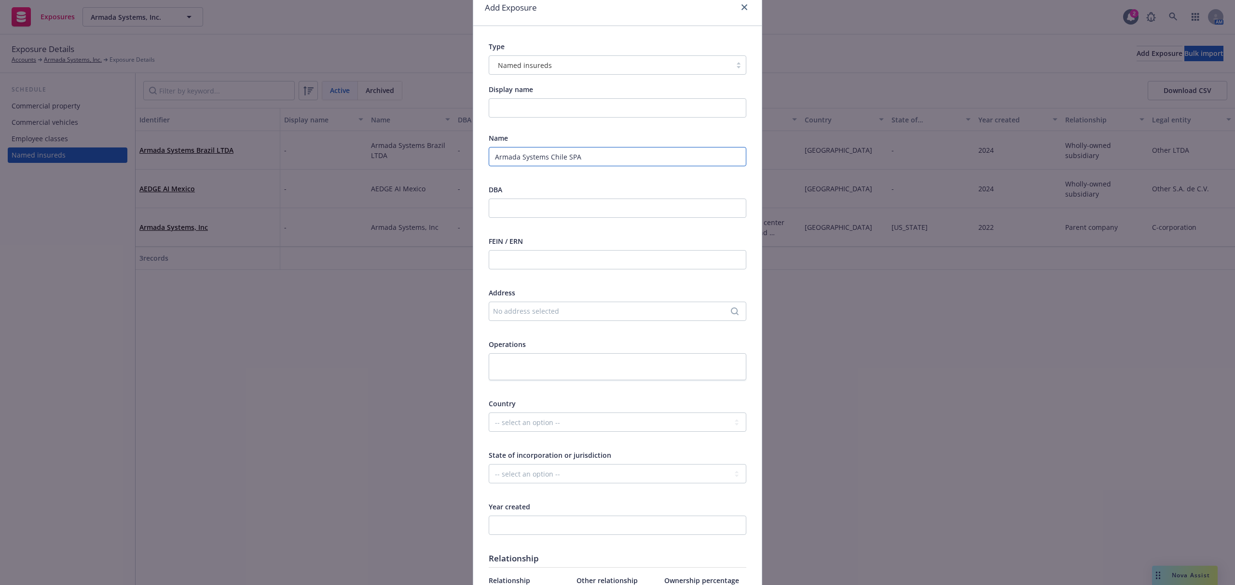
scroll to position [64, 0]
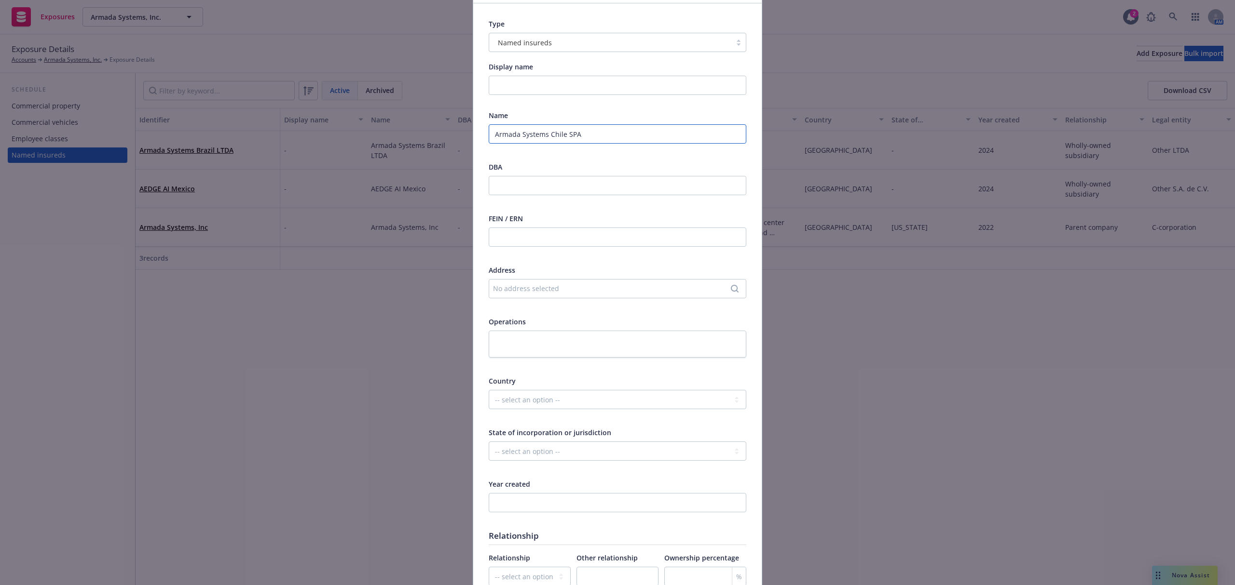
type input "Armada Systems Chile SPA"
click at [559, 396] on select "-- select an option -- [GEOGRAPHIC_DATA] [GEOGRAPHIC_DATA] [GEOGRAPHIC_DATA] [G…" at bounding box center [618, 399] width 258 height 19
select select "CHL"
click at [489, 390] on select "-- select an option -- [GEOGRAPHIC_DATA] [GEOGRAPHIC_DATA] [GEOGRAPHIC_DATA] [G…" at bounding box center [618, 399] width 258 height 19
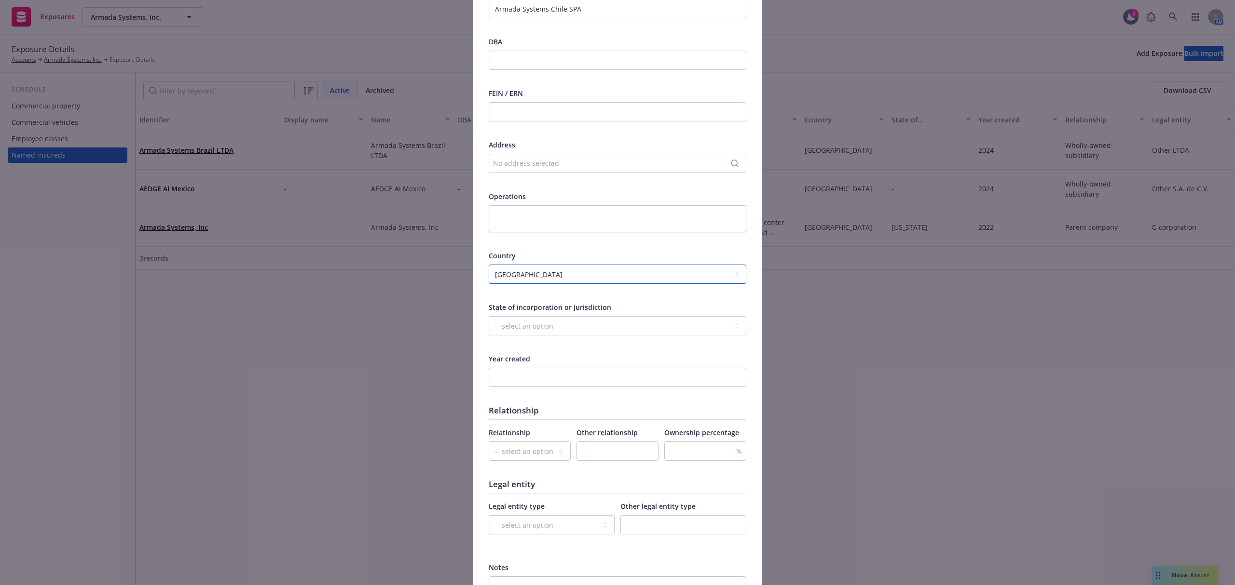
scroll to position [193, 0]
click at [525, 381] on input "number" at bounding box center [618, 374] width 258 height 19
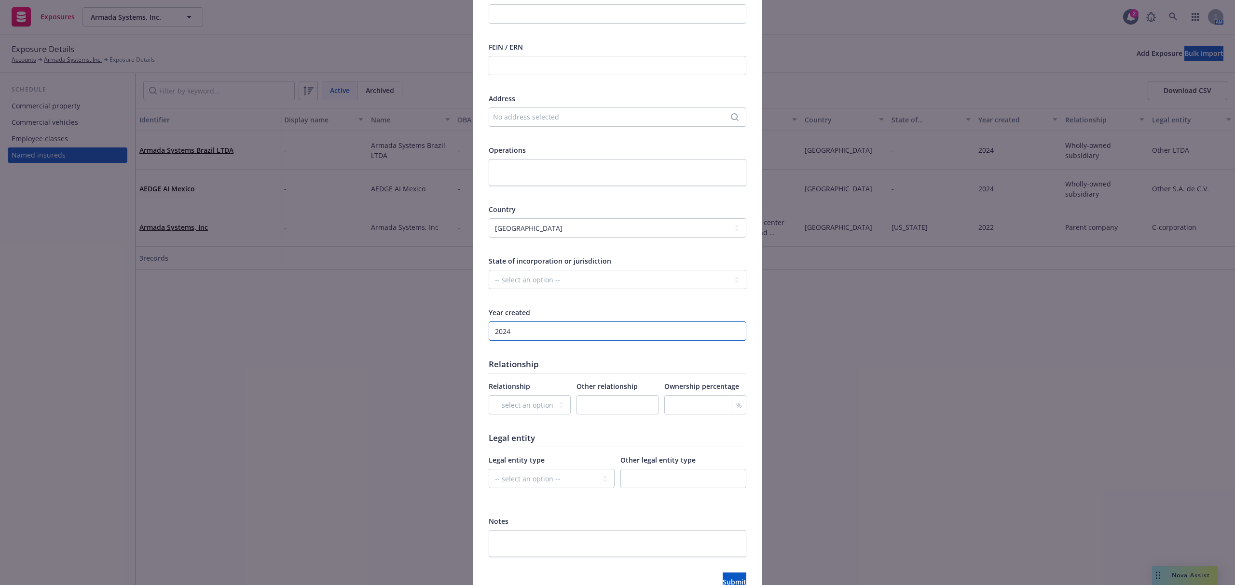
scroll to position [290, 0]
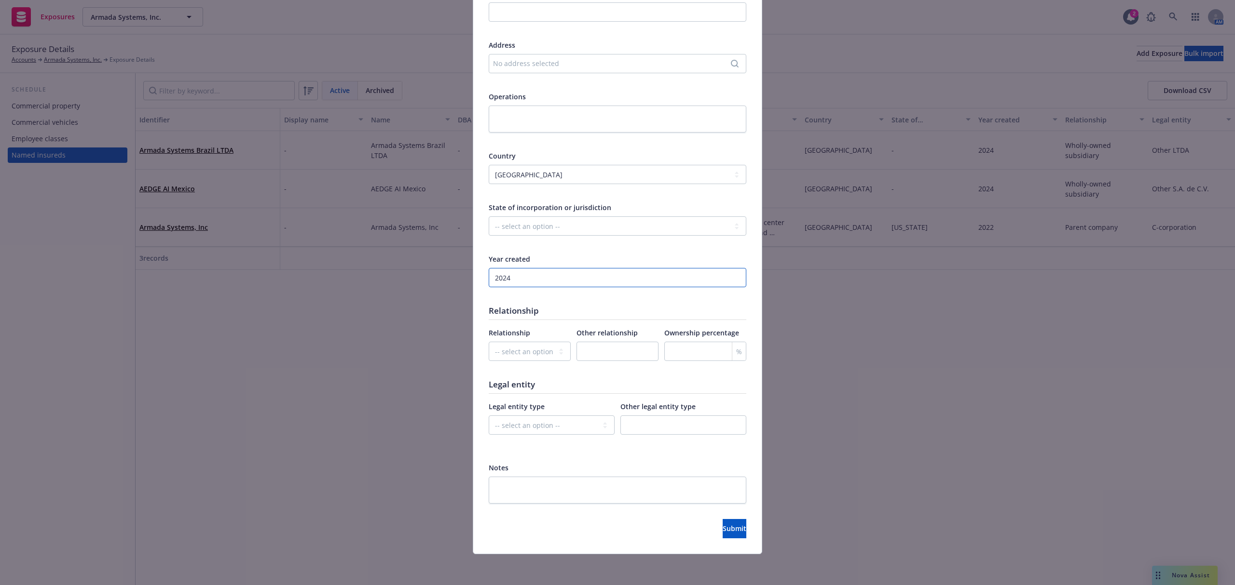
type input "2024"
click at [551, 358] on select "-- select an option -- Parent company Wholly-owned subsidiary Subsidiary not wh…" at bounding box center [530, 351] width 82 height 19
select select "WHOLLY_OWNED_SUBSIDIARY"
click at [489, 342] on select "-- select an option -- Parent company Wholly-owned subsidiary Subsidiary not wh…" at bounding box center [530, 351] width 82 height 19
click at [554, 421] on select "-- select an option -- C-corporation S-corporation LLC Partnership Joint ventur…" at bounding box center [552, 425] width 126 height 19
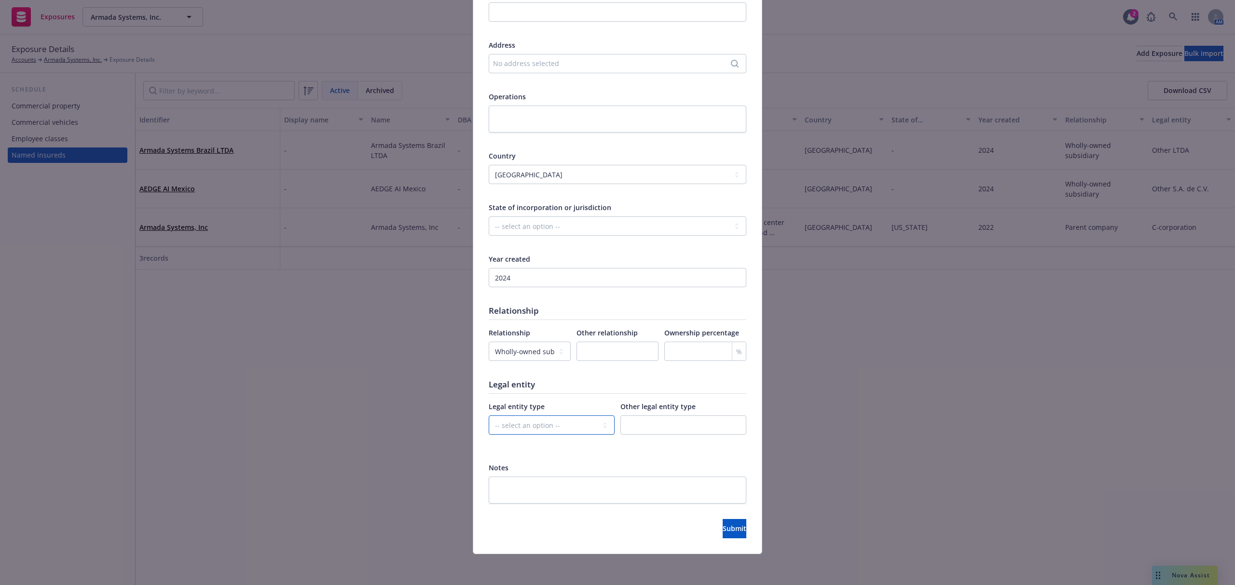
select select "OTHER"
click at [489, 416] on select "-- select an option -- C-corporation S-corporation LLC Partnership Joint ventur…" at bounding box center [552, 425] width 126 height 19
click at [647, 415] on div "Other legal entity type This field is required" at bounding box center [683, 424] width 126 height 45
click at [647, 419] on input "text" at bounding box center [683, 425] width 126 height 19
paste input "SPA"
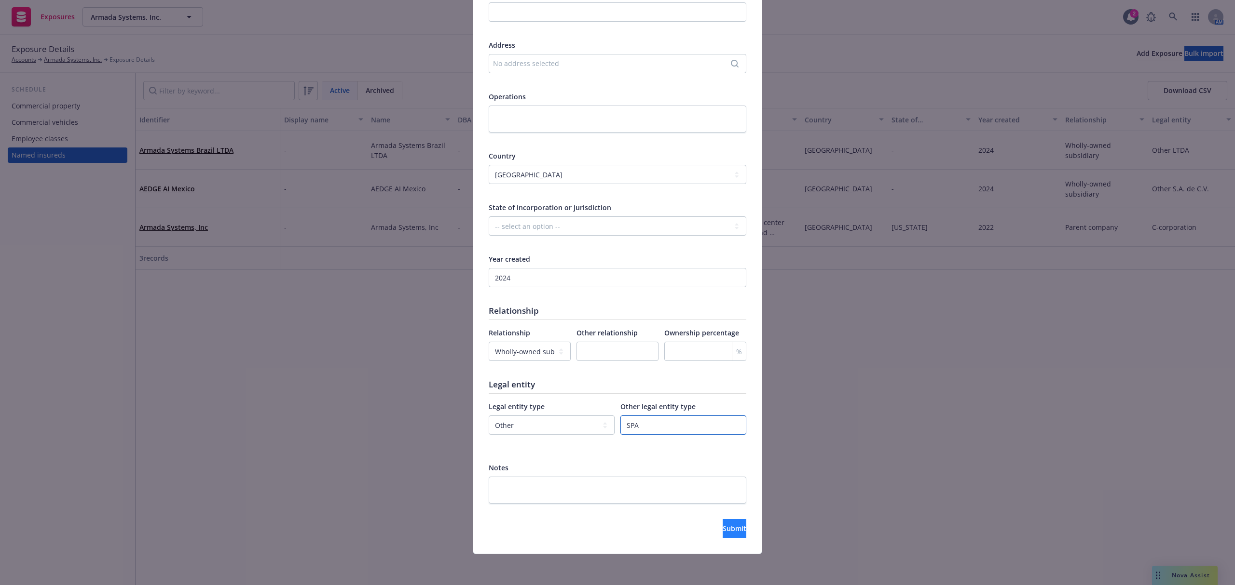
type input "SPA"
click at [722, 530] on span "Submit" at bounding box center [734, 528] width 24 height 9
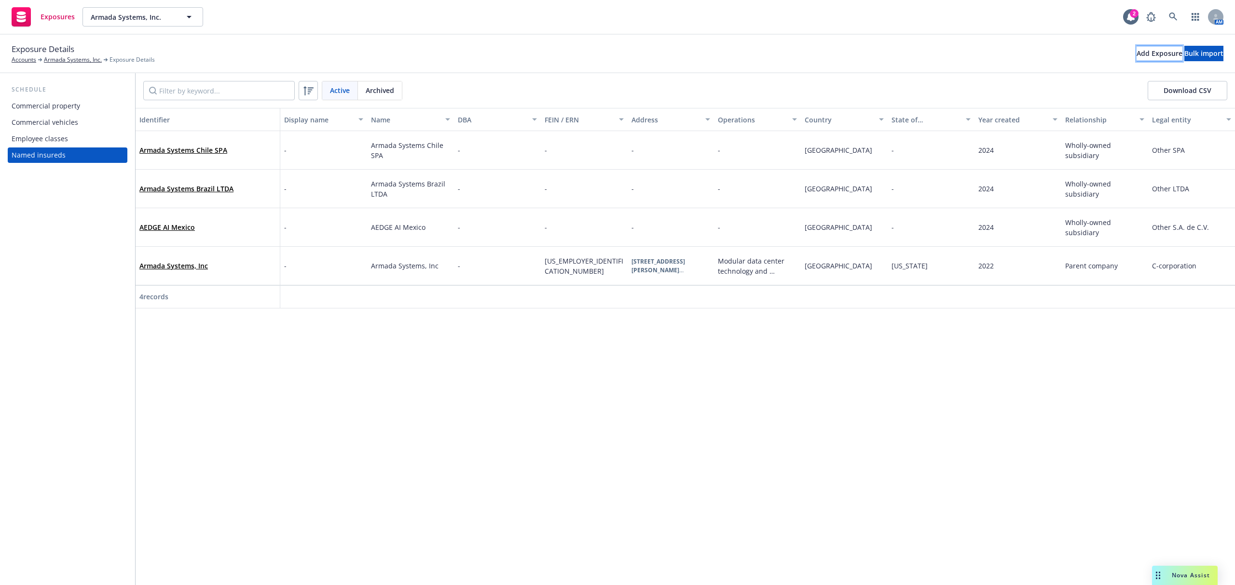
click at [1136, 56] on div "Add Exposure" at bounding box center [1159, 53] width 46 height 14
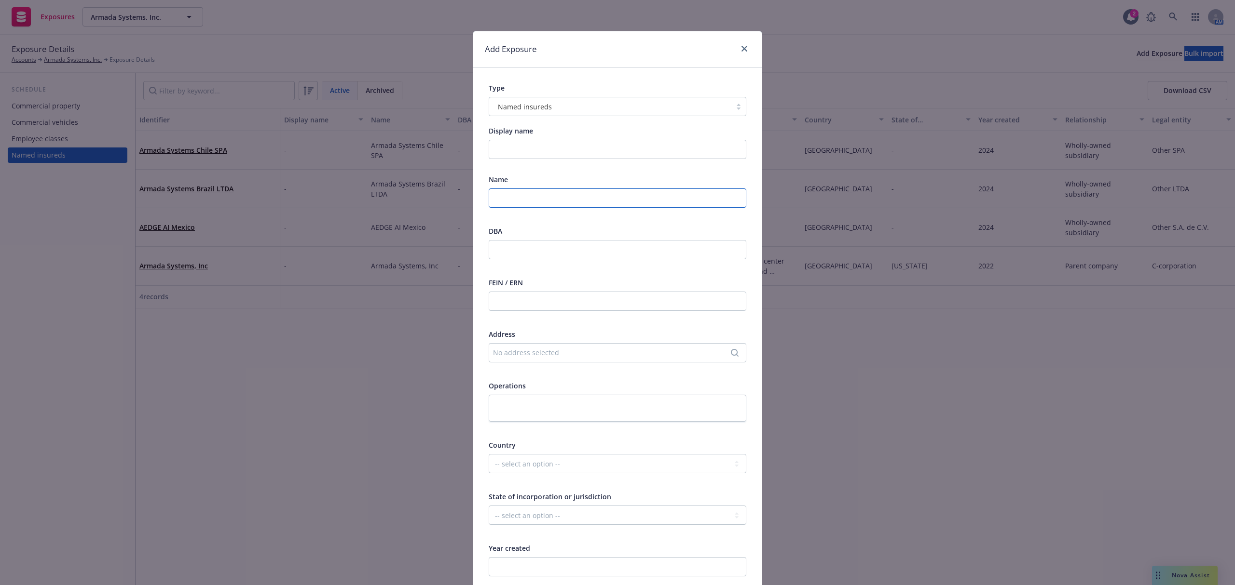
click at [561, 199] on input "text" at bounding box center [618, 198] width 258 height 19
paste input "Armada Colombia S.A.S"
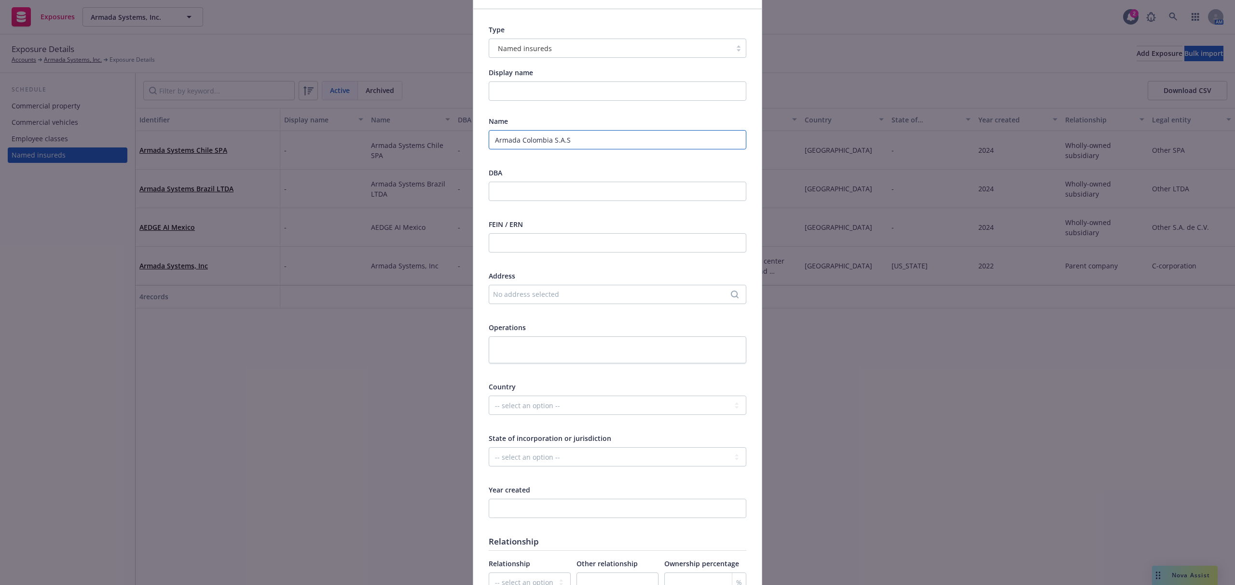
scroll to position [128, 0]
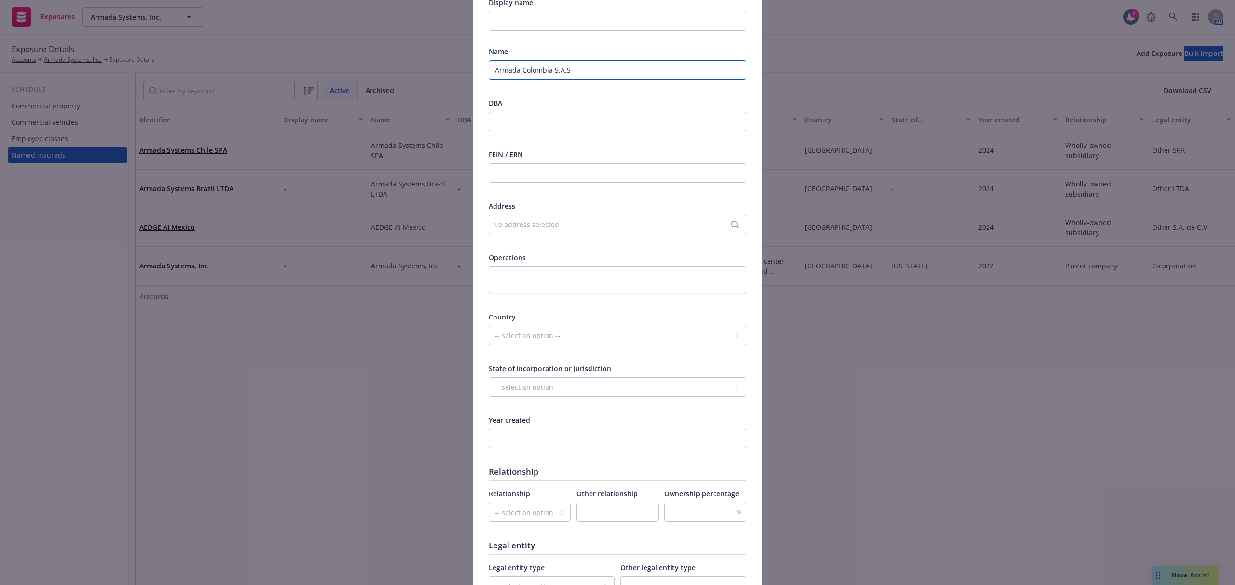
type input "Armada Colombia S.A.S"
click at [559, 332] on select "-- select an option -- [GEOGRAPHIC_DATA] [GEOGRAPHIC_DATA] [GEOGRAPHIC_DATA] [G…" at bounding box center [618, 335] width 258 height 19
select select "COL"
click at [489, 326] on select "-- select an option -- [GEOGRAPHIC_DATA] [GEOGRAPHIC_DATA] [GEOGRAPHIC_DATA] [G…" at bounding box center [618, 335] width 258 height 19
click at [593, 449] on div at bounding box center [618, 445] width 258 height 32
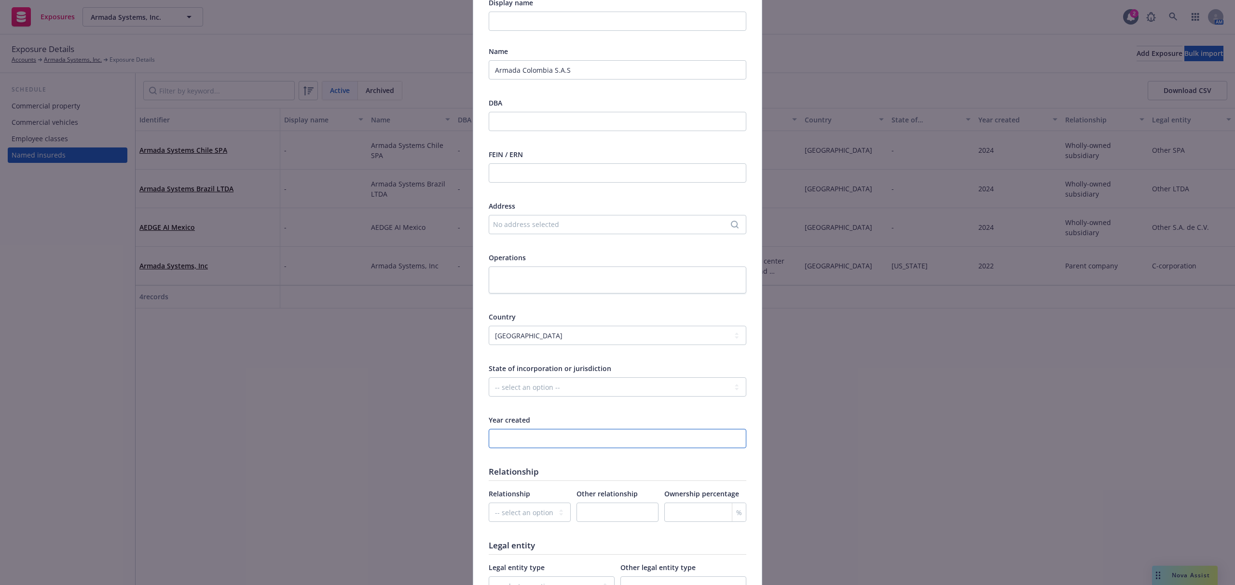
click at [589, 435] on input "number" at bounding box center [618, 438] width 258 height 19
type input "2024"
click at [514, 500] on div "Relationship -- select an option -- Parent company Wholly-owned subsidiary Subs…" at bounding box center [530, 512] width 82 height 46
drag, startPoint x: 512, startPoint y: 512, endPoint x: 508, endPoint y: 519, distance: 8.9
click at [511, 513] on select "-- select an option -- Parent company Wholly-owned subsidiary Subsidiary not wh…" at bounding box center [530, 512] width 82 height 19
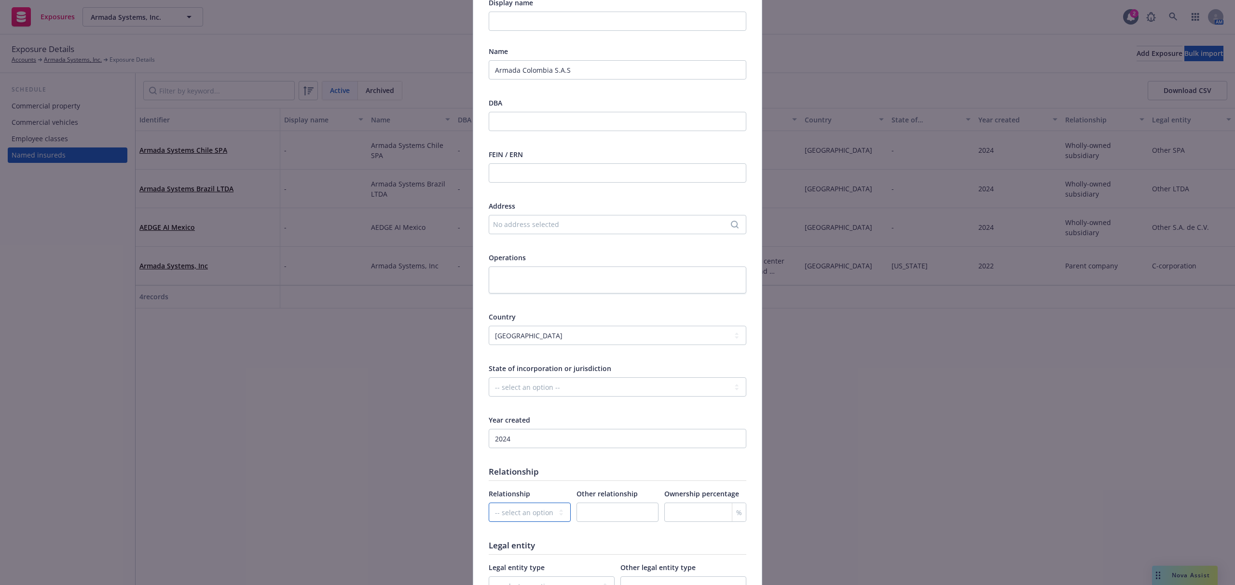
select select "WHOLLY_OWNED_SUBSIDIARY"
click at [489, 503] on select "-- select an option -- Parent company Wholly-owned subsidiary Subsidiary not wh…" at bounding box center [530, 512] width 82 height 19
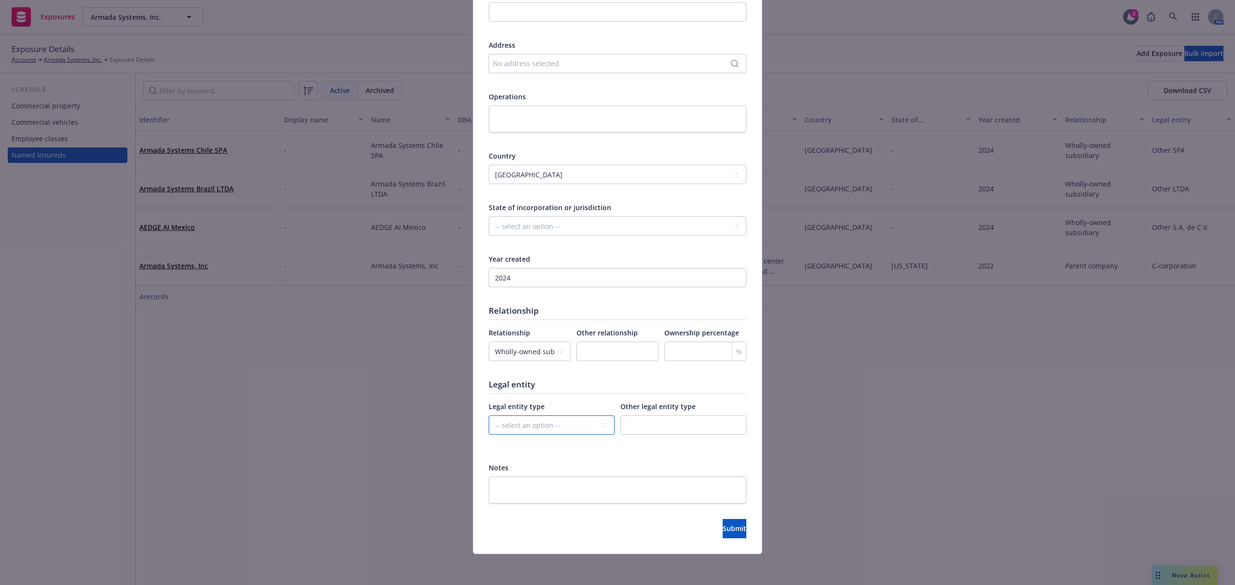
click at [547, 434] on select "-- select an option -- C-corporation S-corporation LLC Partnership Joint ventur…" at bounding box center [552, 425] width 126 height 19
select select "OTHER"
click at [489, 416] on select "-- select an option -- C-corporation S-corporation LLC Partnership Joint ventur…" at bounding box center [552, 425] width 126 height 19
drag, startPoint x: 649, startPoint y: 435, endPoint x: 649, endPoint y: 417, distance: 18.3
click at [650, 435] on div "This field is required" at bounding box center [683, 431] width 126 height 31
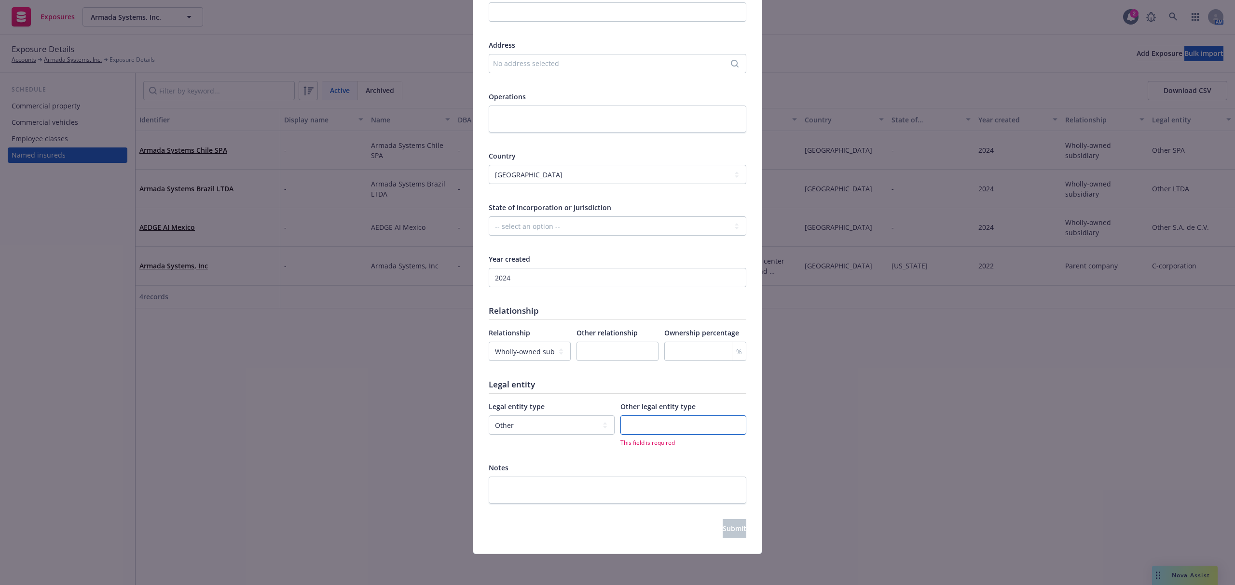
click at [649, 417] on input "text" at bounding box center [683, 425] width 126 height 19
paste input "S.A.S."
type input "S.A.S."
click at [595, 428] on select "-- select an option -- C-corporation S-corporation LLC Partnership Joint ventur…" at bounding box center [552, 425] width 126 height 19
click at [627, 452] on div "Display name Name Armada Colombia S.A.S DBA FEIN / ERN Address No address selec…" at bounding box center [618, 170] width 258 height 667
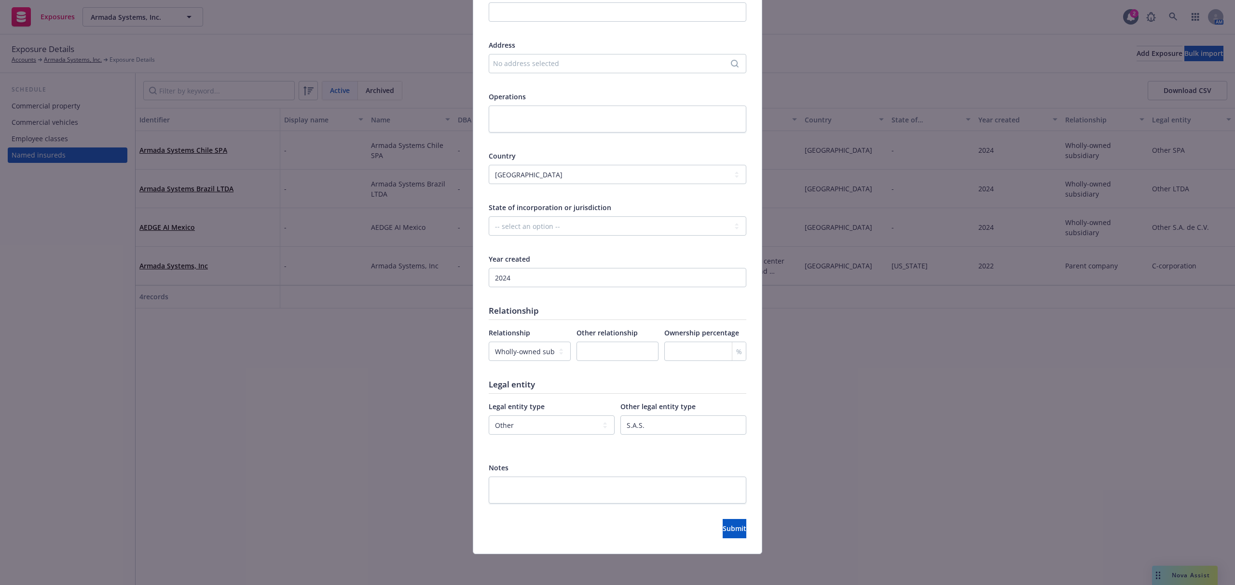
drag, startPoint x: 702, startPoint y: 508, endPoint x: 706, endPoint y: 514, distance: 7.0
click at [702, 509] on div at bounding box center [618, 511] width 258 height 15
click at [706, 517] on div at bounding box center [618, 511] width 258 height 15
click at [722, 530] on span "Submit" at bounding box center [734, 528] width 24 height 9
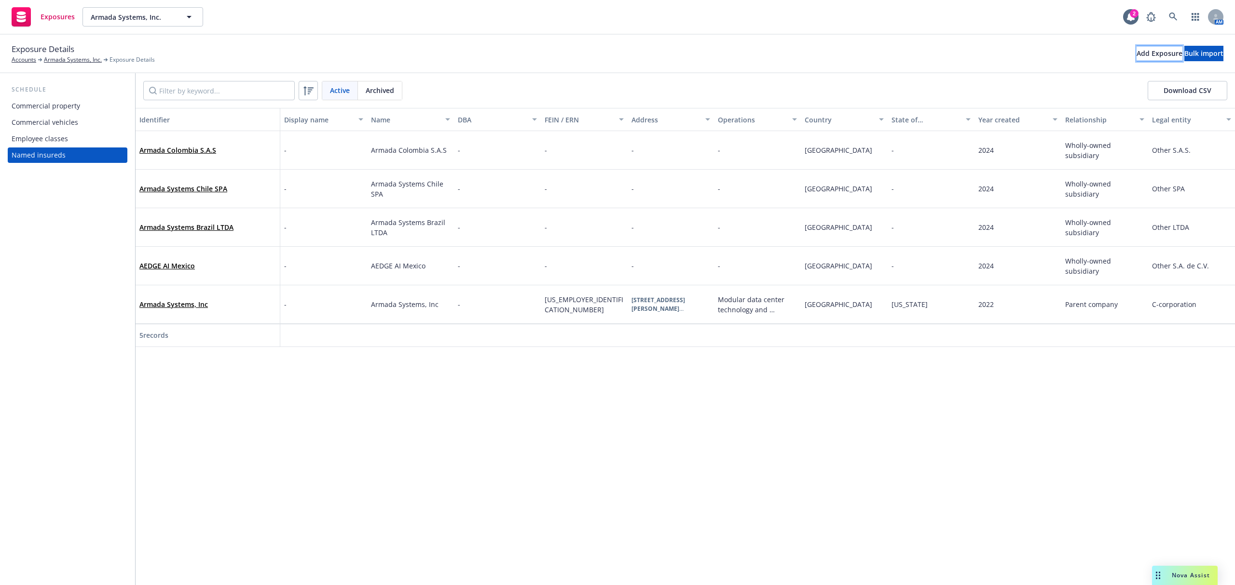
click at [1136, 53] on div "Add Exposure" at bounding box center [1159, 53] width 46 height 14
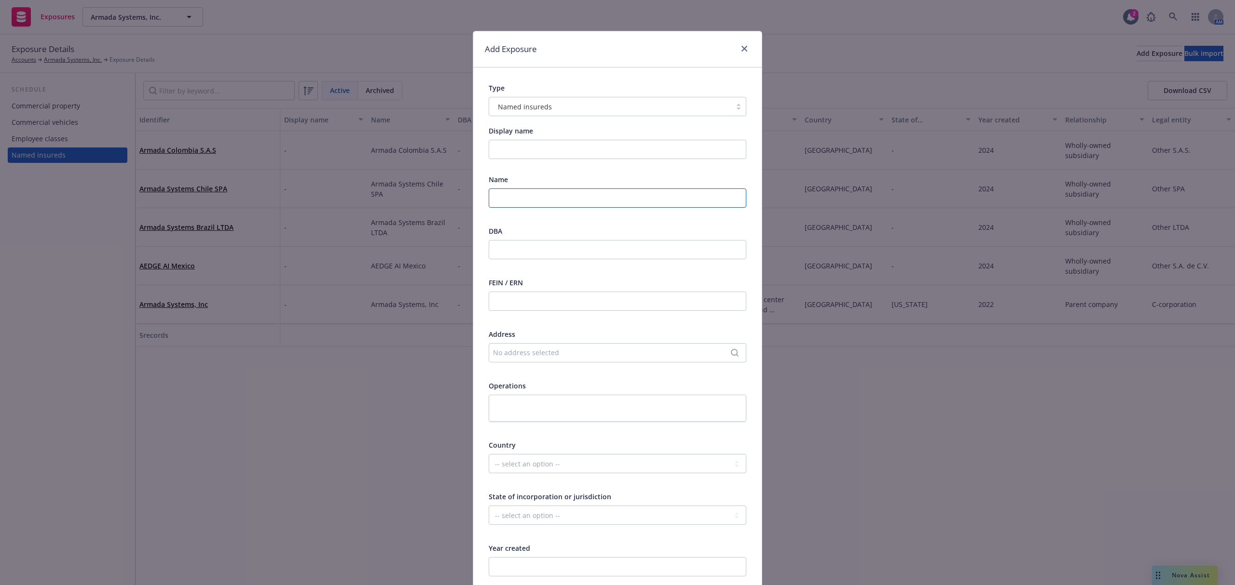
click at [529, 201] on input "text" at bounding box center [618, 198] width 258 height 19
paste input "AEDGE AICC India Pvt Ltd"
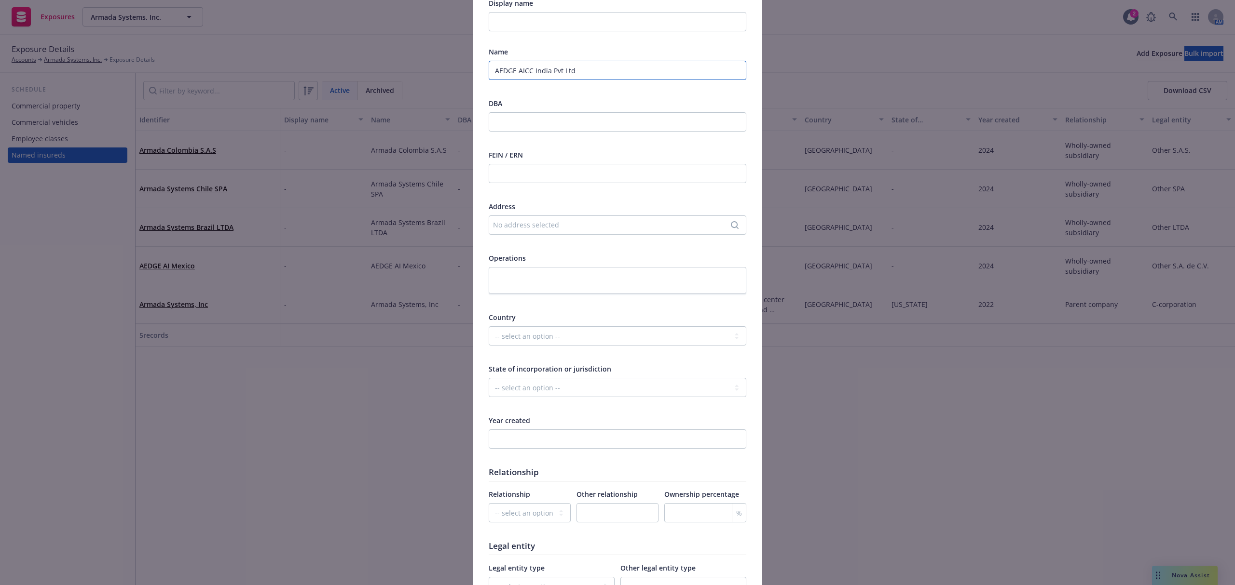
scroll to position [193, 0]
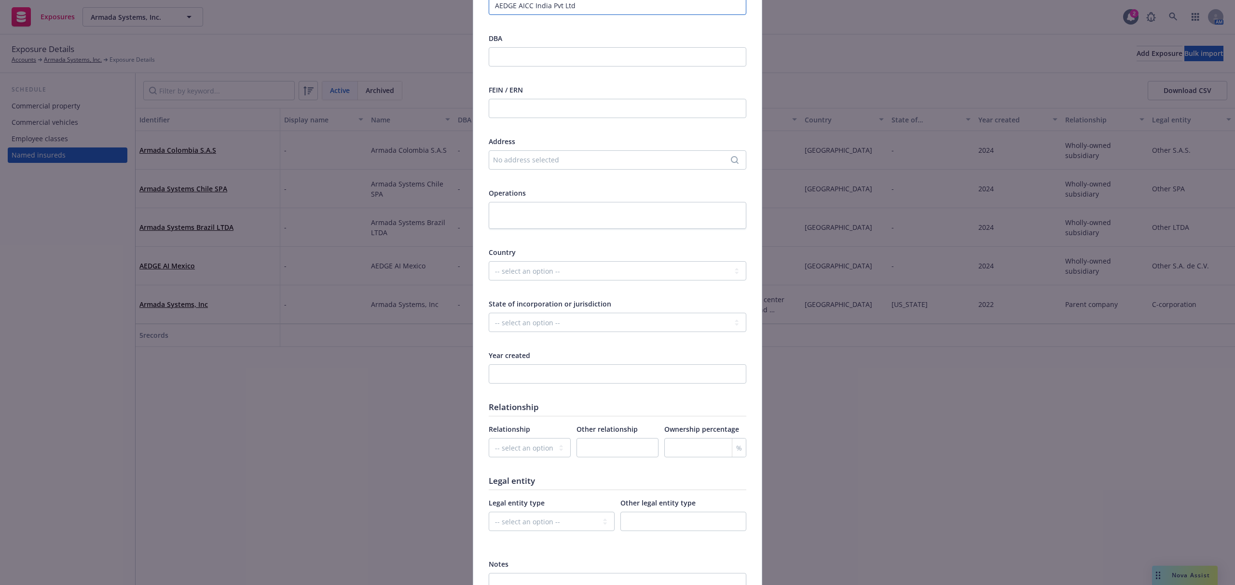
type input "AEDGE AICC India Pvt Ltd"
click at [529, 271] on select "-- select an option -- [GEOGRAPHIC_DATA] [GEOGRAPHIC_DATA] [GEOGRAPHIC_DATA] [G…" at bounding box center [618, 270] width 258 height 19
select select "IND"
click at [489, 261] on select "-- select an option -- [GEOGRAPHIC_DATA] [GEOGRAPHIC_DATA] [GEOGRAPHIC_DATA] [G…" at bounding box center [618, 270] width 258 height 19
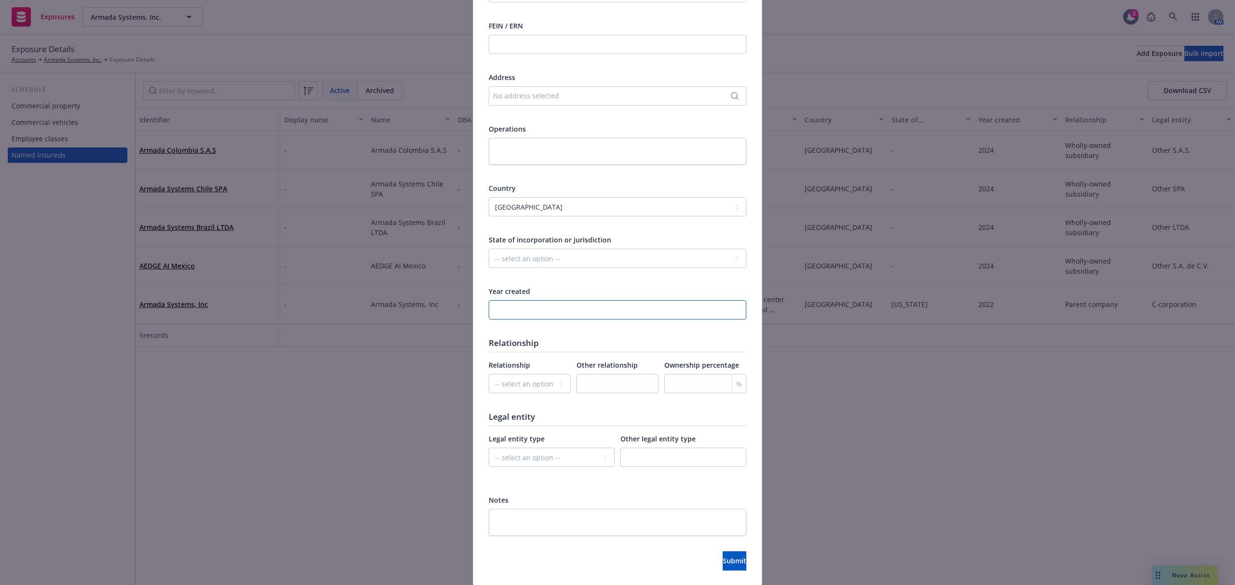
click at [525, 303] on input "number" at bounding box center [618, 309] width 258 height 19
type input "2024"
click at [530, 378] on select "-- select an option -- Parent company Wholly-owned subsidiary Subsidiary not wh…" at bounding box center [530, 383] width 82 height 19
select select "WHOLLY_OWNED_SUBSIDIARY"
click at [489, 374] on select "-- select an option -- Parent company Wholly-owned subsidiary Subsidiary not wh…" at bounding box center [530, 383] width 82 height 19
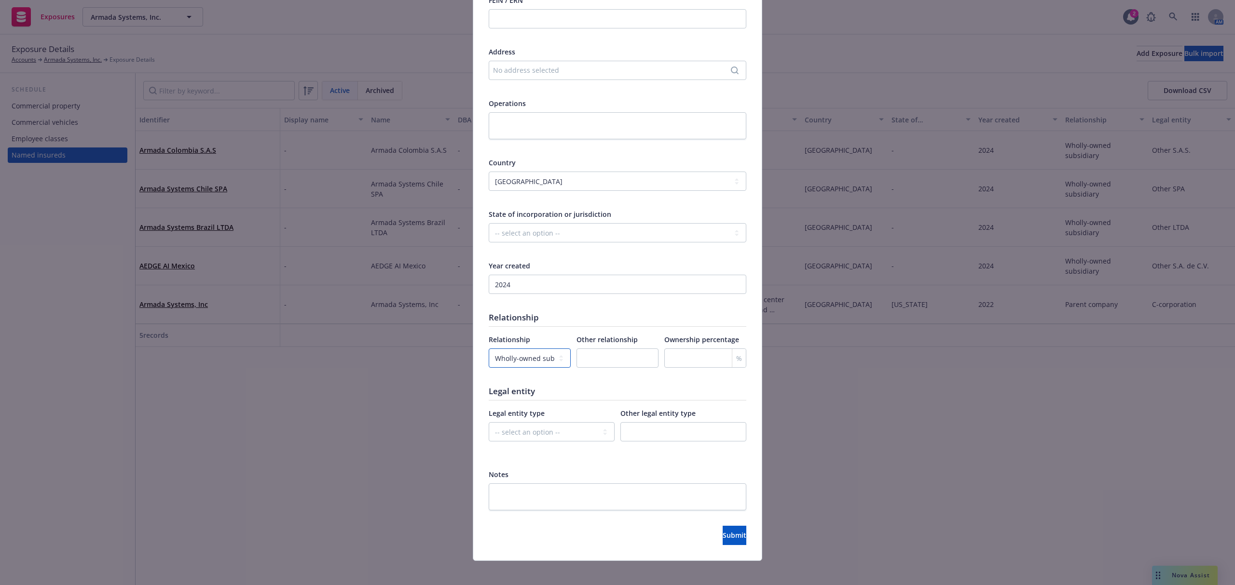
scroll to position [290, 0]
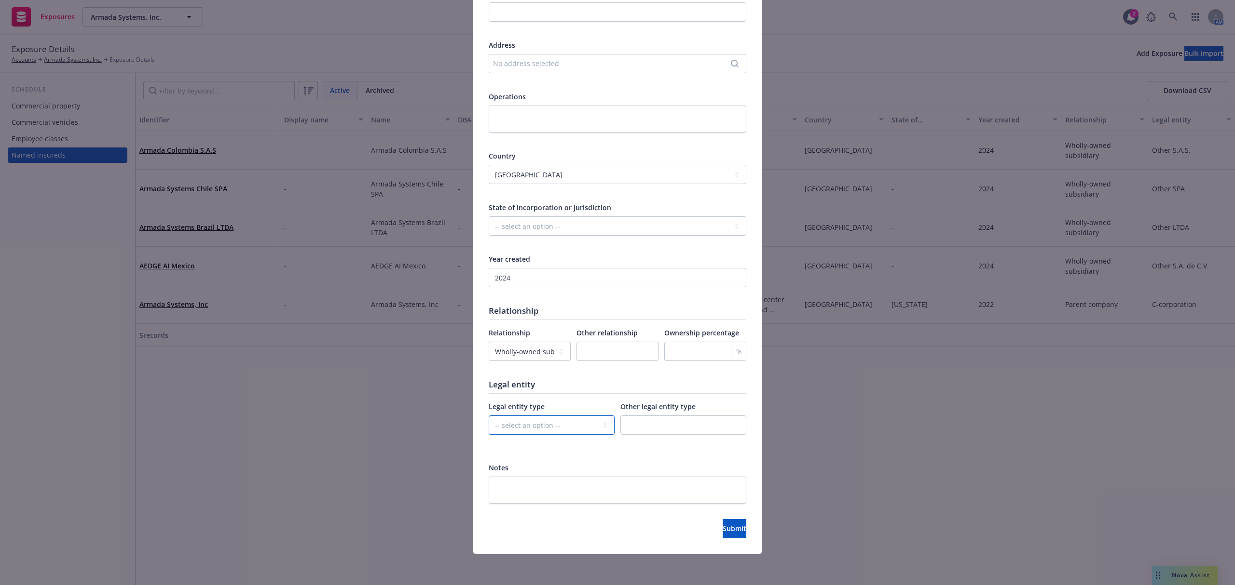
drag, startPoint x: 560, startPoint y: 431, endPoint x: 564, endPoint y: 419, distance: 12.5
click at [561, 431] on select "-- select an option -- C-corporation S-corporation LLC Partnership Joint ventur…" at bounding box center [552, 425] width 126 height 19
select select "OTHER"
click at [489, 416] on select "-- select an option -- C-corporation S-corporation LLC Partnership Joint ventur…" at bounding box center [552, 425] width 126 height 19
click at [630, 422] on input "text" at bounding box center [683, 425] width 126 height 19
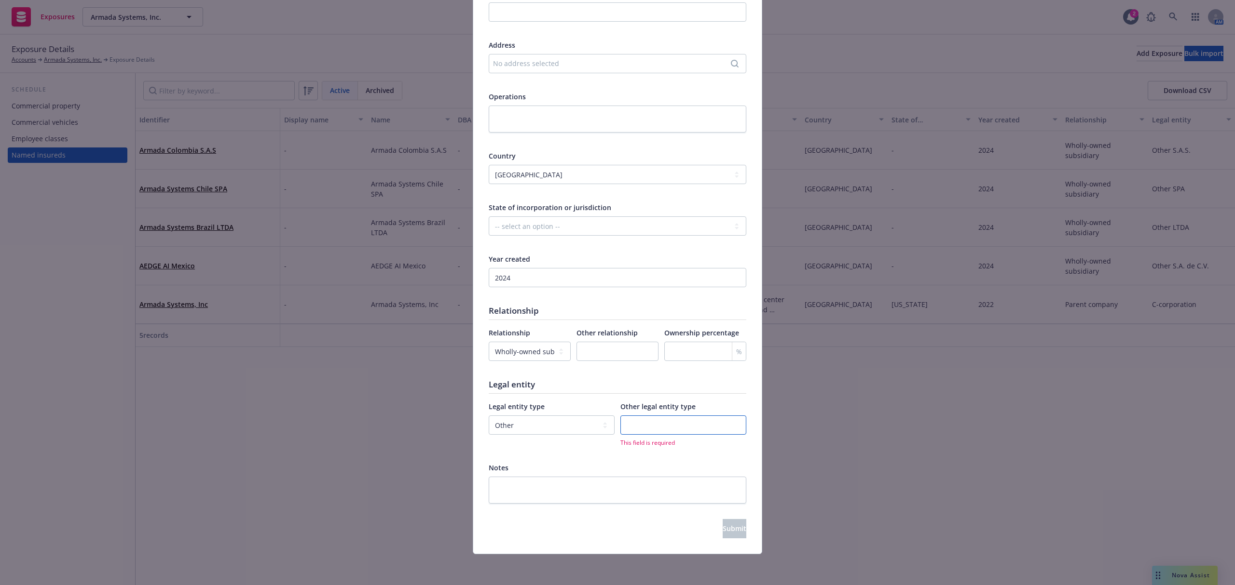
paste input "Pvt Ltd"
type input "Pvt Ltd"
click at [722, 528] on span "Submit" at bounding box center [734, 528] width 24 height 9
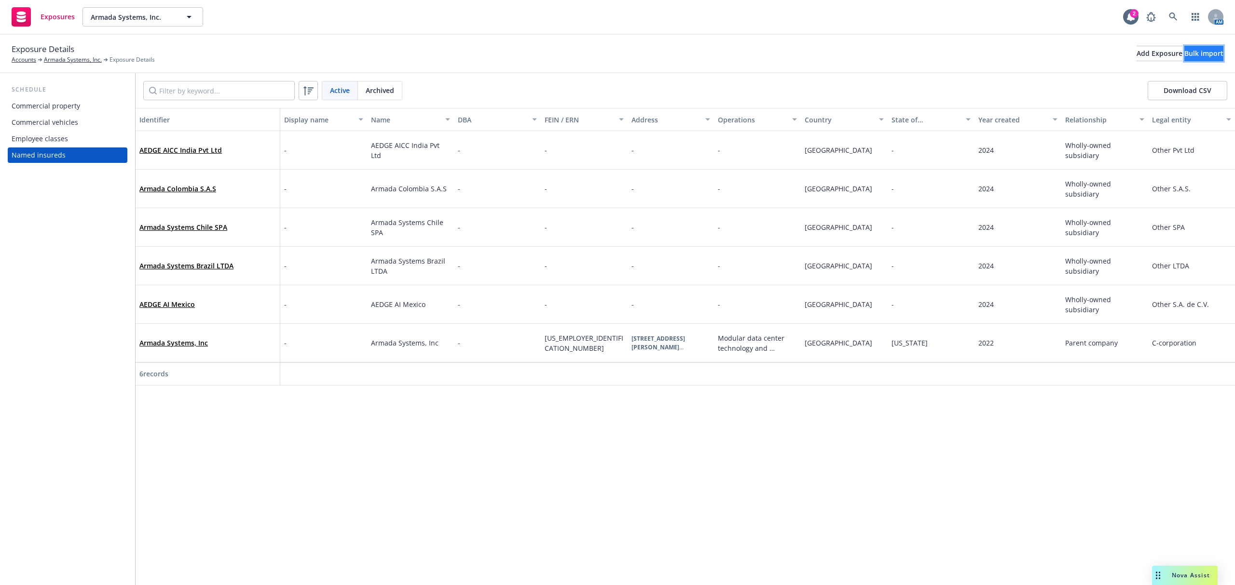
click at [1184, 53] on div "Bulk import" at bounding box center [1203, 53] width 39 height 14
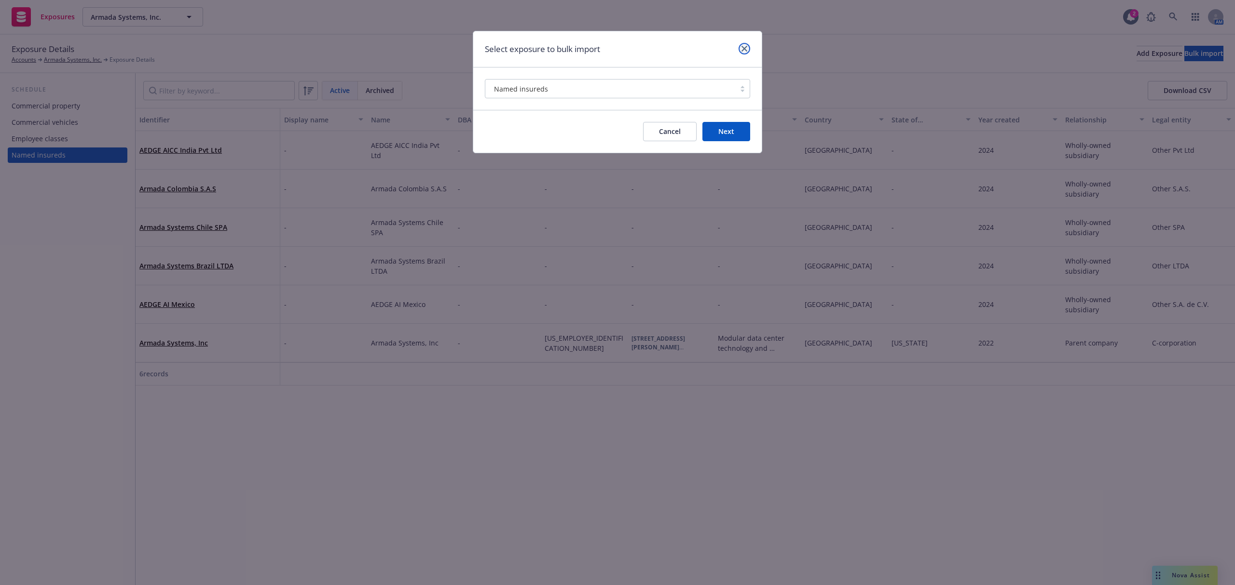
click at [739, 50] on link "close" at bounding box center [744, 49] width 12 height 12
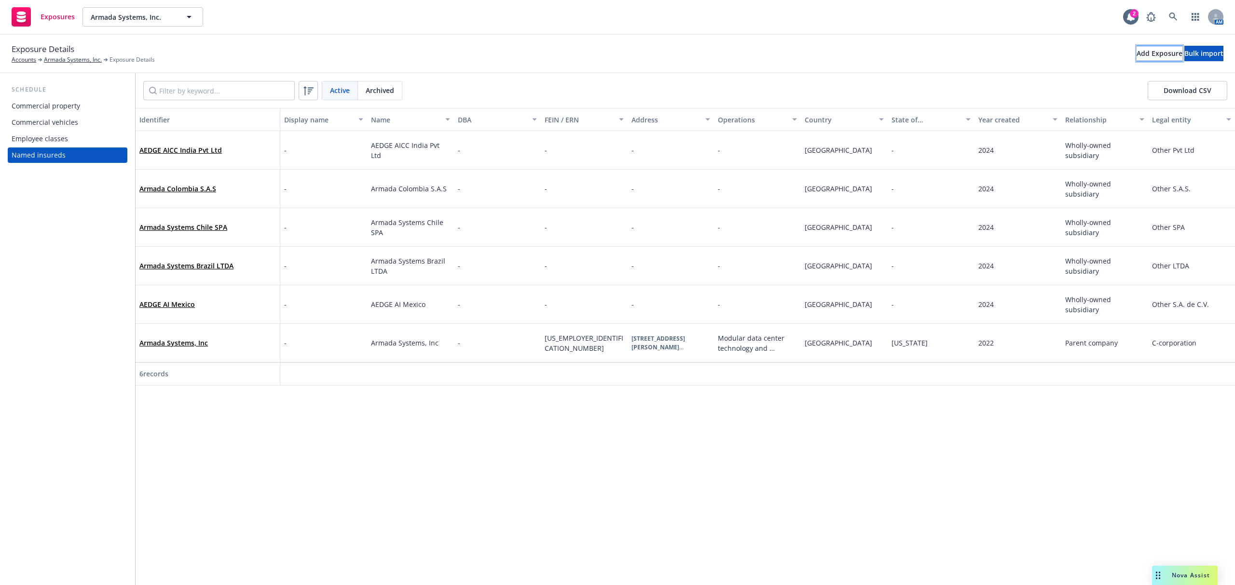
click at [1136, 54] on div "Add Exposure" at bounding box center [1159, 53] width 46 height 14
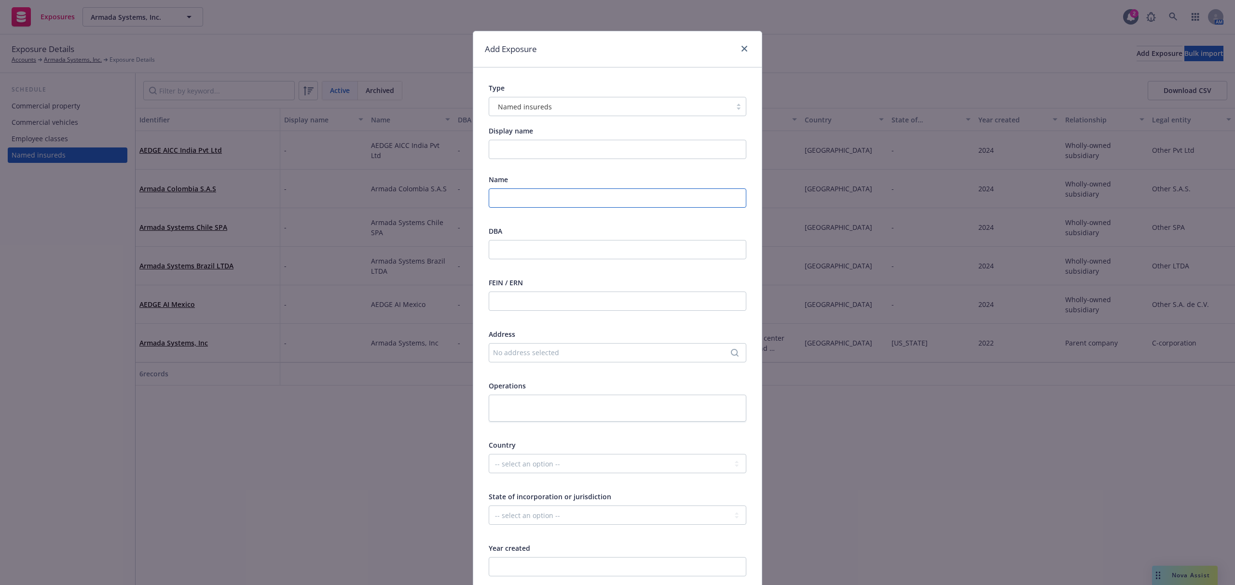
click at [571, 197] on input "text" at bounding box center [618, 198] width 258 height 19
paste input "Armada Systems Global LLC"
type input "Armada Systems Global LLC"
click at [533, 349] on div "No address selected" at bounding box center [612, 353] width 239 height 10
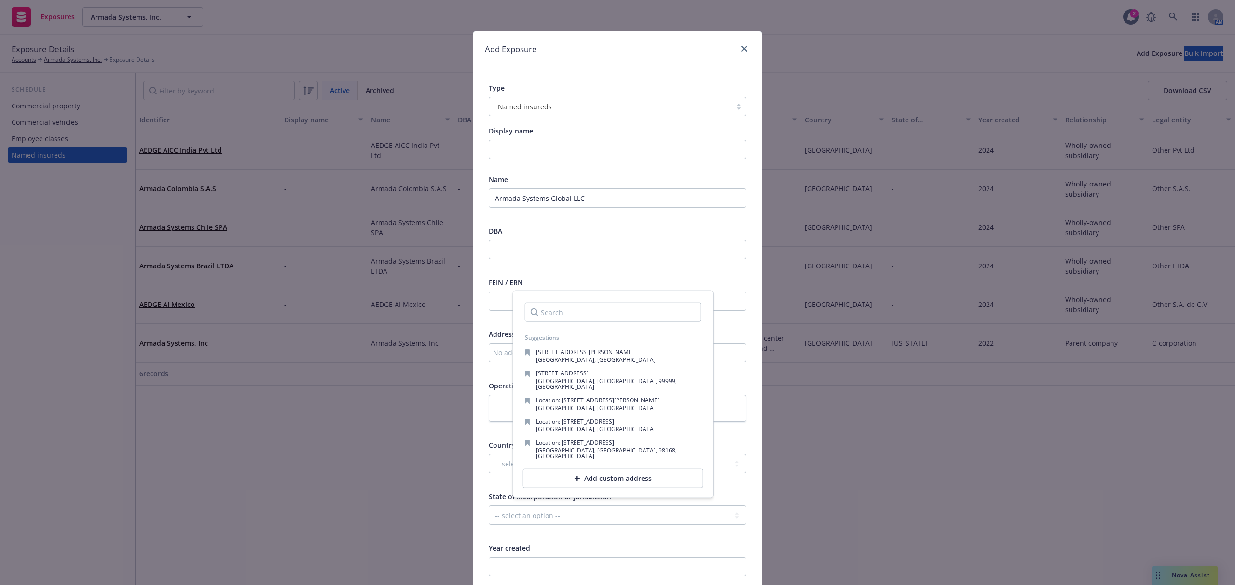
click at [514, 379] on div "Suggestions [STREET_ADDRESS][PERSON_NAME] [STREET_ADDRESS] Location: [STREET_AD…" at bounding box center [613, 395] width 201 height 208
click at [513, 379] on div "Suggestions [STREET_ADDRESS][PERSON_NAME] [STREET_ADDRESS] Location: [STREET_AD…" at bounding box center [613, 395] width 201 height 208
click at [500, 463] on select "-- select an option -- [GEOGRAPHIC_DATA] [GEOGRAPHIC_DATA] [GEOGRAPHIC_DATA] [G…" at bounding box center [618, 463] width 258 height 19
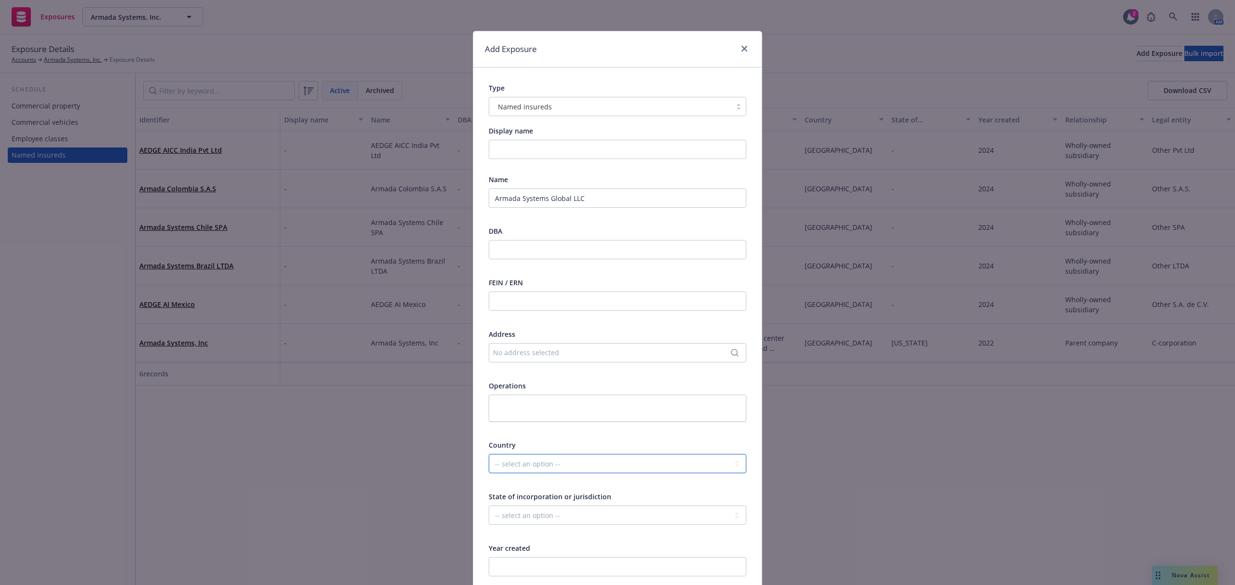
select select "[GEOGRAPHIC_DATA]"
click at [489, 454] on select "-- select an option -- [GEOGRAPHIC_DATA] [GEOGRAPHIC_DATA] [GEOGRAPHIC_DATA] [G…" at bounding box center [618, 463] width 258 height 19
click at [512, 521] on select "-- select an option -- [US_STATE] [US_STATE] [US_STATE] [US_STATE] [US_STATE] […" at bounding box center [618, 515] width 258 height 19
select select "[GEOGRAPHIC_DATA]"
click at [489, 506] on select "-- select an option -- [US_STATE] [US_STATE] [US_STATE] [US_STATE] [US_STATE] […" at bounding box center [618, 515] width 258 height 19
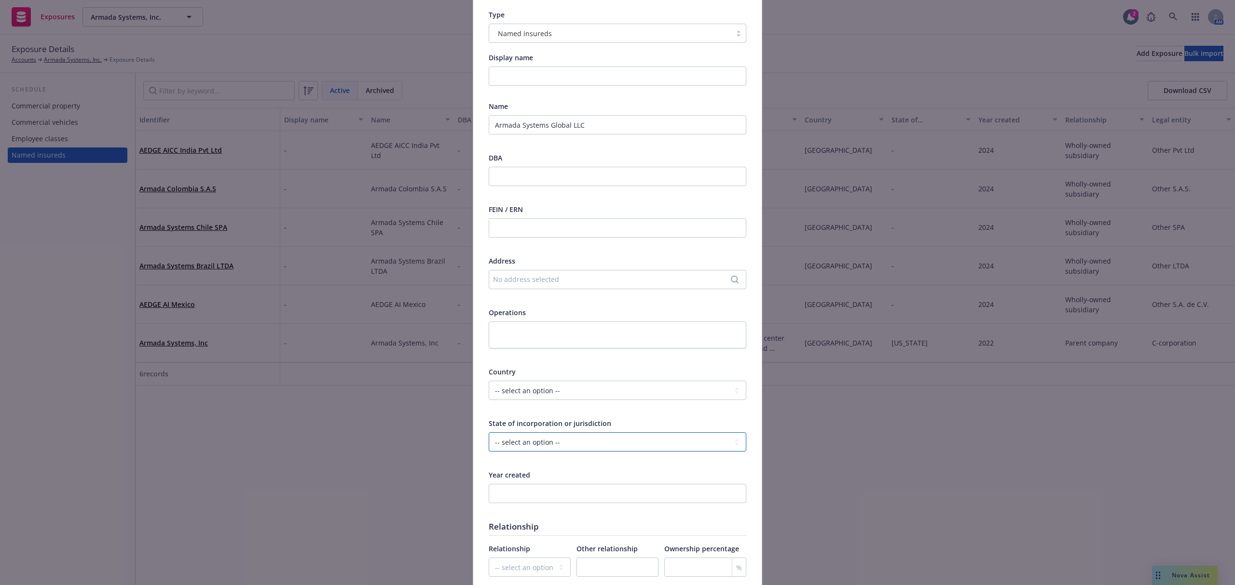
scroll to position [193, 0]
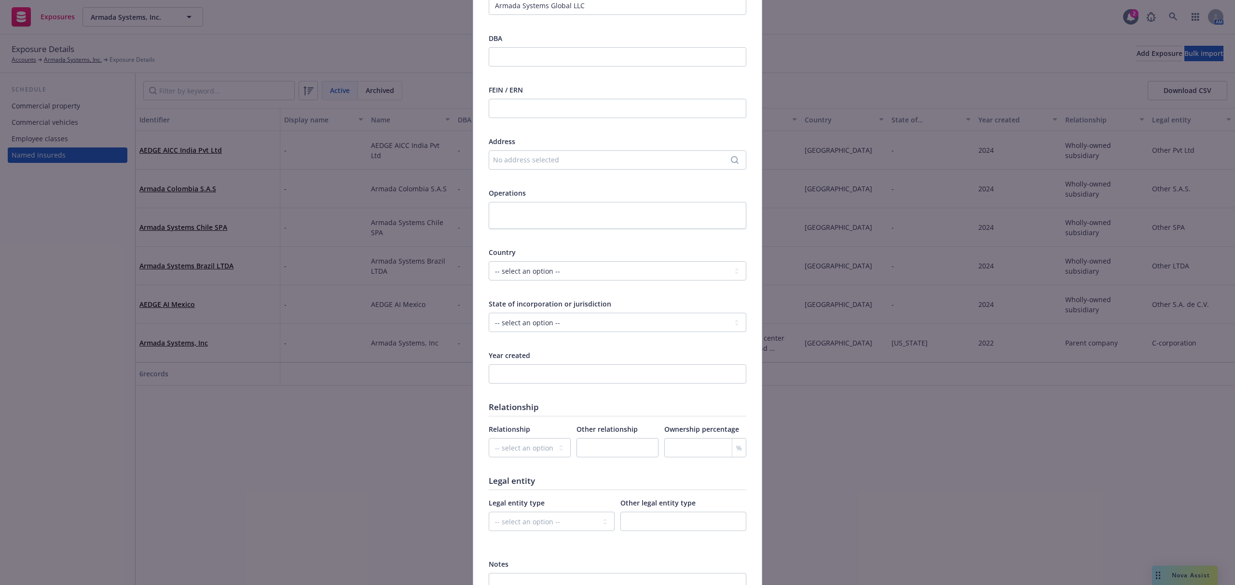
click at [508, 387] on div at bounding box center [618, 381] width 258 height 32
click at [513, 378] on input "number" at bounding box center [618, 374] width 258 height 19
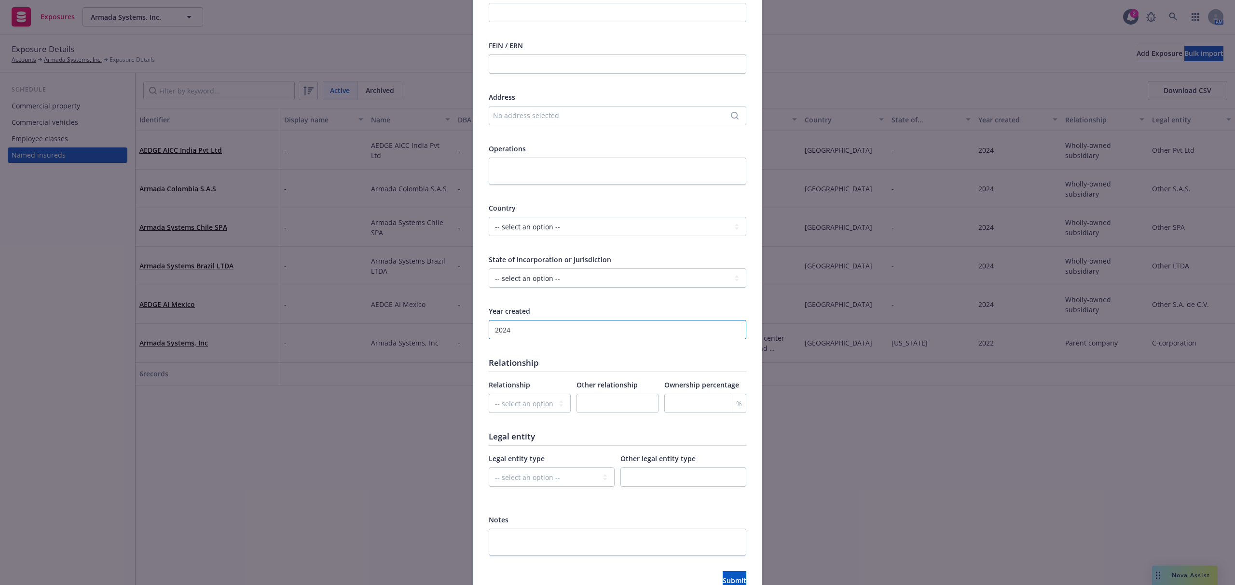
scroll to position [290, 0]
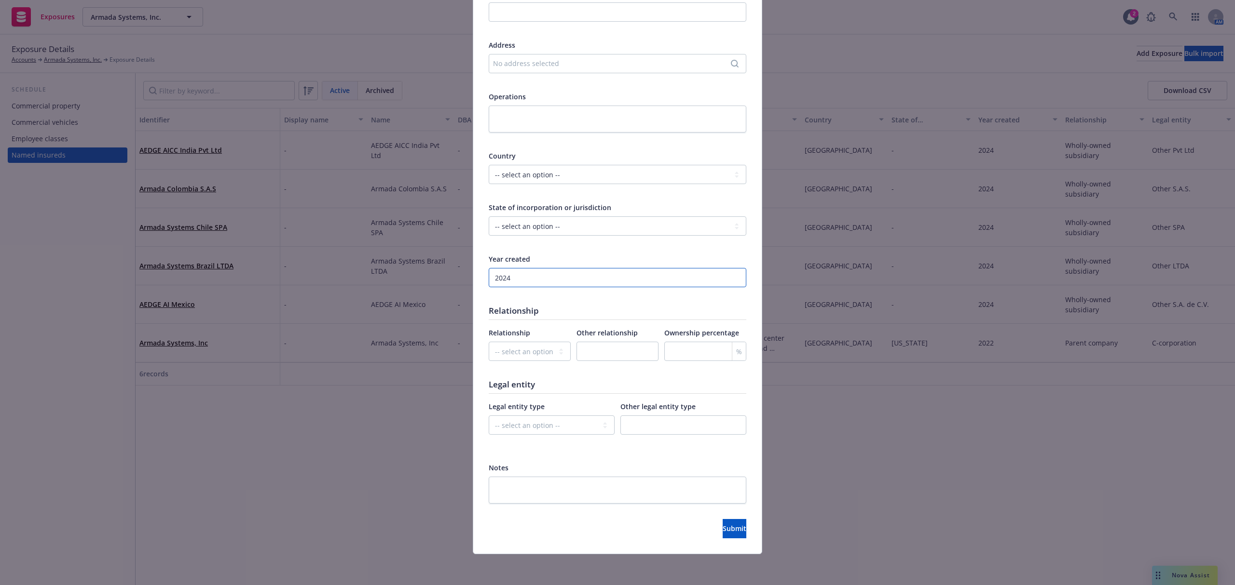
type input "2024"
click at [516, 363] on div "-- select an option -- Parent company Wholly-owned subsidiary Subsidiary not wh…" at bounding box center [530, 358] width 82 height 32
drag, startPoint x: 521, startPoint y: 352, endPoint x: 526, endPoint y: 350, distance: 5.0
click at [521, 350] on select "-- select an option -- Parent company Wholly-owned subsidiary Subsidiary not wh…" at bounding box center [530, 351] width 82 height 19
select select "PARENT_COMPANY"
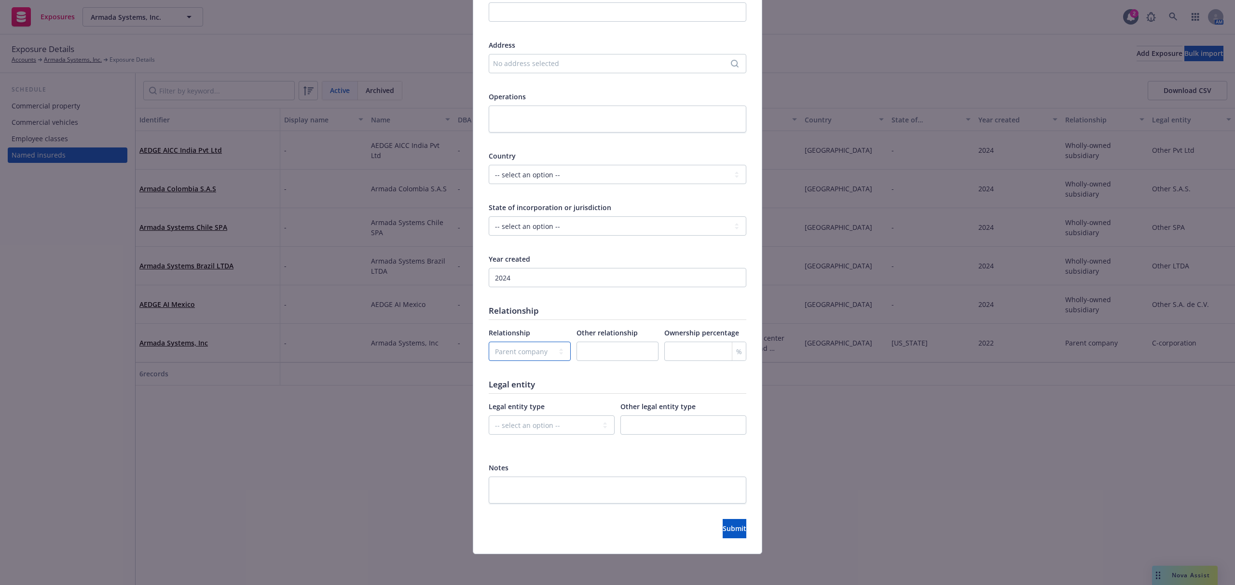
click at [489, 342] on select "-- select an option -- Parent company Wholly-owned subsidiary Subsidiary not wh…" at bounding box center [530, 351] width 82 height 19
click at [541, 421] on select "-- select an option -- C-corporation S-corporation LLC Partnership Joint ventur…" at bounding box center [552, 425] width 126 height 19
click at [489, 416] on select "-- select an option -- C-corporation S-corporation LLC Partnership Joint ventur…" at bounding box center [552, 425] width 126 height 19
click at [554, 422] on select "-- select an option -- C-corporation S-corporation LLC Partnership Joint ventur…" at bounding box center [552, 425] width 126 height 19
select select "LLC"
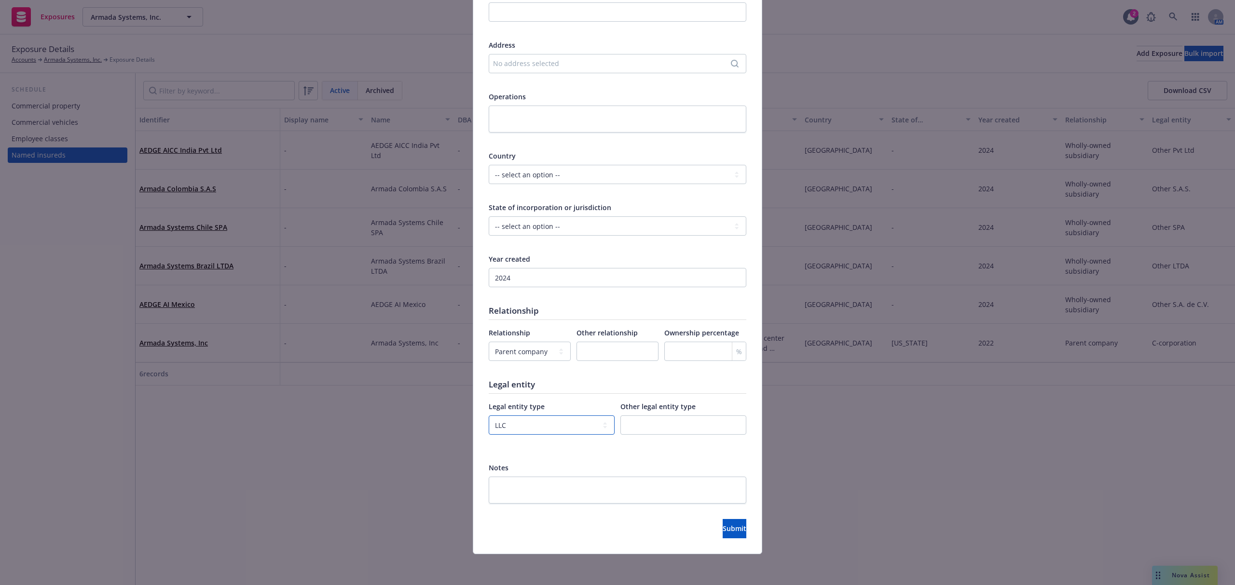
click at [489, 416] on select "-- select an option -- C-corporation S-corporation LLC Partnership Joint ventur…" at bounding box center [552, 425] width 126 height 19
click at [722, 519] on button "Submit" at bounding box center [734, 528] width 24 height 19
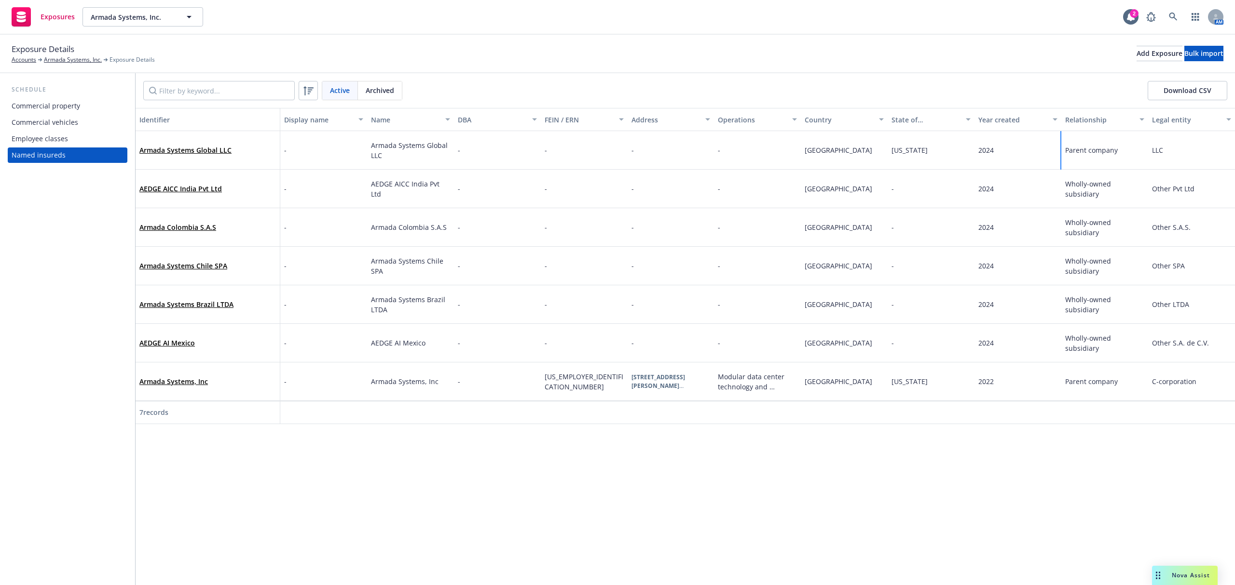
click at [1092, 153] on span "Parent company" at bounding box center [1091, 150] width 53 height 9
click at [934, 97] on select "-- select an option -- Parent company Wholly-owned subsidiary Subsidiary not wh…" at bounding box center [922, 100] width 46 height 19
select select "WHOLLY_OWNED_SUBSIDIARY"
click at [899, 91] on select "-- select an option -- Parent company Wholly-owned subsidiary Subsidiary not wh…" at bounding box center [922, 100] width 46 height 19
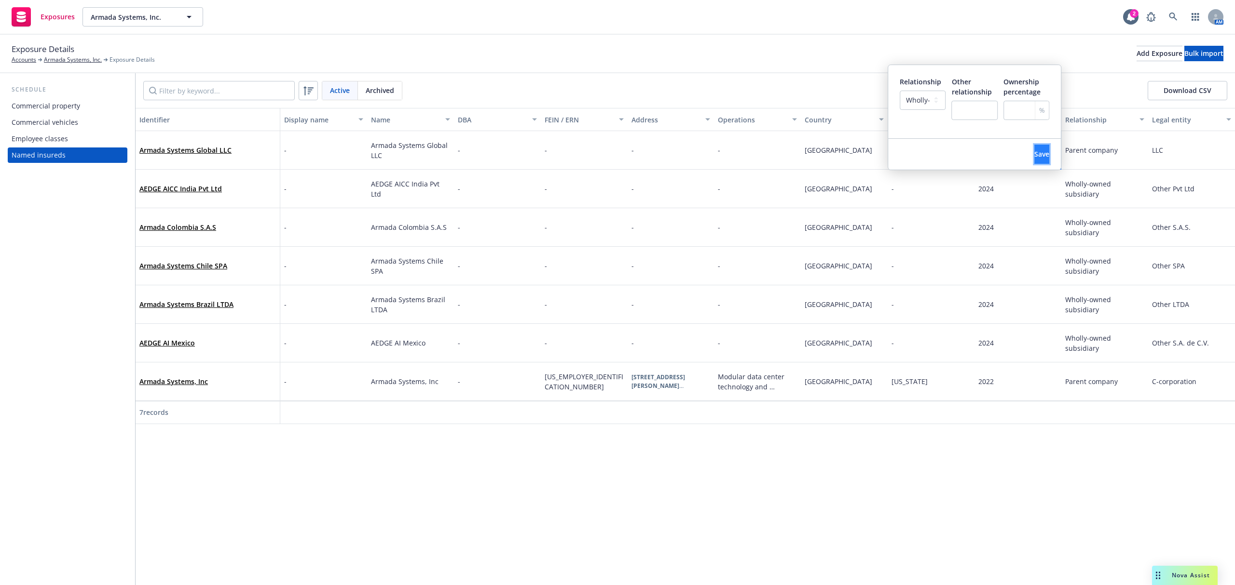
click at [1034, 148] on button "Save" at bounding box center [1041, 154] width 15 height 19
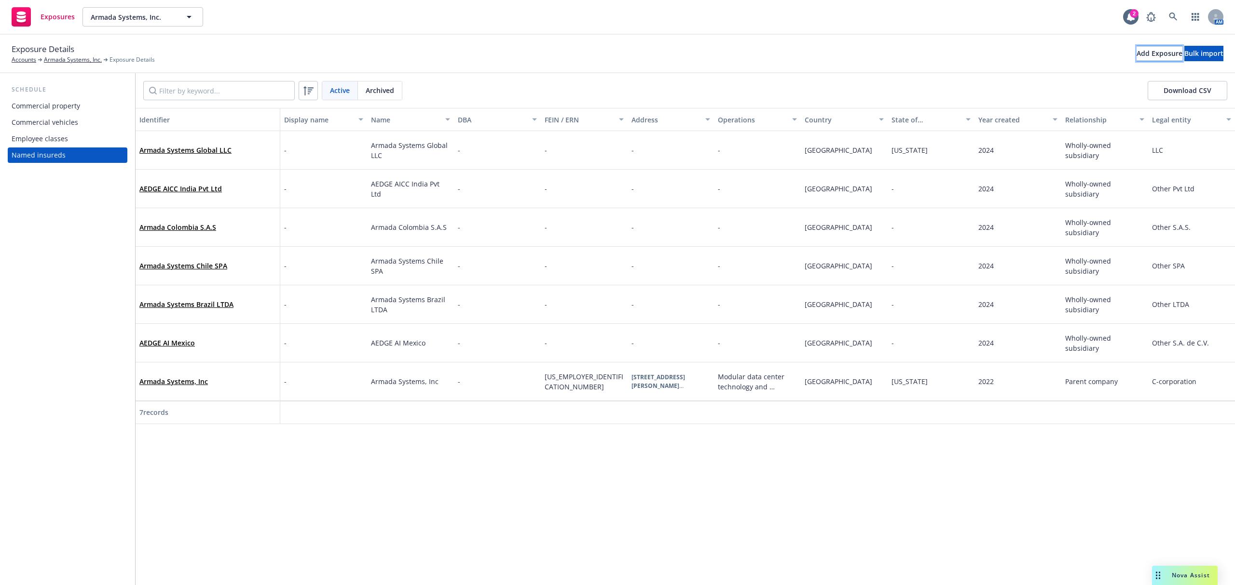
click at [1136, 57] on div "Add Exposure" at bounding box center [1159, 53] width 46 height 14
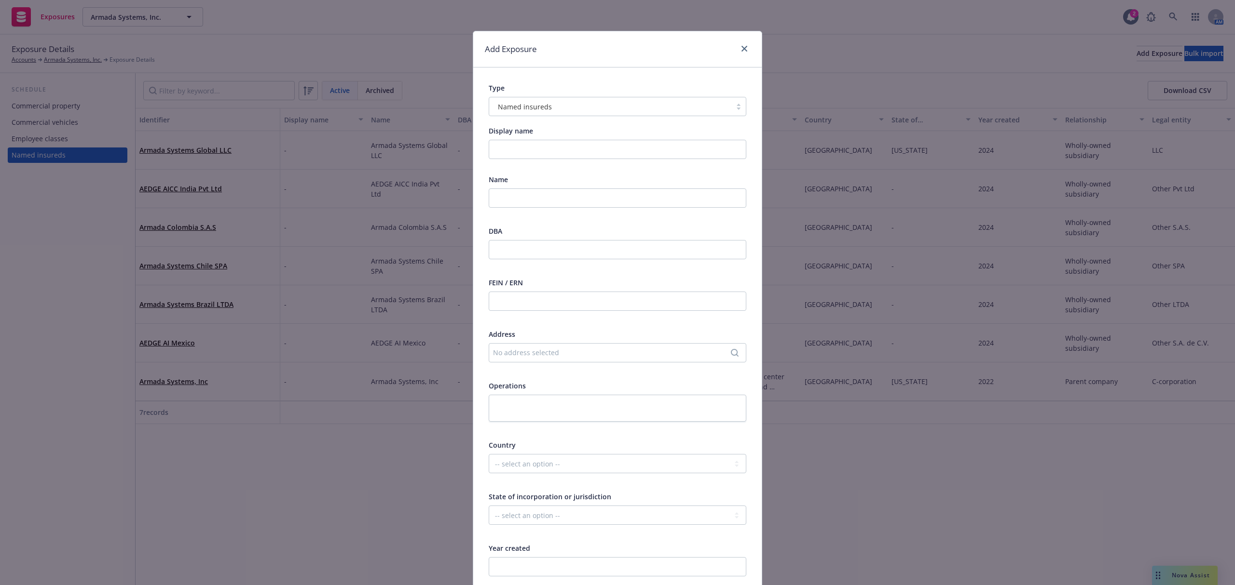
click at [513, 216] on div at bounding box center [618, 205] width 258 height 32
click at [521, 193] on input "text" at bounding box center [618, 198] width 258 height 19
click at [537, 190] on div "Name" at bounding box center [618, 198] width 258 height 46
click at [537, 195] on input "text" at bounding box center [618, 198] width 258 height 19
paste input "Armada USG LLC"
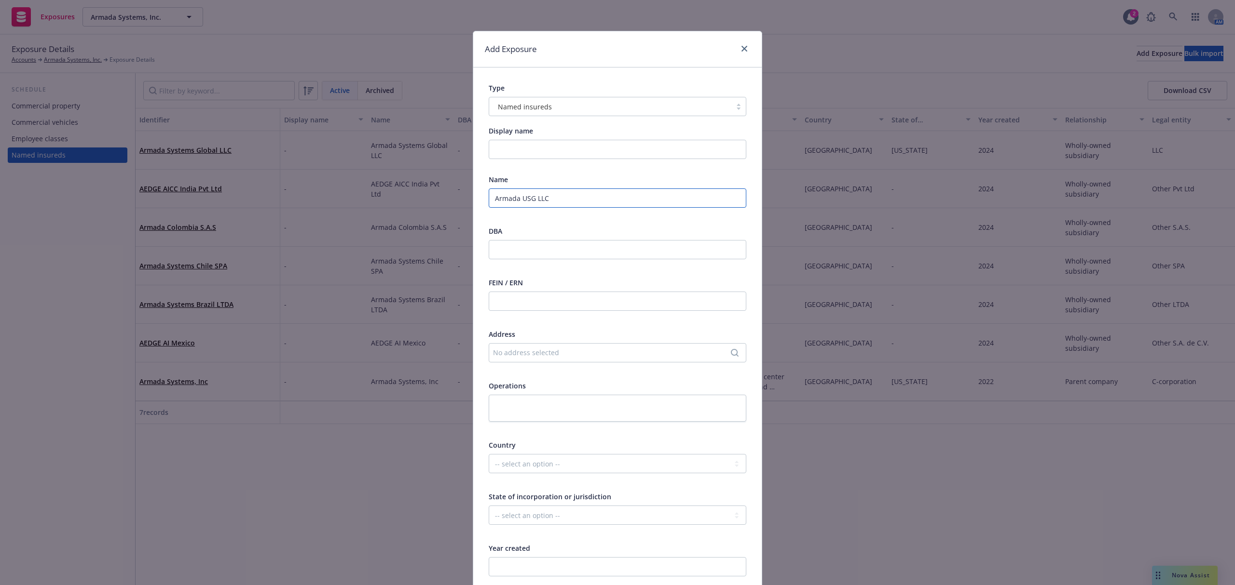
type input "Armada USG LLC"
click at [508, 464] on select "-- select an option -- [GEOGRAPHIC_DATA] [GEOGRAPHIC_DATA] [GEOGRAPHIC_DATA] [G…" at bounding box center [618, 463] width 258 height 19
select select "[GEOGRAPHIC_DATA]"
click at [489, 454] on select "-- select an option -- [GEOGRAPHIC_DATA] [GEOGRAPHIC_DATA] [GEOGRAPHIC_DATA] [G…" at bounding box center [618, 463] width 258 height 19
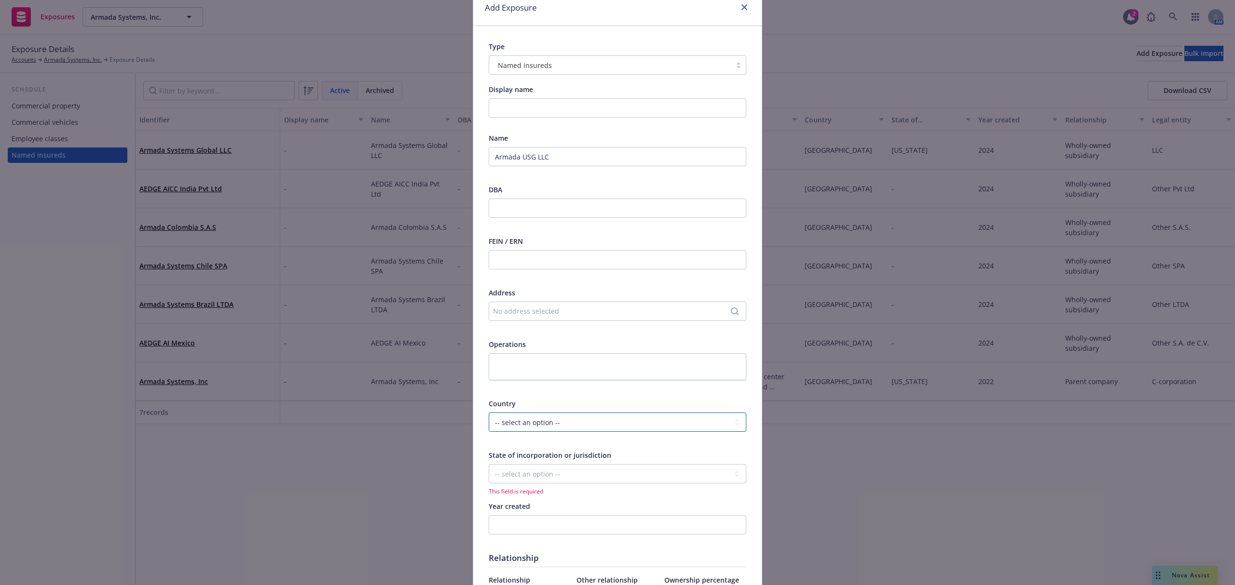
scroll to position [64, 0]
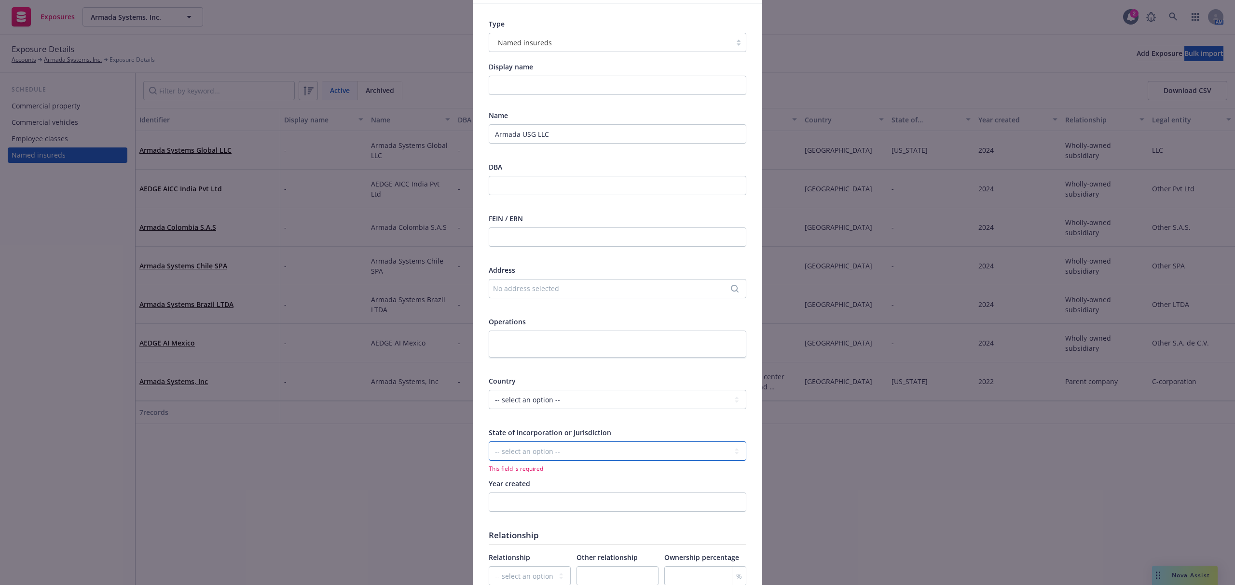
click at [519, 446] on select "-- select an option -- [US_STATE] [US_STATE] [US_STATE] [US_STATE] [US_STATE] […" at bounding box center [618, 451] width 258 height 19
select select "DE"
click at [489, 442] on select "-- select an option -- [US_STATE] [US_STATE] [US_STATE] [US_STATE] [US_STATE] […" at bounding box center [618, 451] width 258 height 19
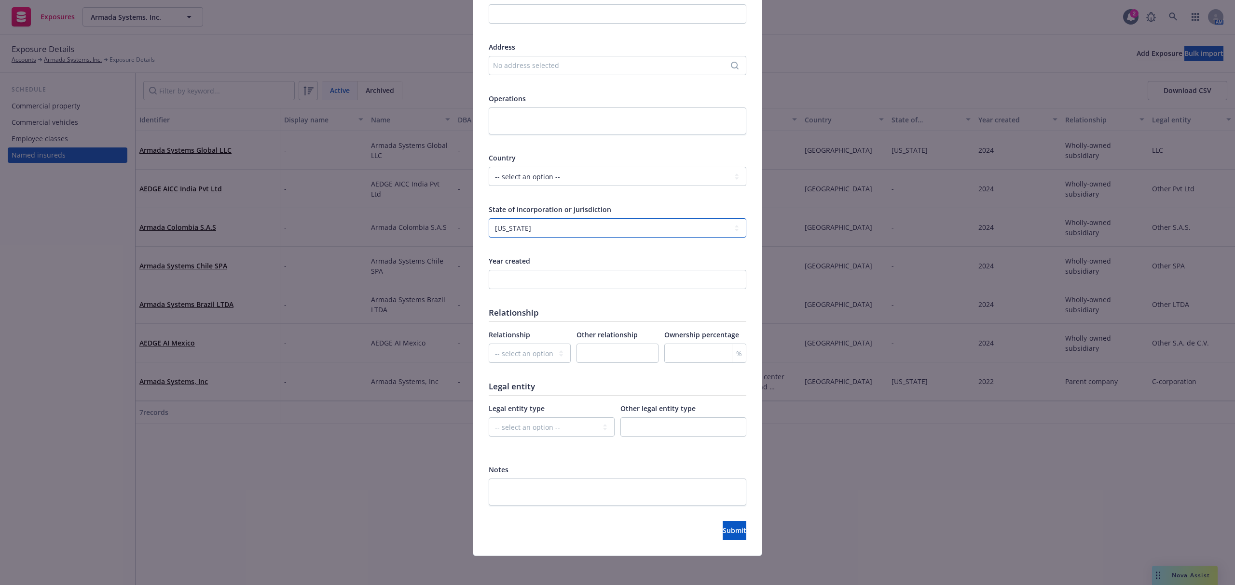
scroll to position [290, 0]
click at [575, 269] on input "number" at bounding box center [618, 277] width 258 height 19
type input "2024"
click at [543, 353] on select "-- select an option -- Parent company Wholly-owned subsidiary Subsidiary not wh…" at bounding box center [530, 351] width 82 height 19
select select "WHOLLY_OWNED_SUBSIDIARY"
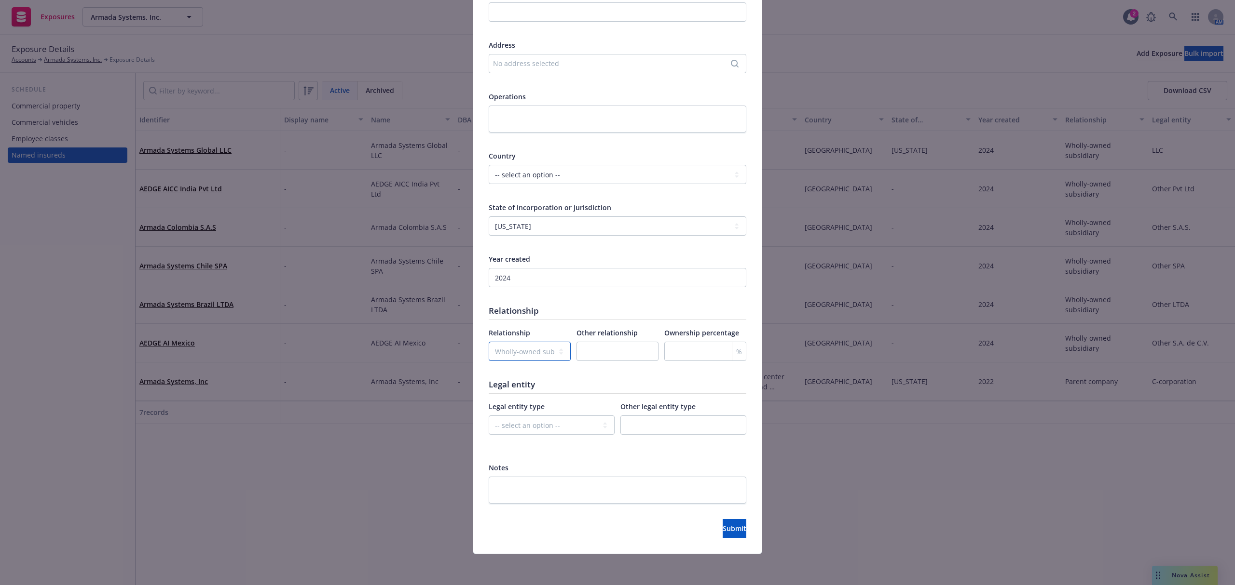
click at [489, 342] on select "-- select an option -- Parent company Wholly-owned subsidiary Subsidiary not wh…" at bounding box center [530, 351] width 82 height 19
click at [515, 421] on select "-- select an option -- C-corporation S-corporation LLC Partnership Joint ventur…" at bounding box center [552, 425] width 126 height 19
select select "LLC"
click at [489, 416] on select "-- select an option -- C-corporation S-corporation LLC Partnership Joint ventur…" at bounding box center [552, 425] width 126 height 19
click at [697, 351] on input "number" at bounding box center [705, 351] width 82 height 19
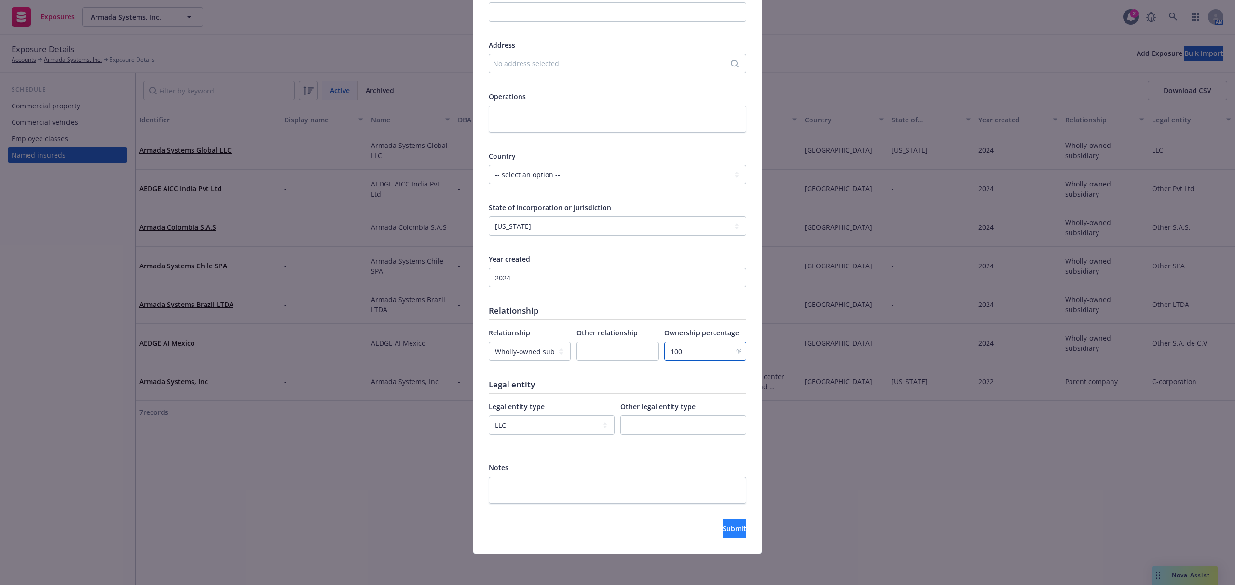
type input "100"
click at [727, 524] on button "Submit" at bounding box center [734, 528] width 24 height 19
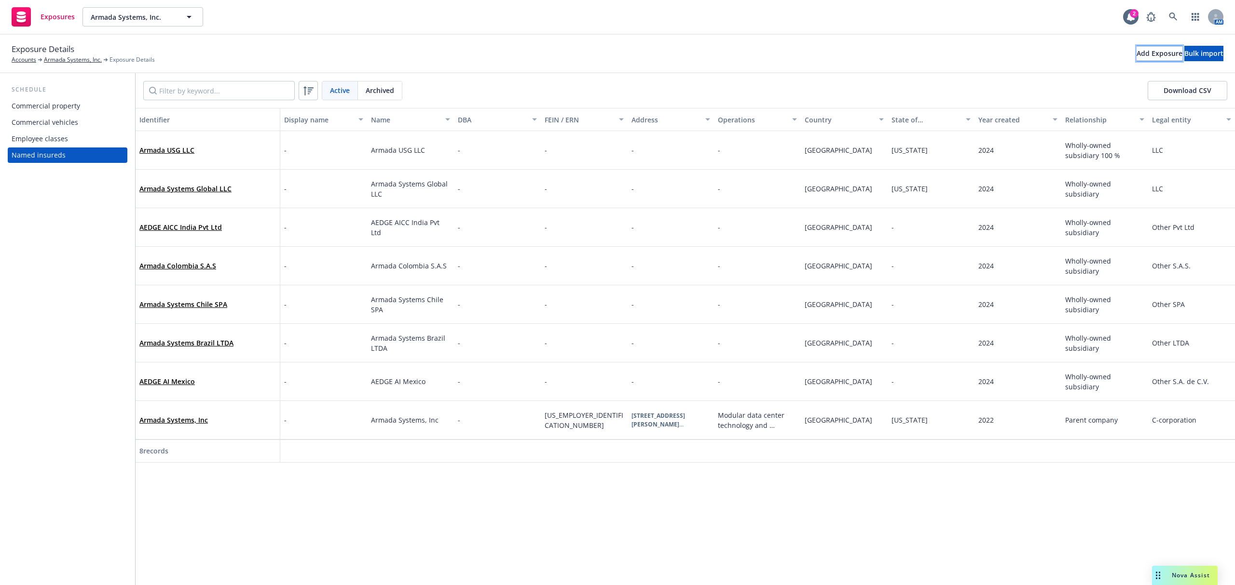
click at [1136, 58] on div "Add Exposure" at bounding box center [1159, 53] width 46 height 14
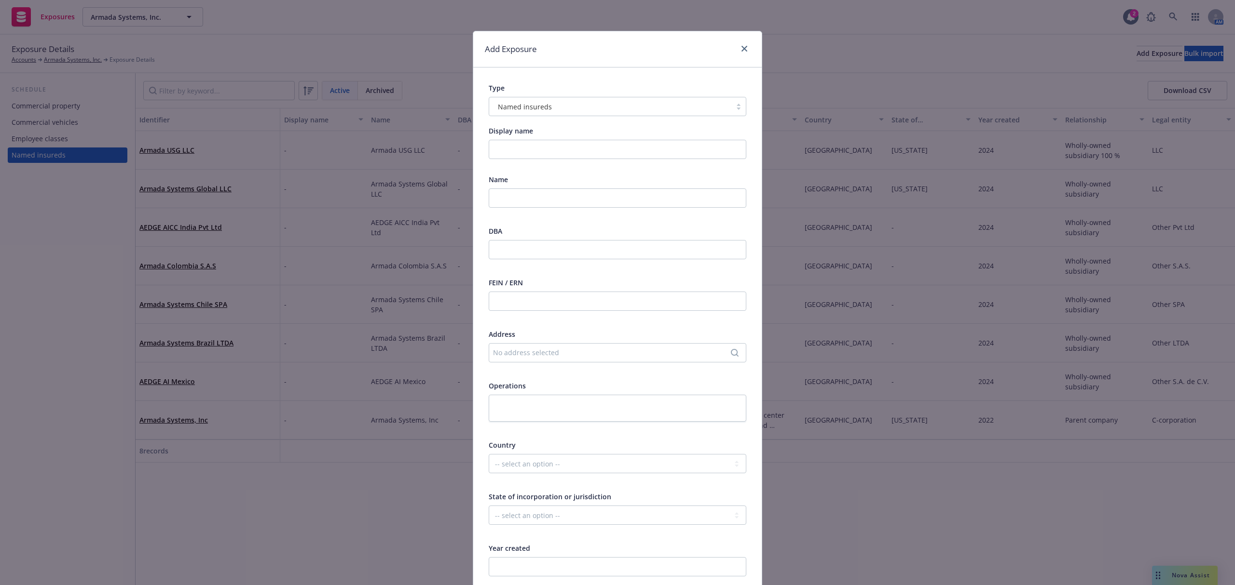
click at [522, 187] on div "Name" at bounding box center [618, 198] width 258 height 46
click at [520, 194] on input "text" at bounding box center [618, 198] width 258 height 19
paste input "Armada ([GEOGRAPHIC_DATA]) Pvt Ltd"
type input "Armada ([GEOGRAPHIC_DATA]) Pvt Ltd"
click at [531, 462] on select "-- select an option -- [GEOGRAPHIC_DATA] [GEOGRAPHIC_DATA] [GEOGRAPHIC_DATA] [G…" at bounding box center [618, 463] width 258 height 19
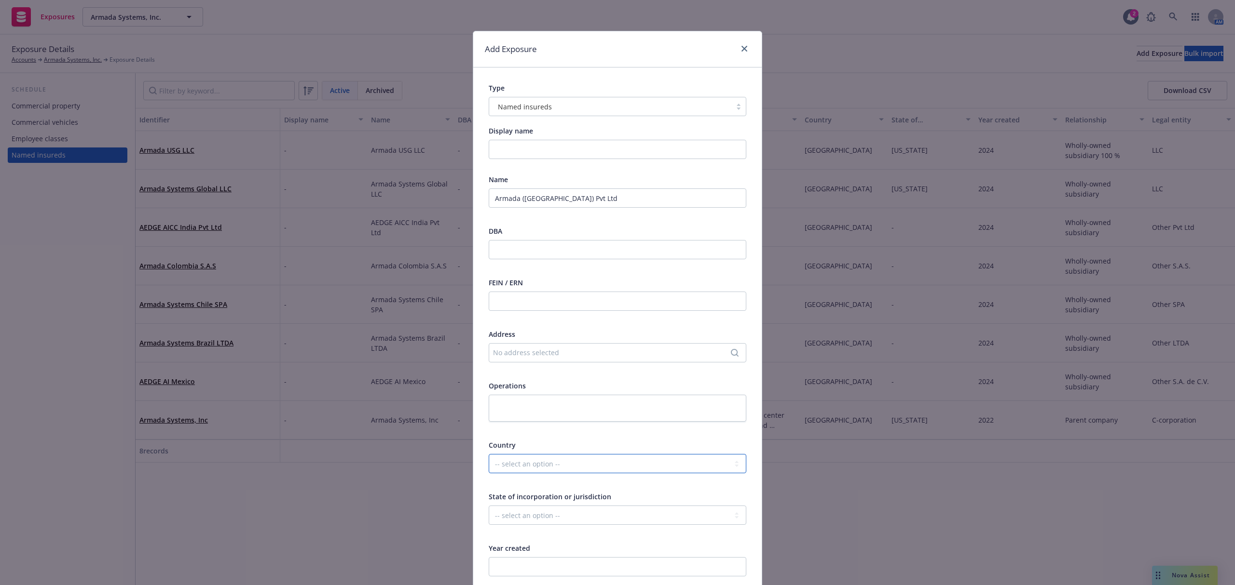
select select "IND"
click at [489, 454] on select "-- select an option -- [GEOGRAPHIC_DATA] [GEOGRAPHIC_DATA] [GEOGRAPHIC_DATA] [G…" at bounding box center [618, 463] width 258 height 19
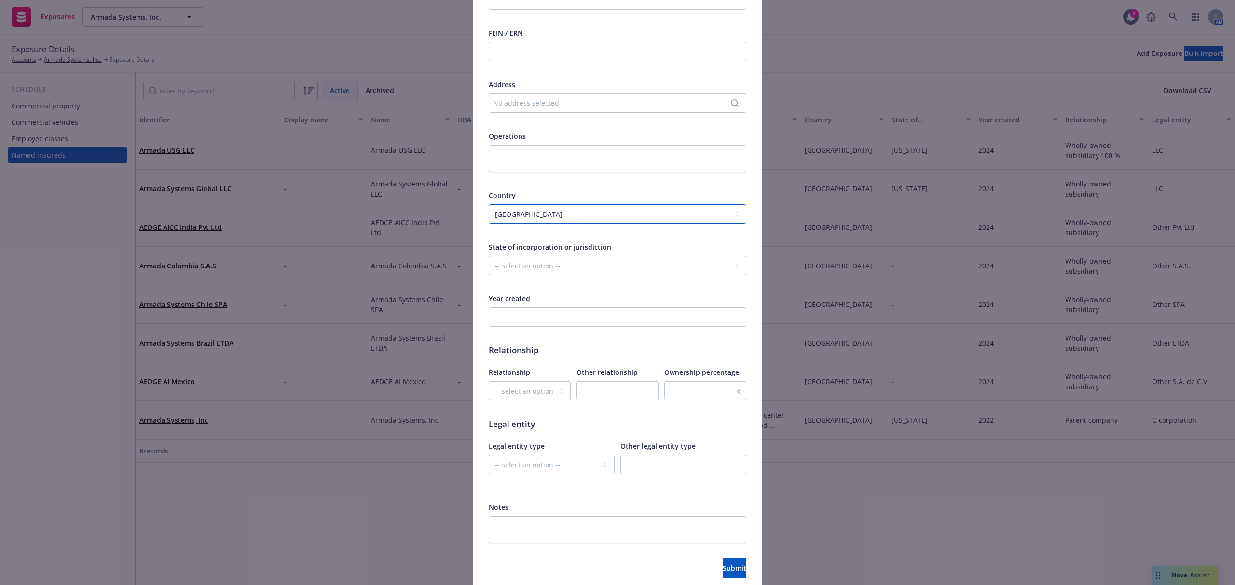
scroll to position [257, 0]
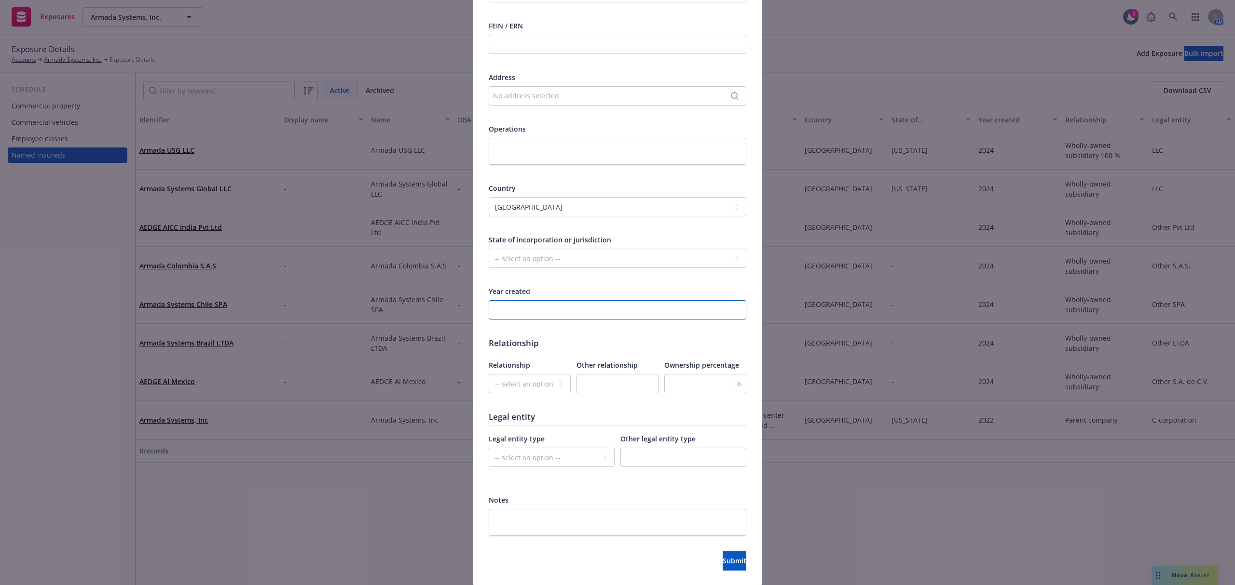
click at [557, 309] on input "number" at bounding box center [618, 309] width 258 height 19
type input "2024"
click at [544, 384] on select "-- select an option -- Parent company Wholly-owned subsidiary Subsidiary not wh…" at bounding box center [530, 383] width 82 height 19
select select "OTHER"
click at [489, 374] on select "-- select an option -- Parent company Wholly-owned subsidiary Subsidiary not wh…" at bounding box center [530, 383] width 82 height 19
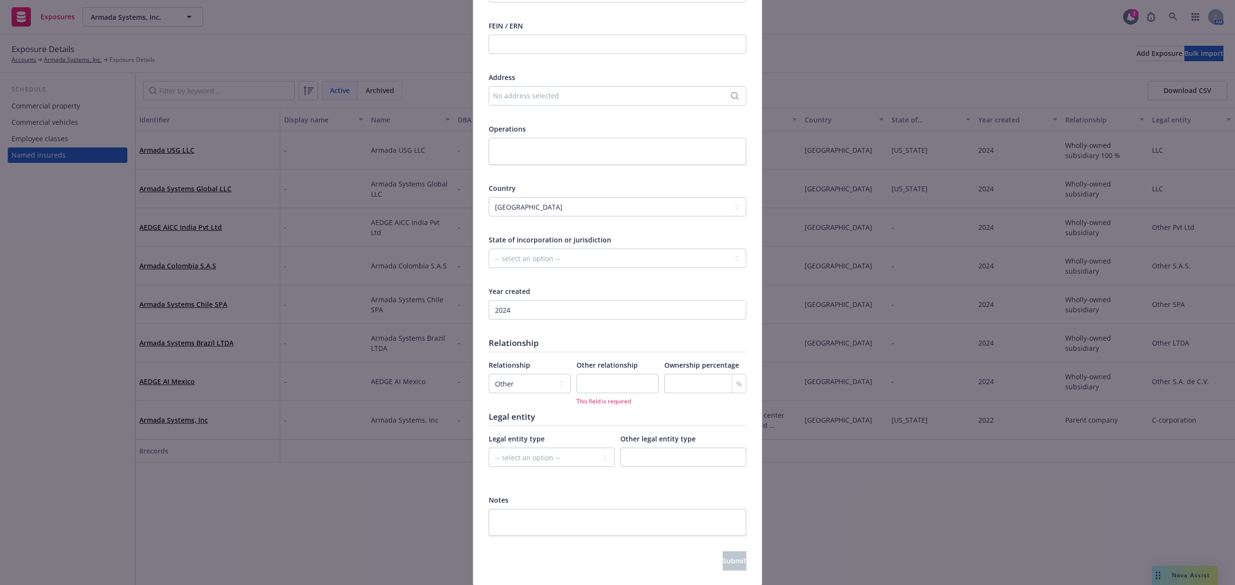
click at [594, 373] on div "Other relationship This field is required" at bounding box center [617, 382] width 82 height 45
click at [595, 381] on input "text" at bounding box center [617, 383] width 82 height 19
click at [571, 454] on select "-- select an option -- C-corporation S-corporation LLC Partnership Joint ventur…" at bounding box center [552, 457] width 126 height 19
select select "OTHER"
click at [489, 449] on select "-- select an option -- C-corporation S-corporation LLC Partnership Joint ventur…" at bounding box center [552, 457] width 126 height 19
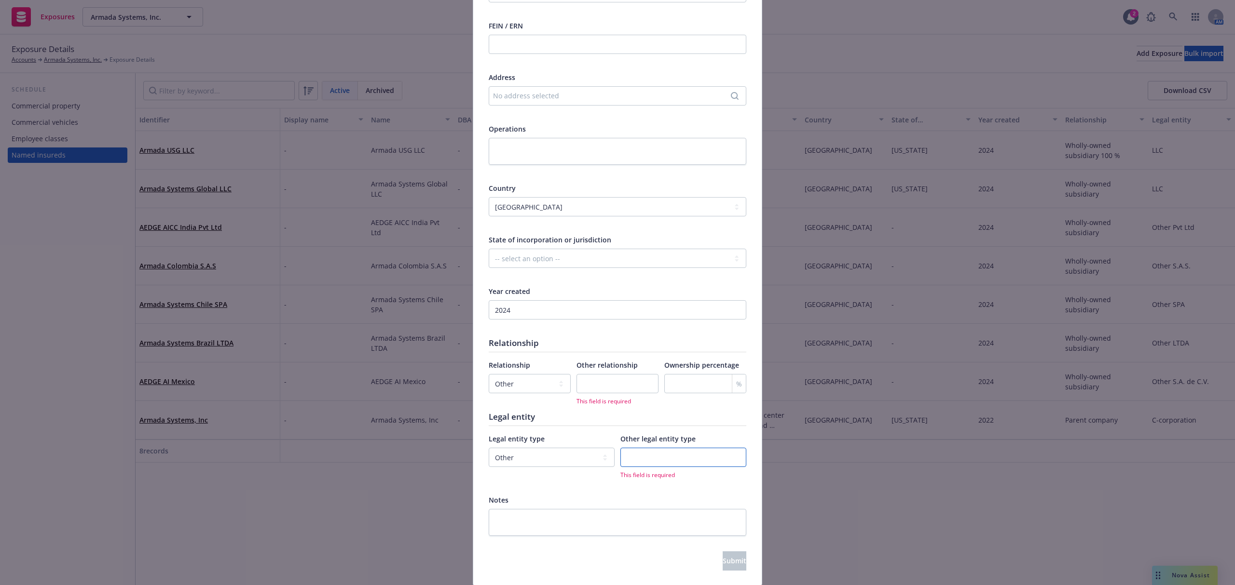
click at [620, 449] on input "text" at bounding box center [683, 457] width 126 height 19
paste input "Pvt Ltd"
type input "Pvt Ltd"
click at [536, 379] on select "-- select an option -- Parent company Wholly-owned subsidiary Subsidiary not wh…" at bounding box center [530, 383] width 82 height 19
select select "WHOLLY_OWNED_SUBSIDIARY"
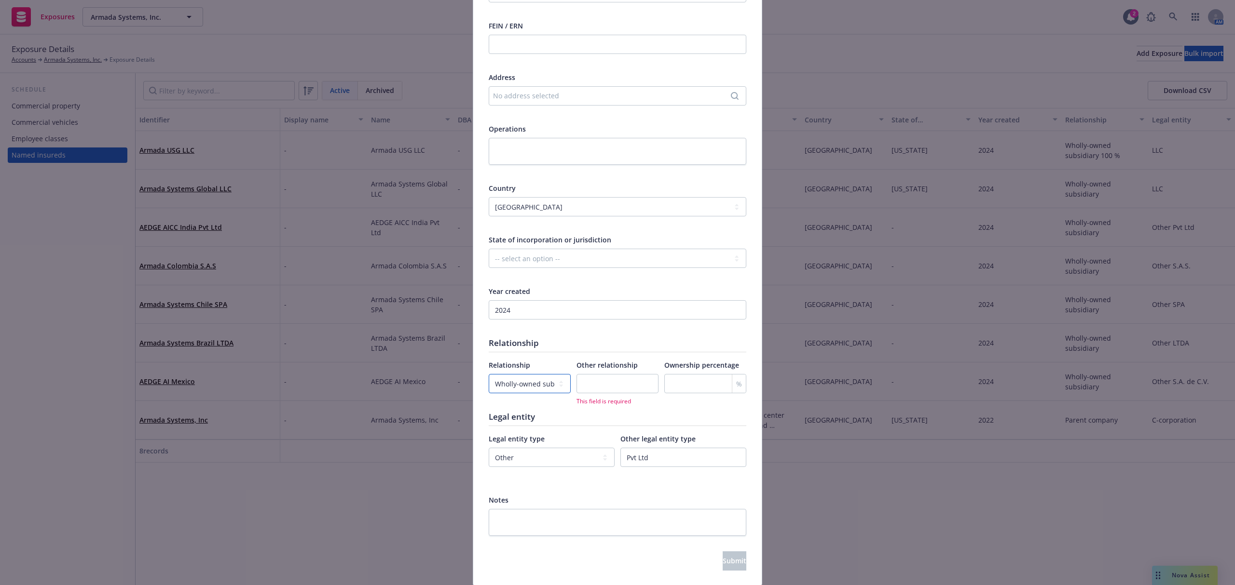
click at [489, 374] on select "-- select an option -- Parent company Wholly-owned subsidiary Subsidiary not wh…" at bounding box center [530, 383] width 82 height 19
click at [680, 380] on input "number" at bounding box center [705, 383] width 82 height 19
type input "100"
click at [722, 557] on button "Submit" at bounding box center [734, 561] width 24 height 19
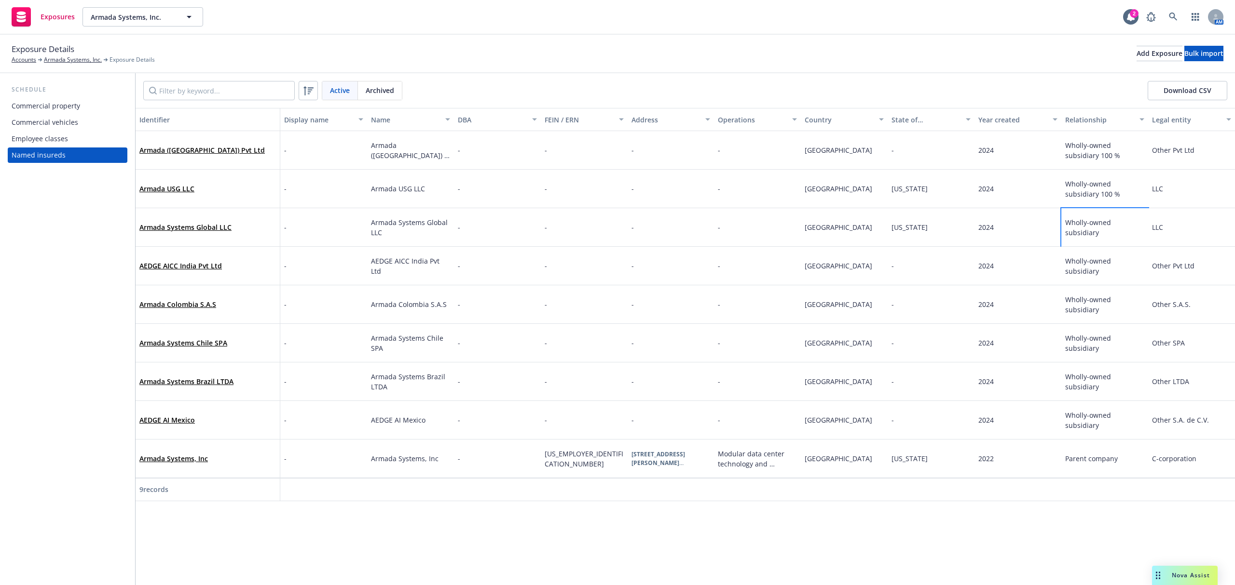
click at [1104, 241] on div "Wholly-owned subsidiary" at bounding box center [1104, 227] width 87 height 39
select select "WHOLLY_OWNED_SUBSIDIARY"
click at [1019, 186] on input "number" at bounding box center [1026, 187] width 46 height 19
type input "100"
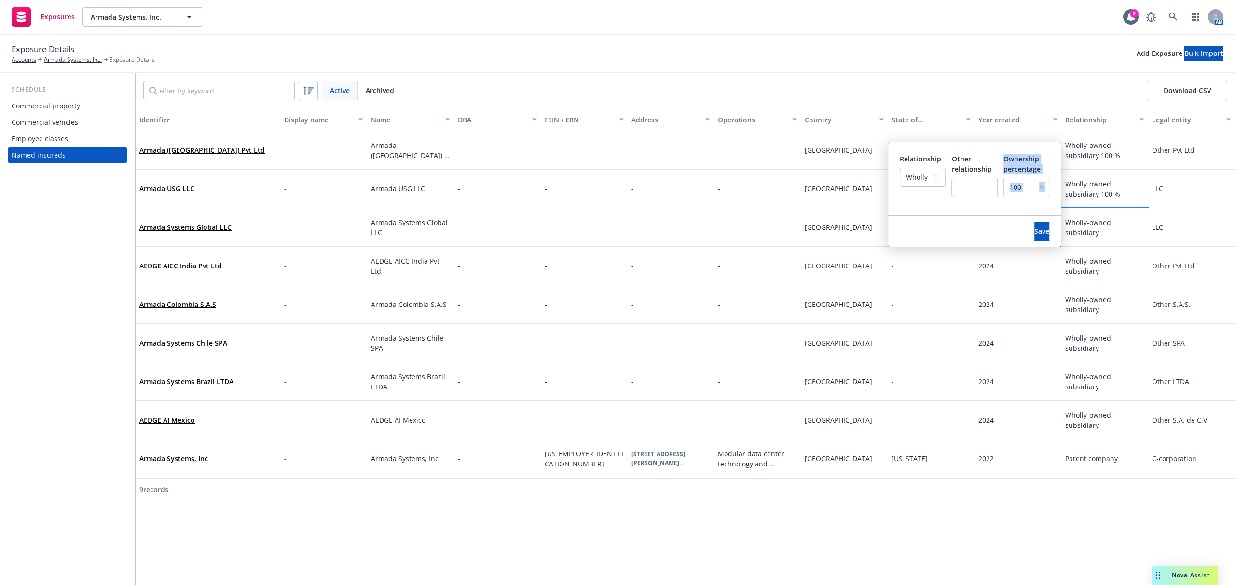
drag, startPoint x: 1020, startPoint y: 188, endPoint x: 990, endPoint y: 188, distance: 30.4
click at [990, 188] on div "Relationship -- select an option -- Parent company Wholly-owned subsidiary Subs…" at bounding box center [974, 182] width 150 height 56
click at [1013, 186] on input "100" at bounding box center [1026, 187] width 46 height 19
click at [1019, 199] on div "100 %" at bounding box center [1026, 194] width 46 height 32
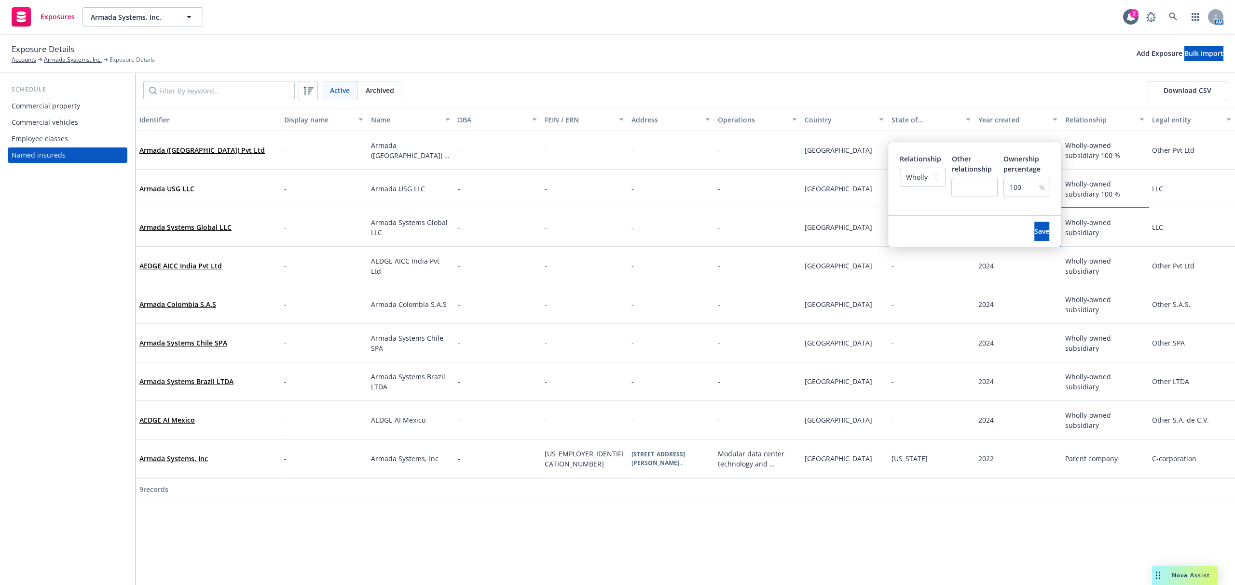
click at [1034, 186] on div "%" at bounding box center [1041, 187] width 14 height 18
click at [1016, 184] on input "100" at bounding box center [1026, 187] width 46 height 19
click at [1016, 185] on input "100" at bounding box center [1026, 187] width 46 height 19
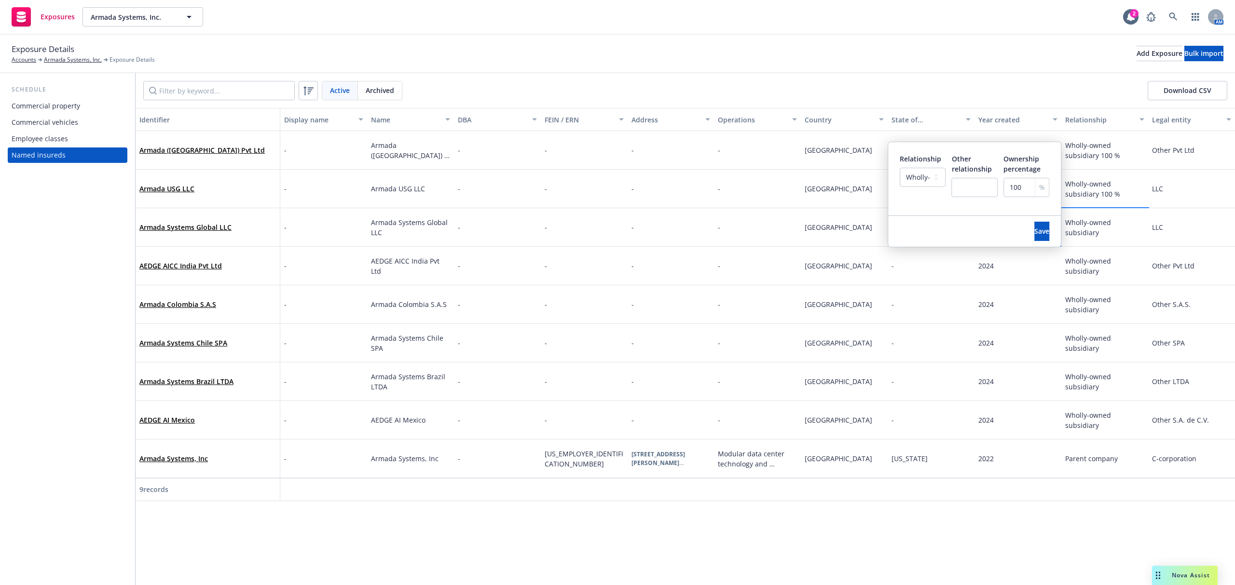
click at [1023, 218] on div "Save" at bounding box center [1041, 231] width 38 height 31
click at [1034, 227] on span "Save" at bounding box center [1041, 231] width 15 height 9
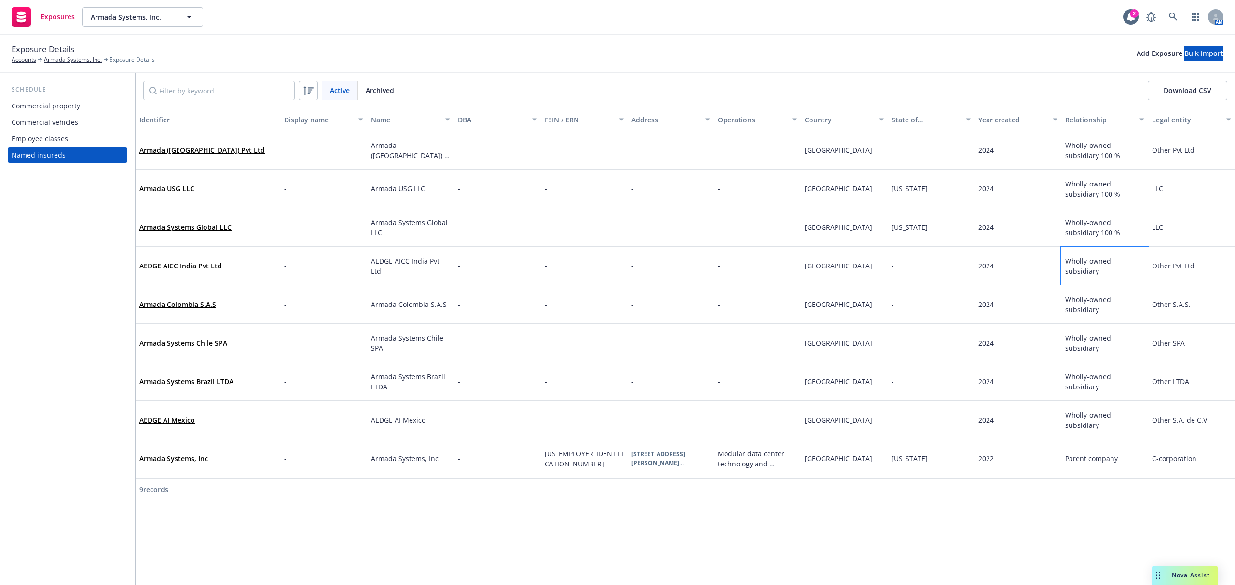
click at [1096, 265] on span "Wholly-owned subsidiary" at bounding box center [1089, 266] width 48 height 19
select select "WHOLLY_OWNED_SUBSIDIARY"
click at [1011, 226] on input "number" at bounding box center [1026, 226] width 46 height 19
paste input "100"
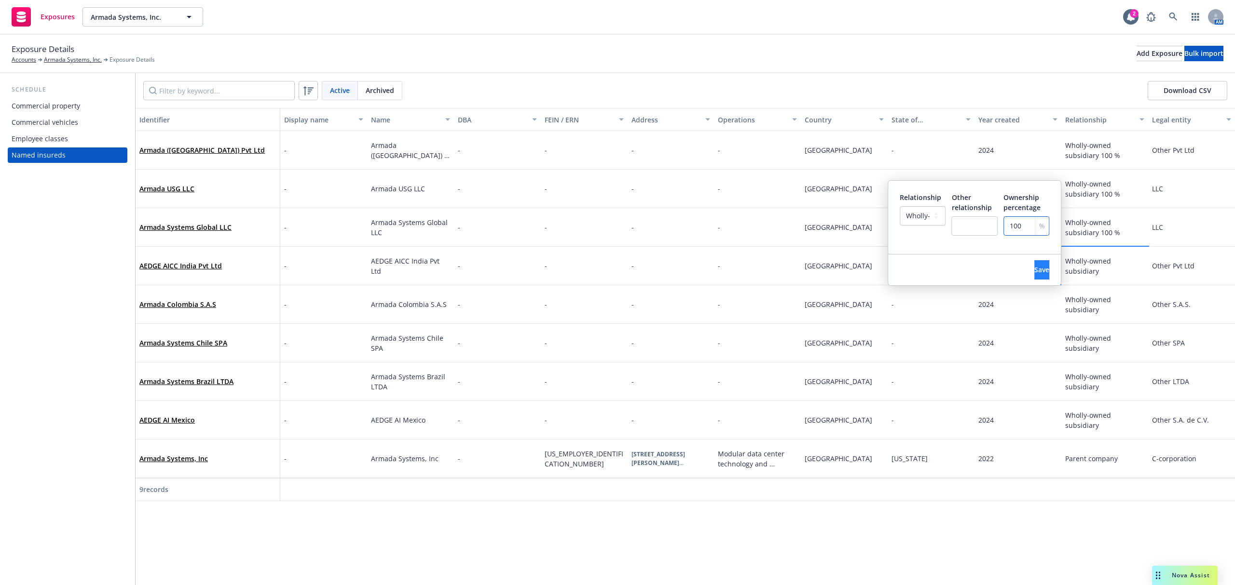
type input "100"
click at [1034, 263] on button "Save" at bounding box center [1041, 269] width 15 height 19
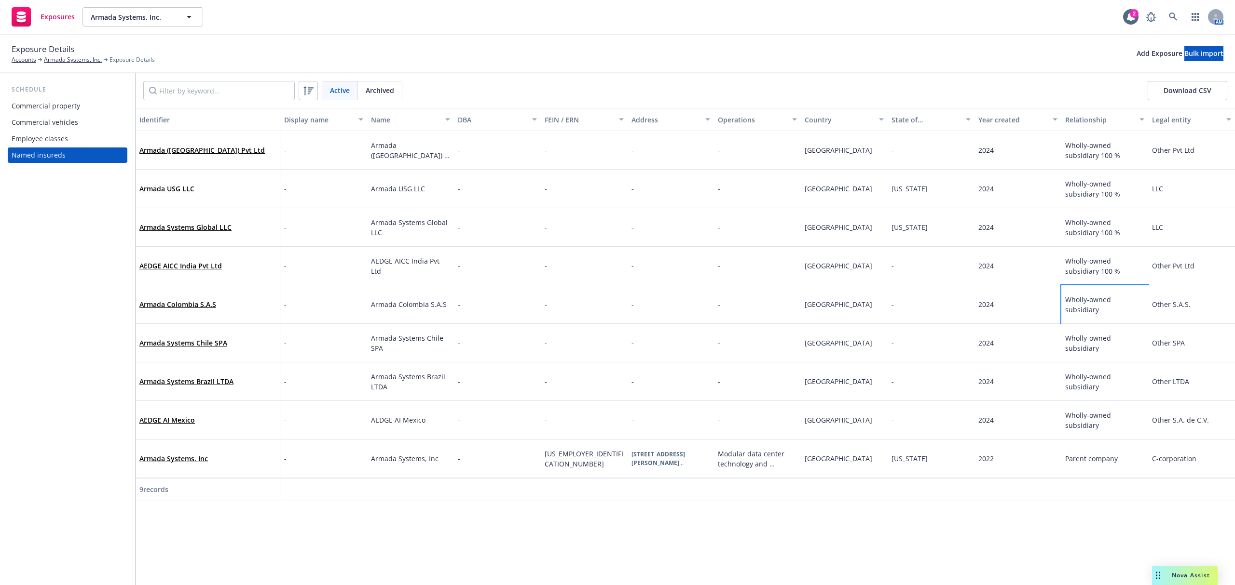
click at [1110, 307] on span "Wholly-owned subsidiary" at bounding box center [1089, 304] width 48 height 19
select select "WHOLLY_OWNED_SUBSIDIARY"
click at [1008, 269] on input "number" at bounding box center [1026, 264] width 46 height 19
paste input "100"
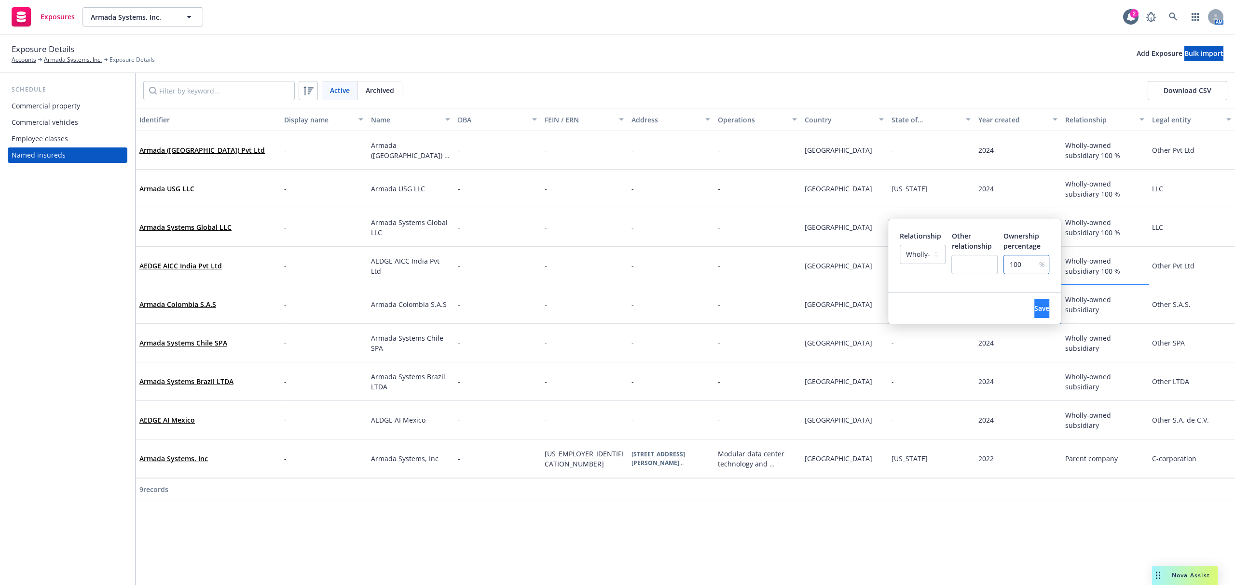
type input "100"
click at [1034, 306] on span "Save" at bounding box center [1041, 308] width 15 height 9
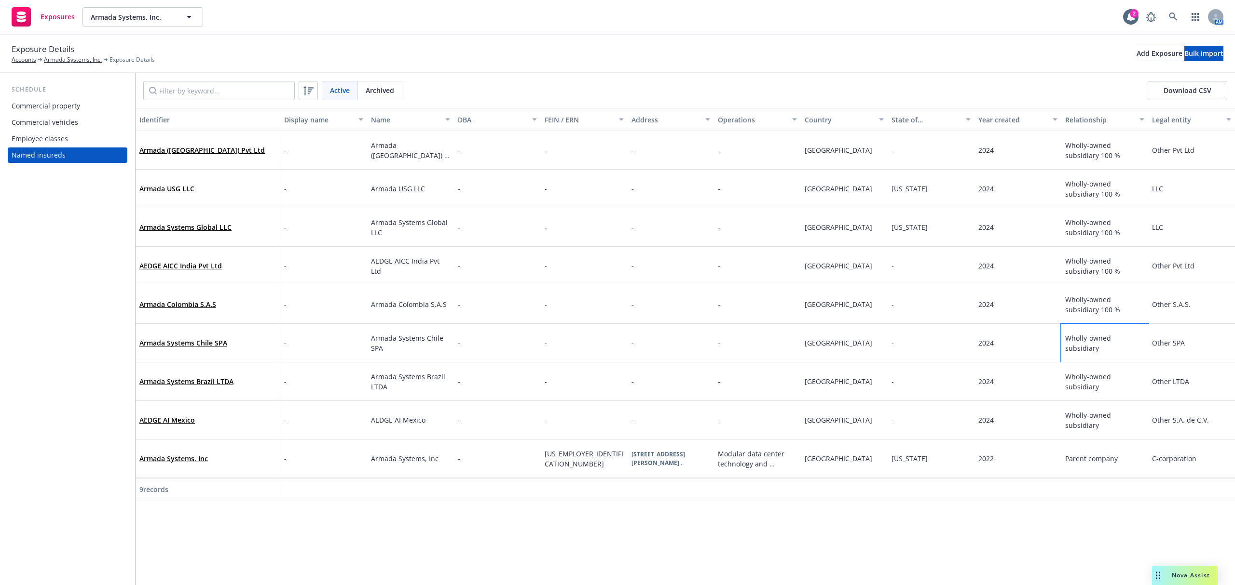
click at [1088, 338] on span "Wholly-owned subsidiary" at bounding box center [1089, 343] width 48 height 19
select select "WHOLLY_OWNED_SUBSIDIARY"
click at [1009, 303] on input "number" at bounding box center [1026, 303] width 46 height 19
paste input "100"
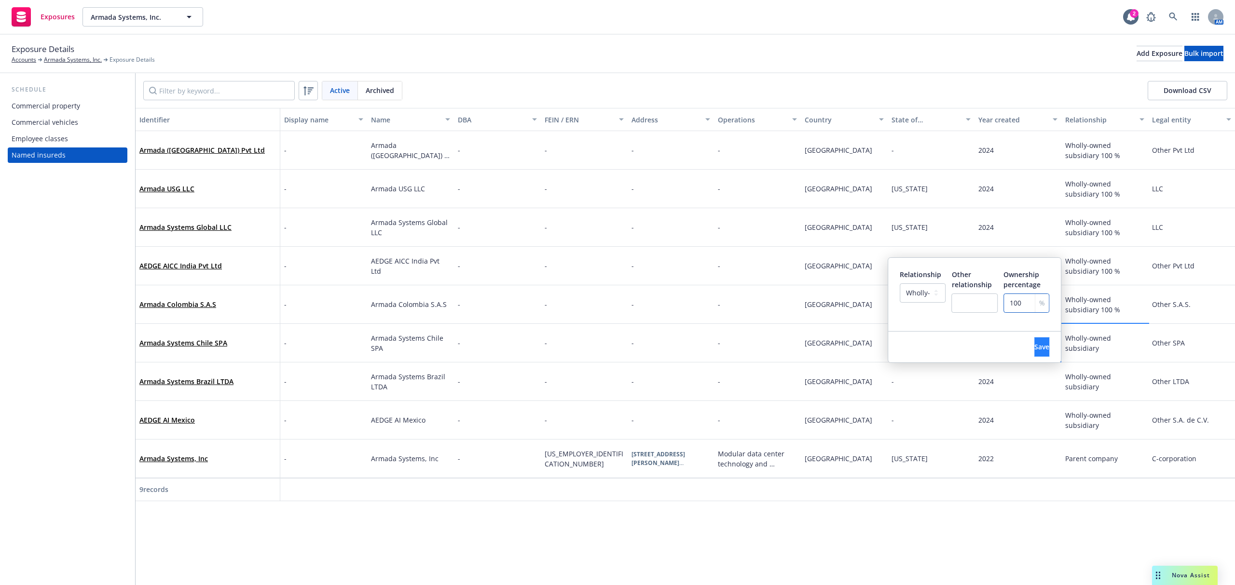
type input "100"
click at [1034, 340] on button "Save" at bounding box center [1041, 347] width 15 height 19
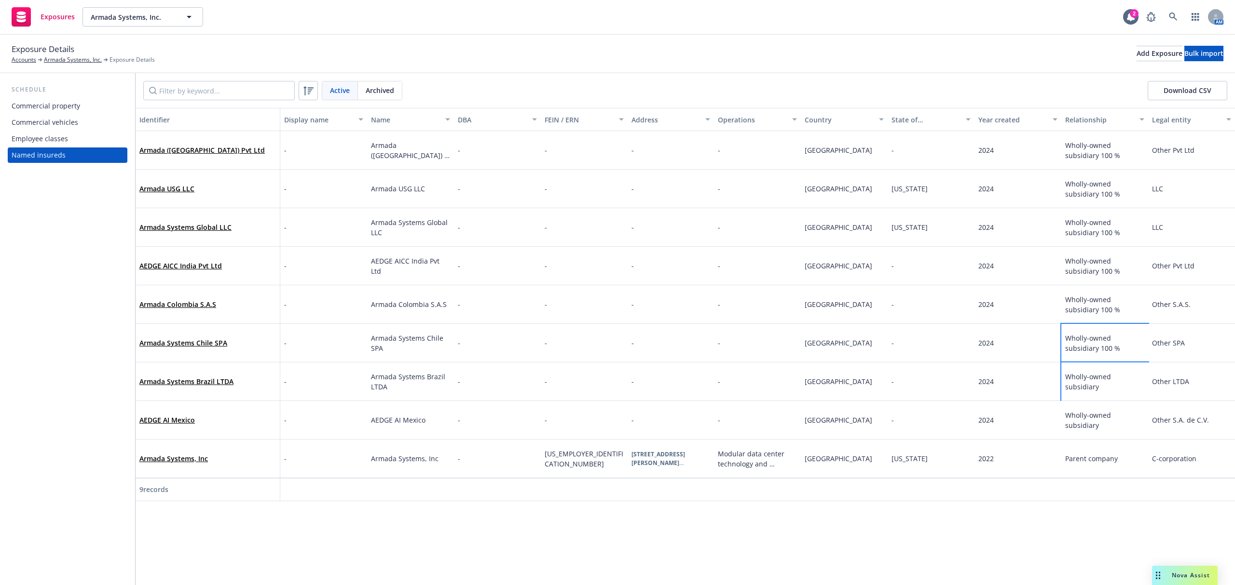
click at [1085, 380] on span "Wholly-owned subsidiary" at bounding box center [1089, 381] width 48 height 19
select select "WHOLLY_OWNED_SUBSIDIARY"
click at [1017, 339] on input "number" at bounding box center [1026, 341] width 46 height 19
paste input "100"
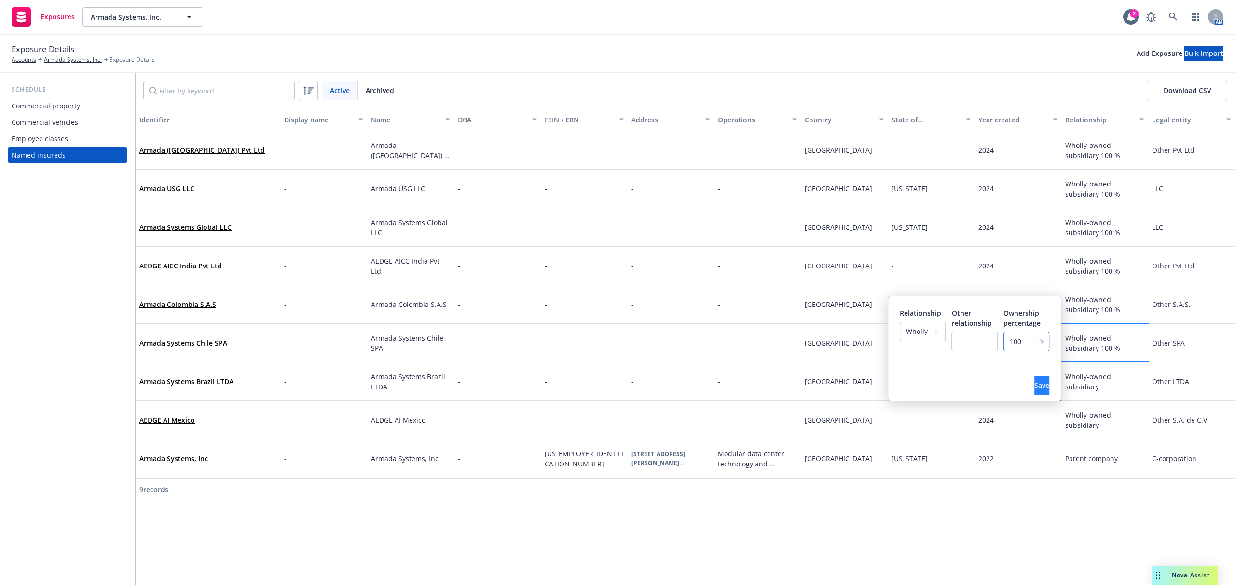
type input "100"
click at [1034, 383] on span "Save" at bounding box center [1041, 385] width 15 height 9
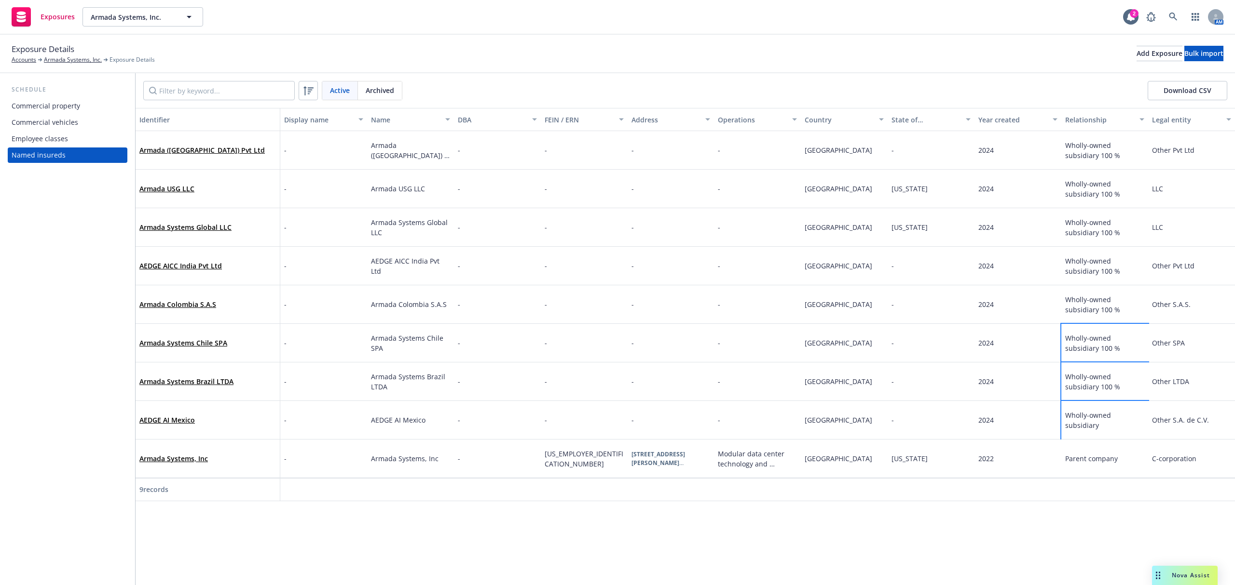
click at [1081, 414] on div "Wholly-owned subsidiary" at bounding box center [1104, 420] width 87 height 39
select select "WHOLLY_OWNED_SUBSIDIARY"
click at [1034, 373] on div "%" at bounding box center [1041, 380] width 14 height 18
click at [1019, 380] on input "number" at bounding box center [1026, 380] width 46 height 19
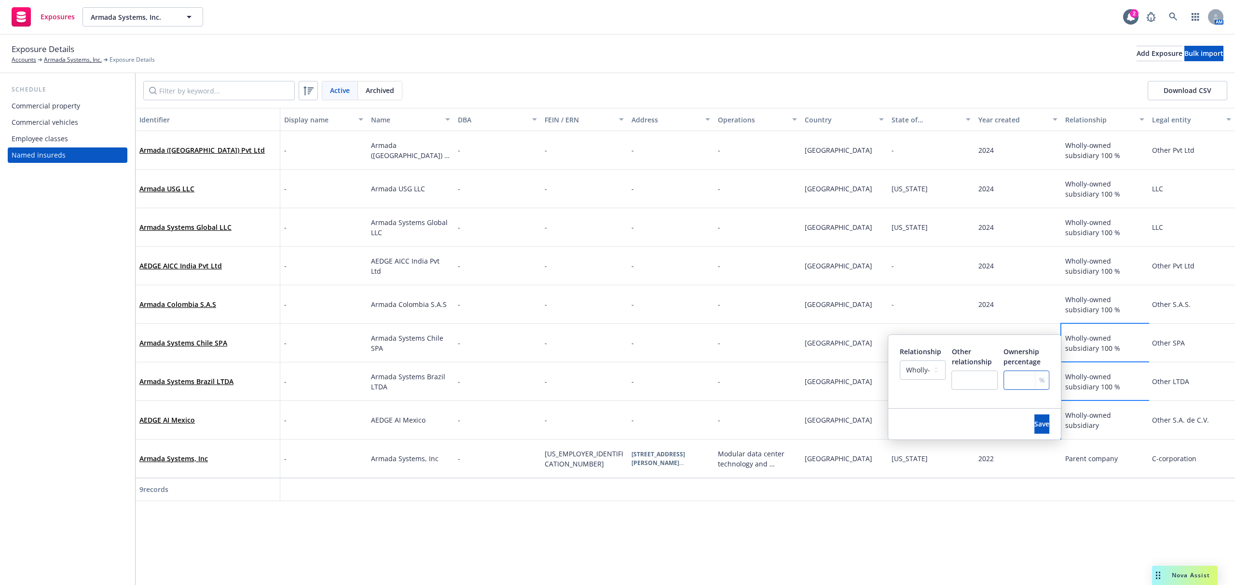
paste input "100"
type input "100"
click at [1034, 421] on span "Save" at bounding box center [1041, 424] width 15 height 9
click at [71, 141] on div "Employee classes" at bounding box center [68, 138] width 112 height 15
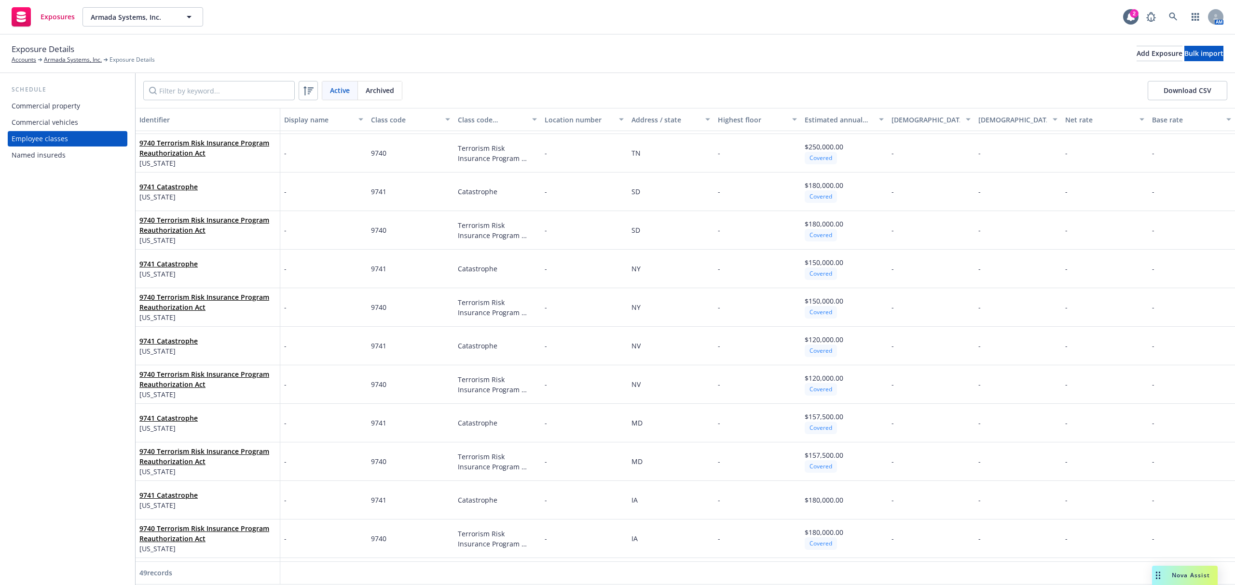
scroll to position [375, 0]
